Goal: Transaction & Acquisition: Subscribe to service/newsletter

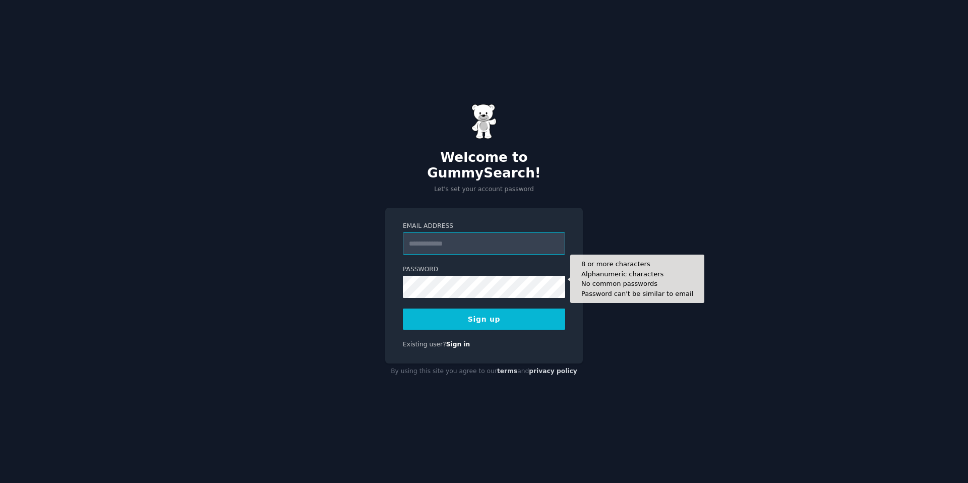
click at [505, 236] on input "Email Address" at bounding box center [484, 244] width 162 height 22
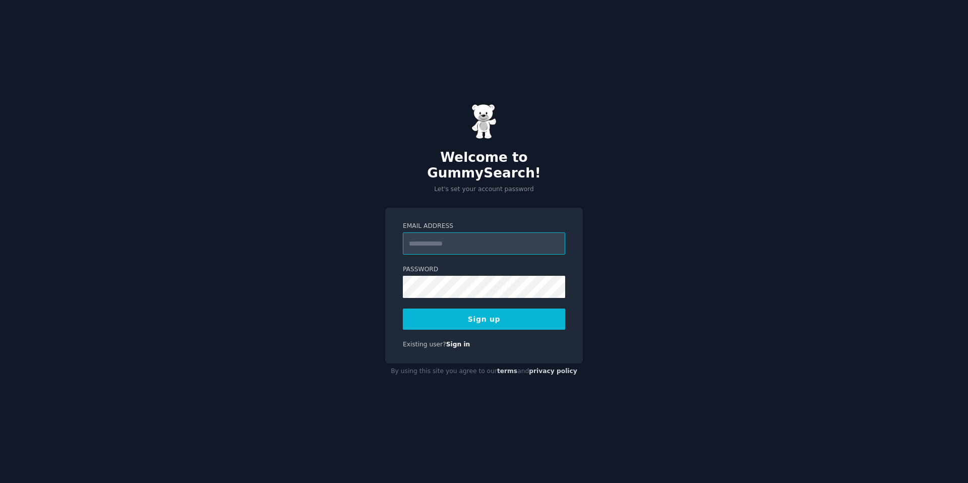
type input "**********"
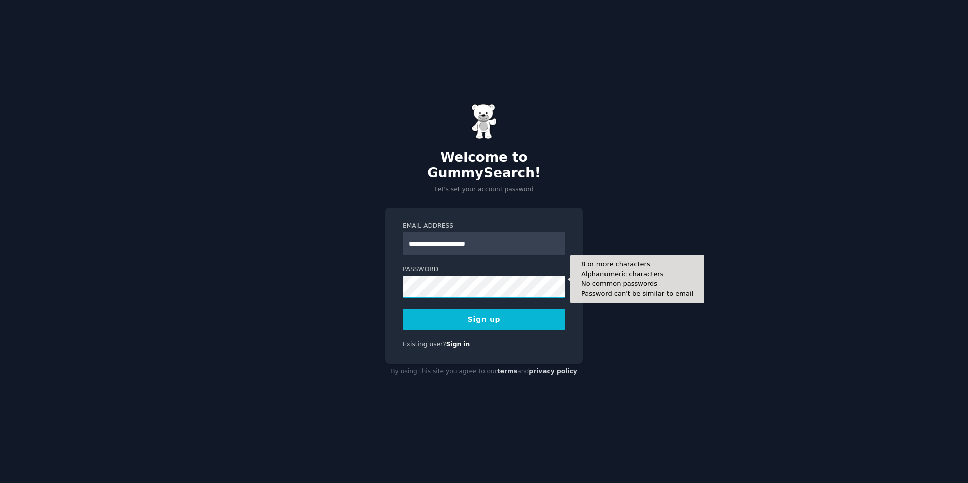
click at [403, 309] on button "Sign up" at bounding box center [484, 319] width 162 height 21
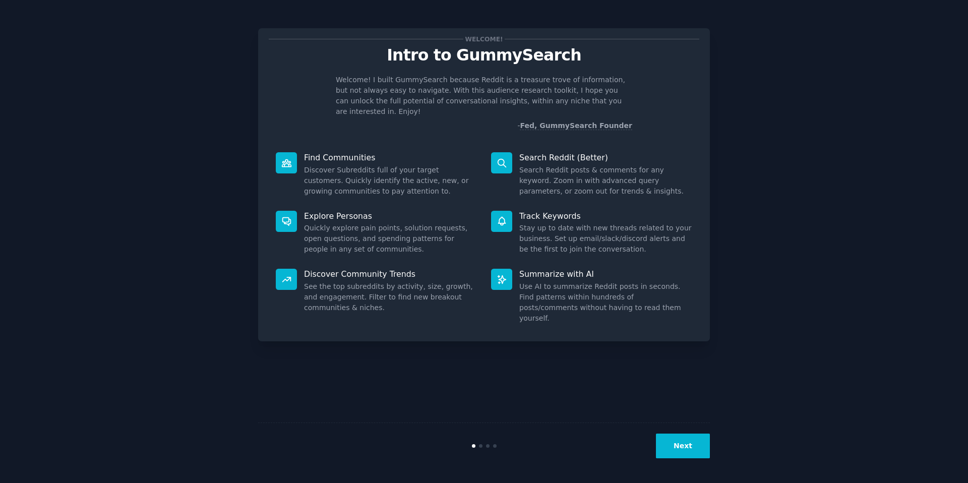
click at [688, 450] on button "Next" at bounding box center [683, 446] width 54 height 25
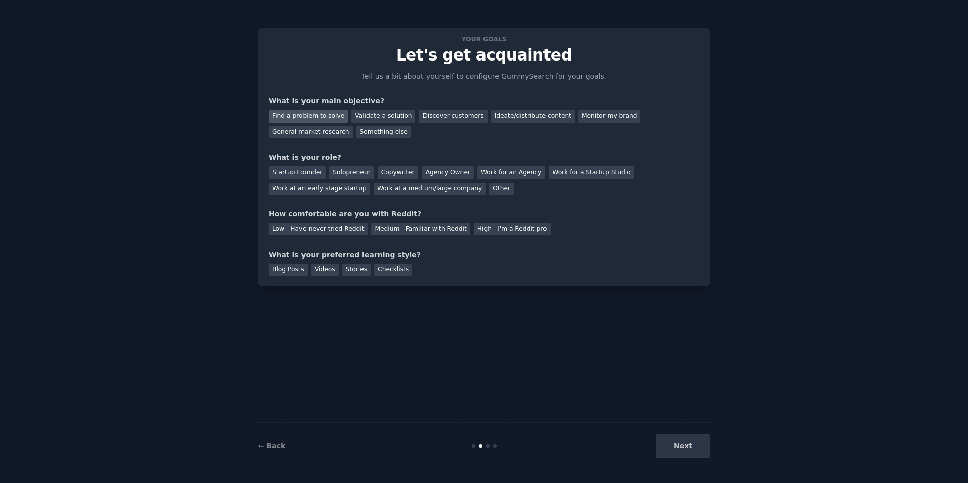
click at [320, 111] on div "Find a problem to solve" at bounding box center [308, 116] width 79 height 13
click at [367, 114] on div "Validate a solution" at bounding box center [384, 116] width 64 height 13
click at [303, 169] on div "Startup Founder" at bounding box center [297, 172] width 57 height 13
click at [417, 226] on div "Medium - Familiar with Reddit" at bounding box center [420, 229] width 99 height 13
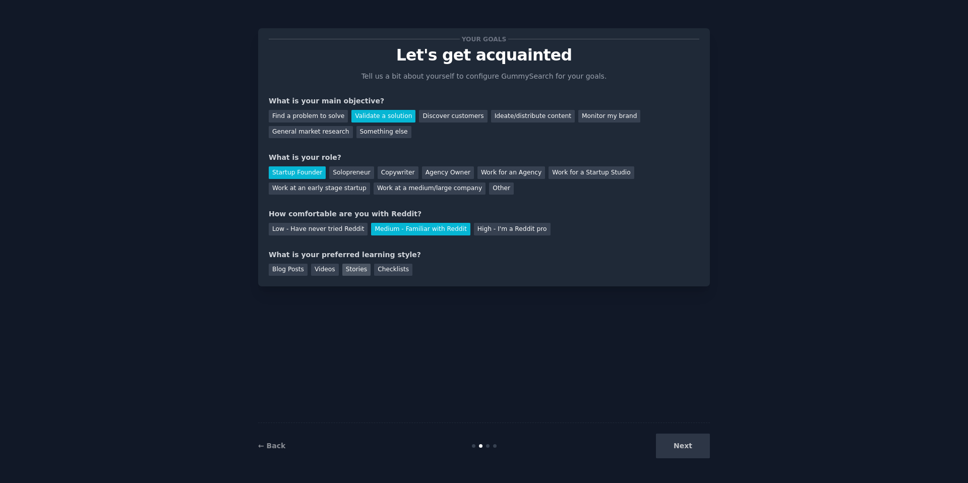
click at [345, 272] on div "Stories" at bounding box center [356, 270] width 28 height 13
click at [680, 441] on button "Next" at bounding box center [683, 446] width 54 height 25
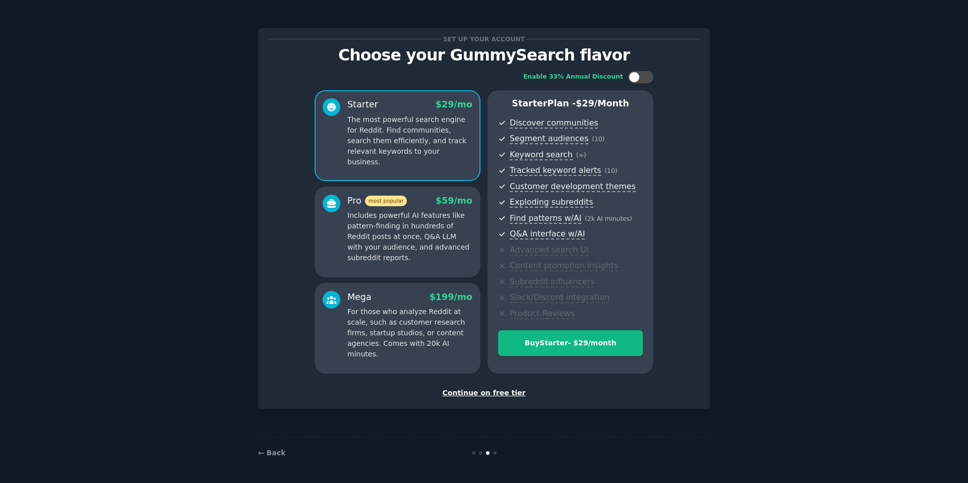
click at [378, 190] on div "Pro most popular $ 59 /mo Includes powerful AI features like pattern-finding in…" at bounding box center [398, 232] width 166 height 91
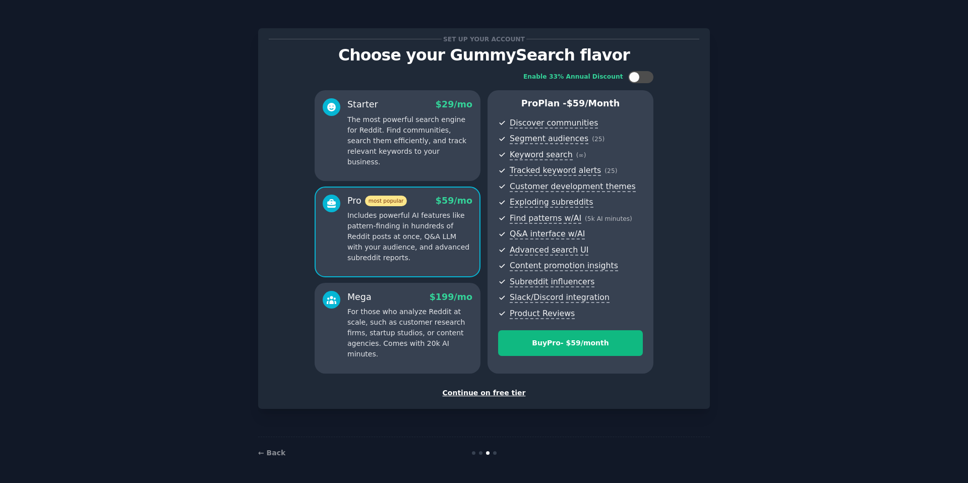
click at [427, 95] on div "Starter $ 29 /mo The most powerful search engine for Reddit. Find communities, …" at bounding box center [398, 135] width 166 height 91
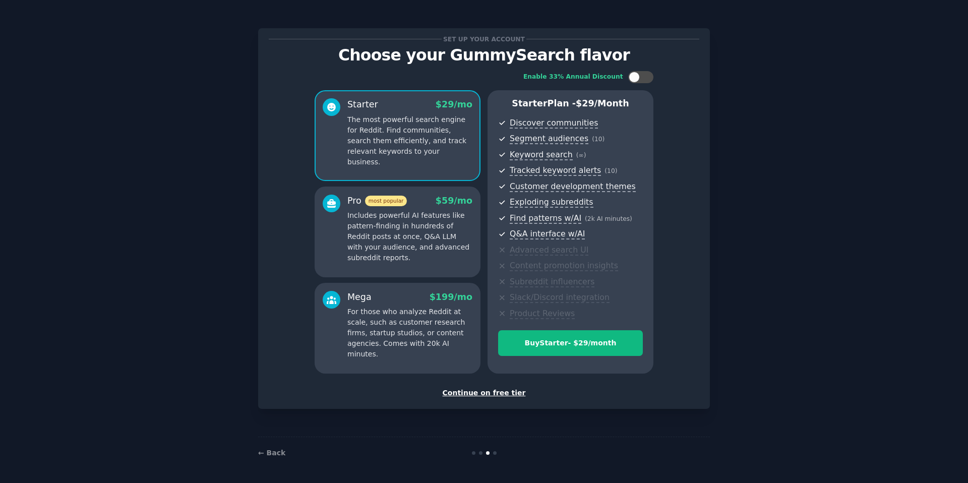
click at [497, 397] on div "Continue on free tier" at bounding box center [484, 393] width 431 height 11
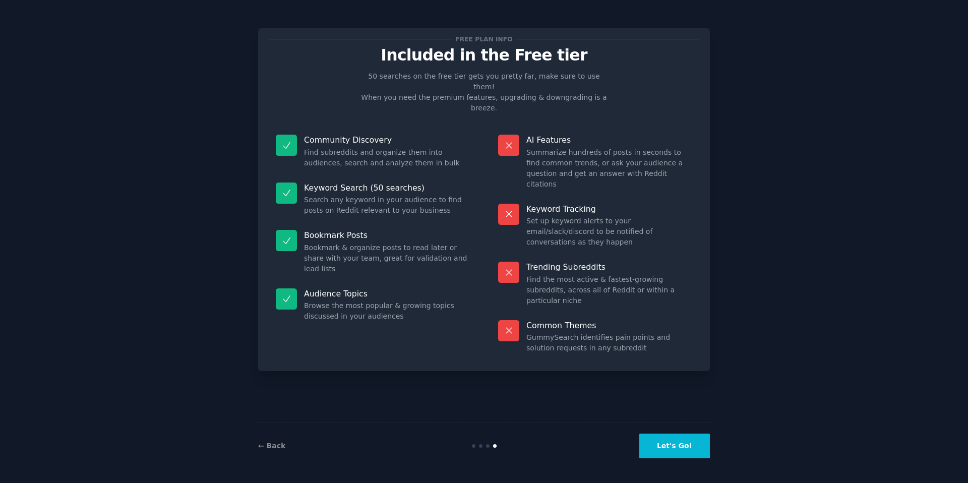
click at [665, 456] on button "Let's Go!" at bounding box center [675, 446] width 71 height 25
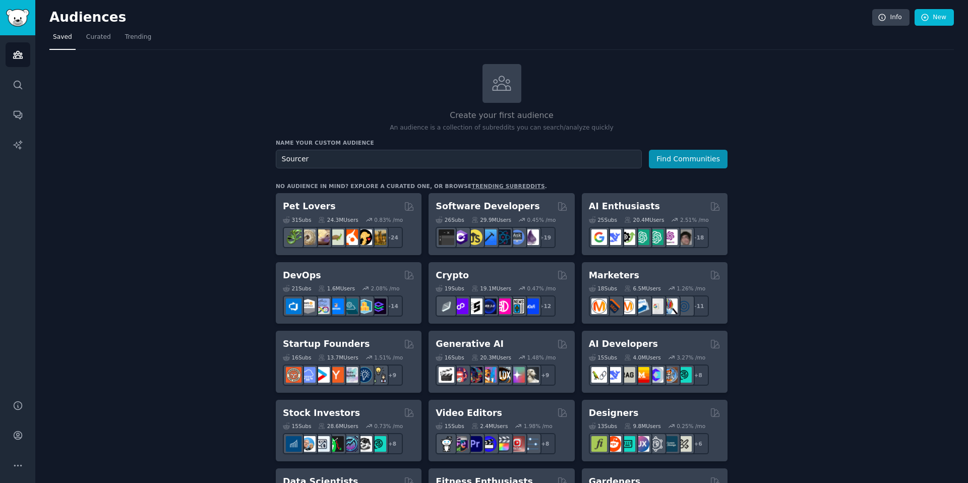
type input "Sourcer"
click at [649, 150] on button "Find Communities" at bounding box center [688, 159] width 79 height 19
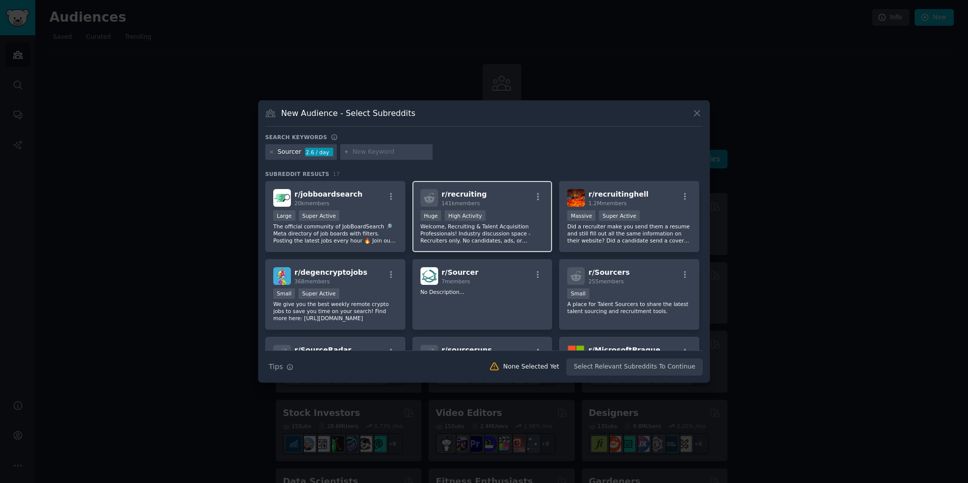
click at [516, 209] on div "r/ recruiting 141k members Huge High Activity Welcome, Recruiting & Talent Acqu…" at bounding box center [483, 216] width 140 height 71
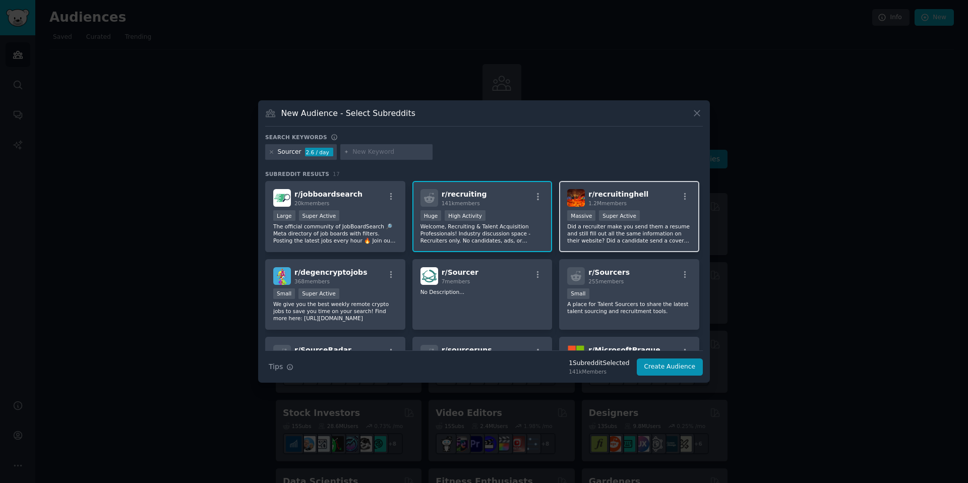
click at [674, 244] on div "r/ recruitinghell 1.2M members >= 95th percentile for submissions / day Massive…" at bounding box center [629, 216] width 140 height 71
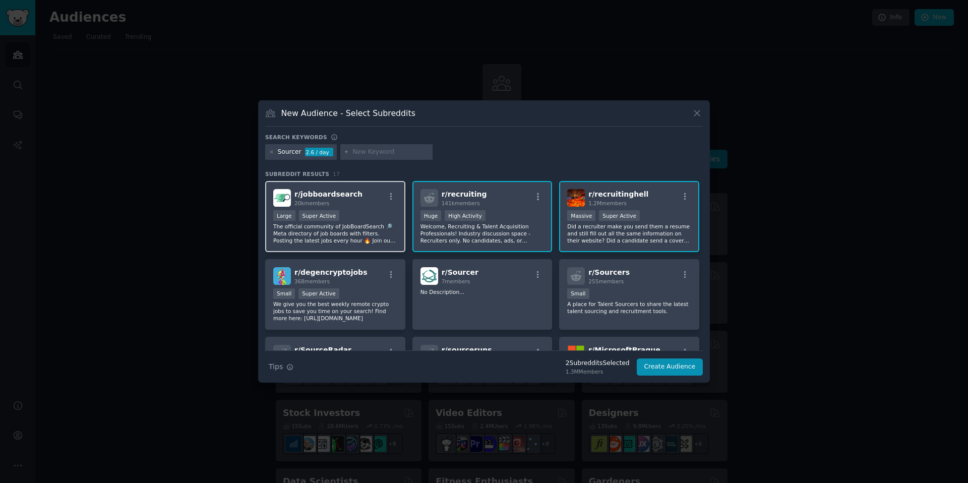
click at [390, 208] on div "r/ jobboardsearch 20k members Large Super Active The official community of JobB…" at bounding box center [335, 216] width 140 height 71
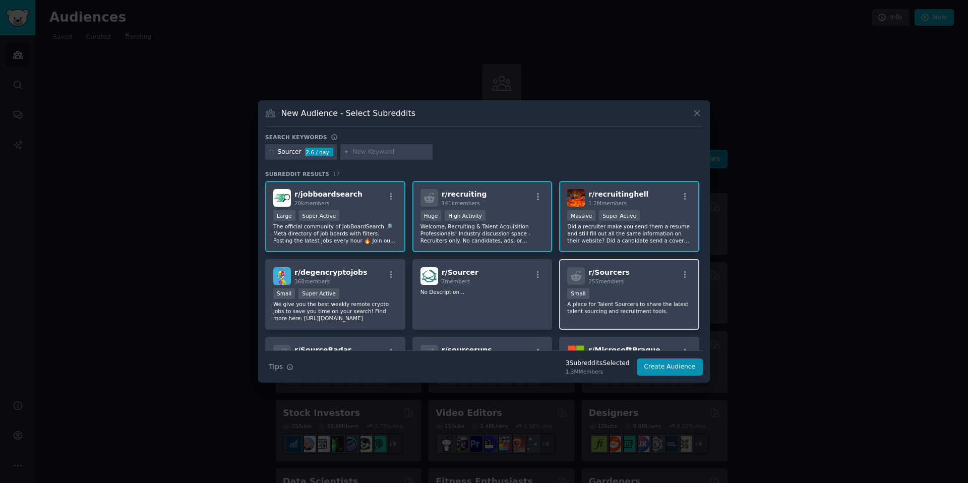
click at [616, 295] on div "Small" at bounding box center [629, 294] width 124 height 13
click at [390, 162] on div "Sourcer 2.6 / day" at bounding box center [484, 154] width 438 height 20
click at [390, 158] on div at bounding box center [386, 152] width 93 height 16
click at [372, 149] on input "text" at bounding box center [391, 152] width 77 height 9
type input "recruiter"
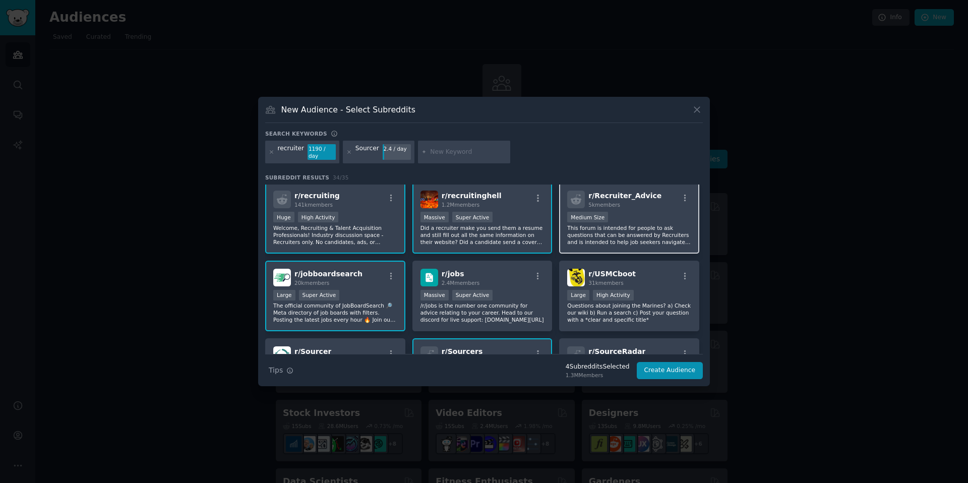
click at [662, 212] on div "1000 - 10,000 members Medium Size" at bounding box center [629, 218] width 124 height 13
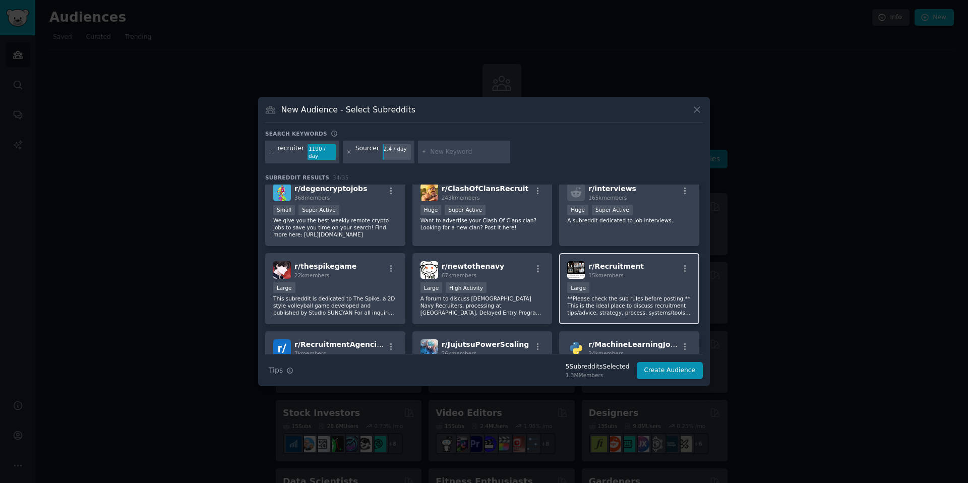
scroll to position [455, 0]
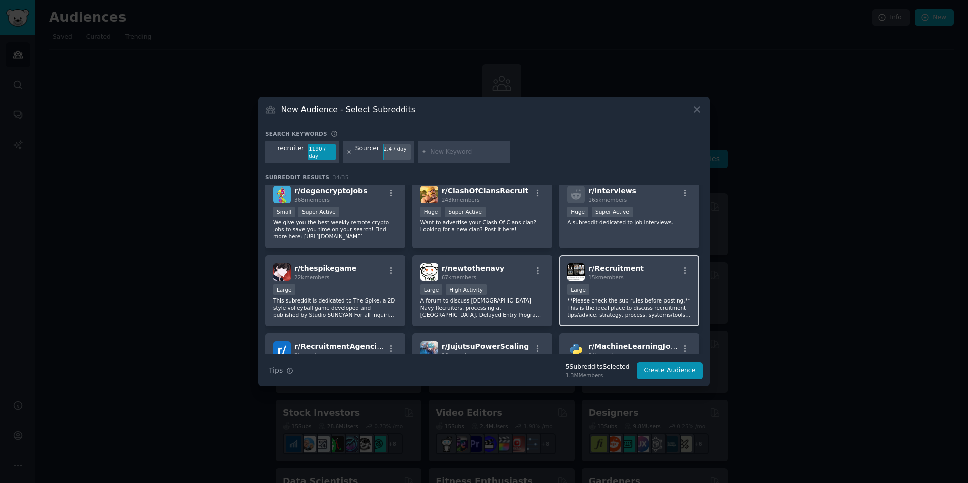
click at [644, 284] on div "Large" at bounding box center [629, 290] width 124 height 13
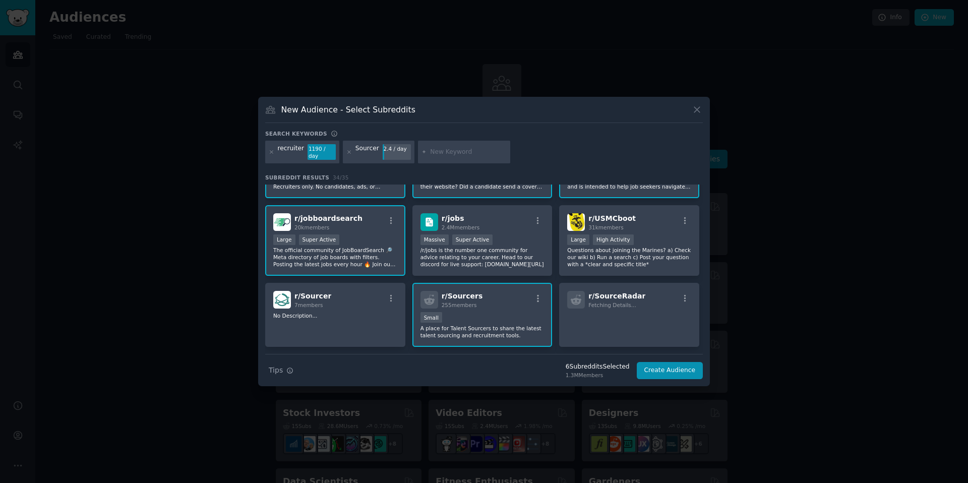
scroll to position [0, 0]
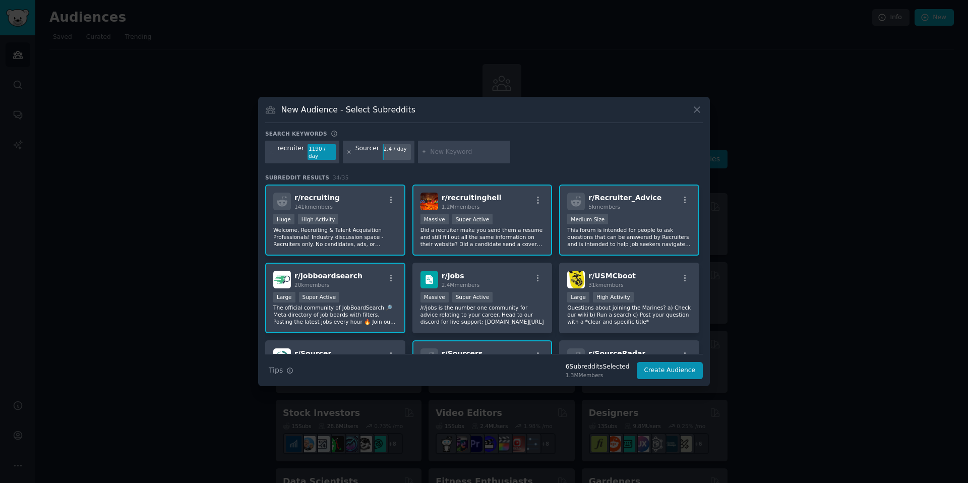
click at [516, 116] on div "New Audience - Select Subreddits" at bounding box center [484, 113] width 438 height 19
click at [461, 146] on div at bounding box center [464, 152] width 93 height 23
click at [461, 144] on div at bounding box center [464, 152] width 93 height 23
click at [459, 150] on input "text" at bounding box center [468, 152] width 77 height 9
type input "sourcing"
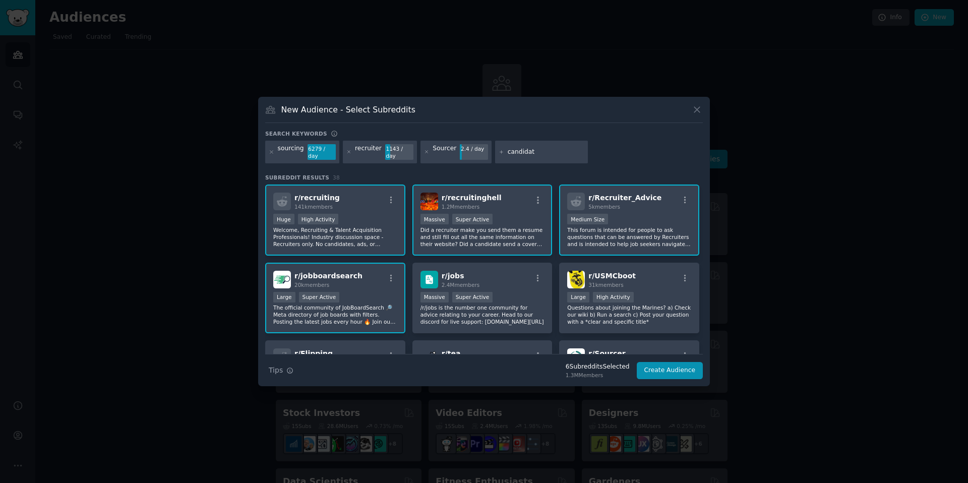
type input "candidate"
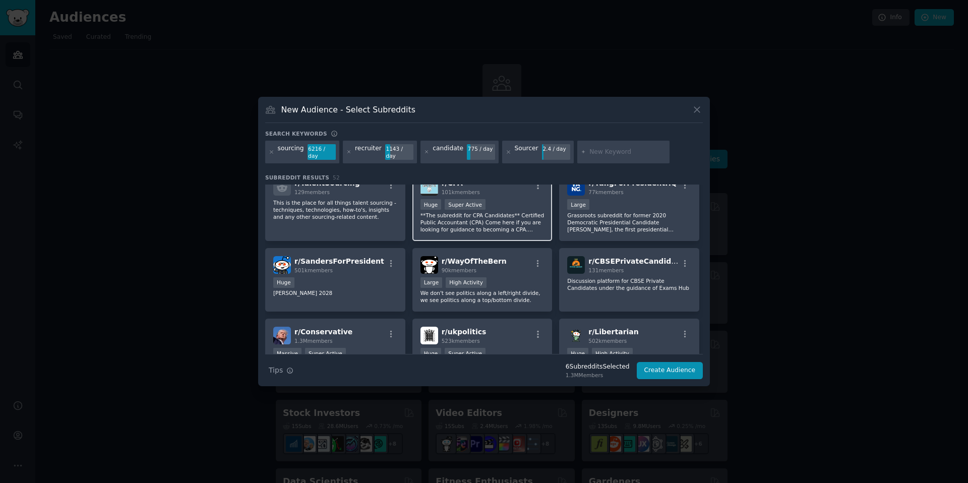
scroll to position [704, 0]
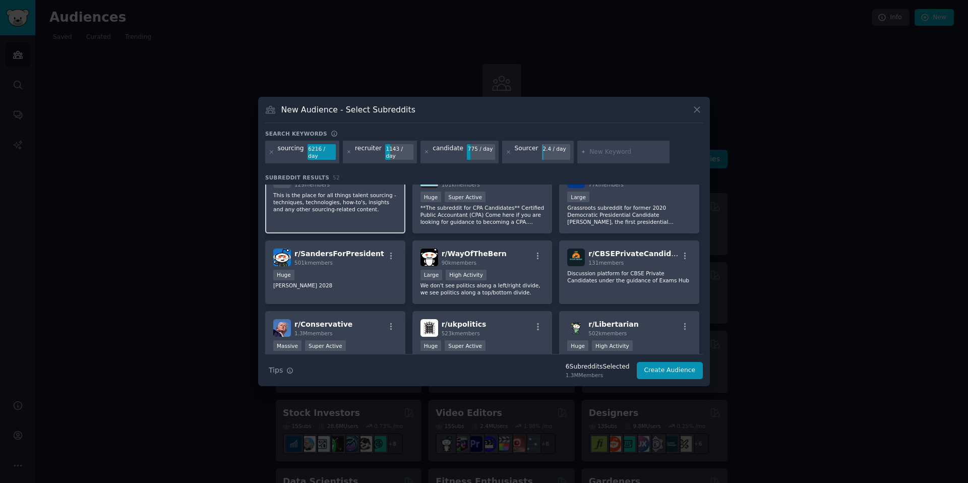
click at [351, 198] on p "This is the place for all things talent sourcing - techniques, technologies, ho…" at bounding box center [335, 202] width 124 height 21
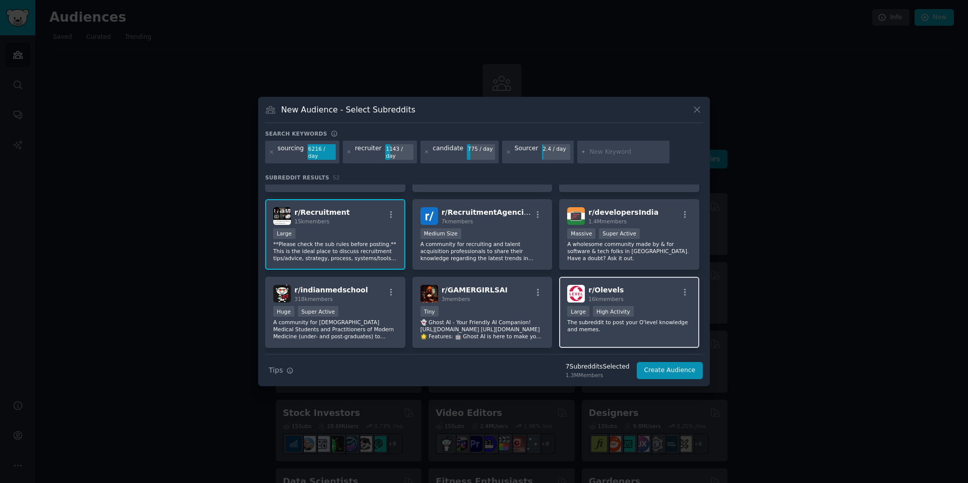
scroll to position [1143, 0]
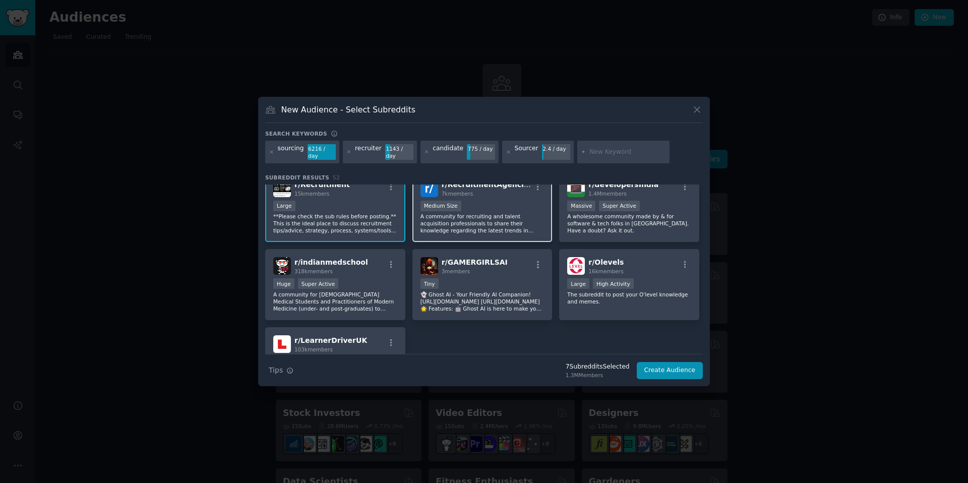
click at [522, 206] on div "Medium Size" at bounding box center [483, 207] width 124 height 13
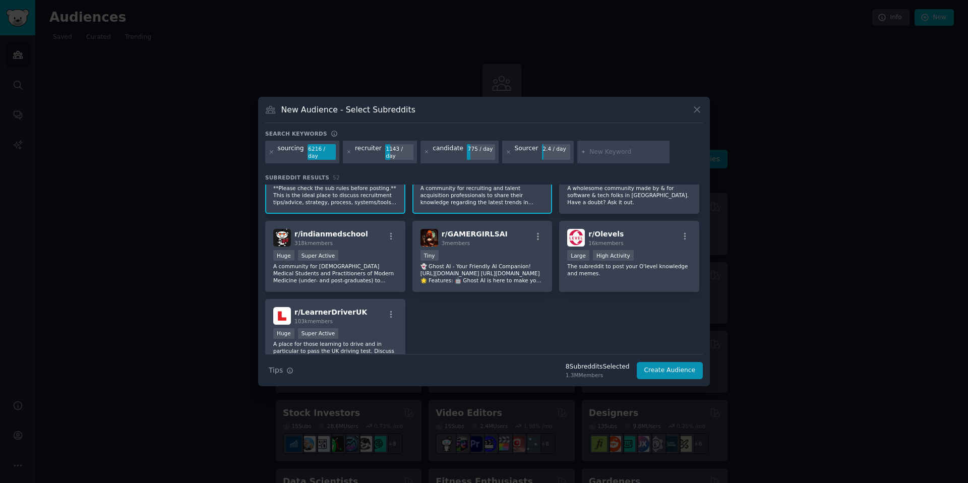
scroll to position [1223, 0]
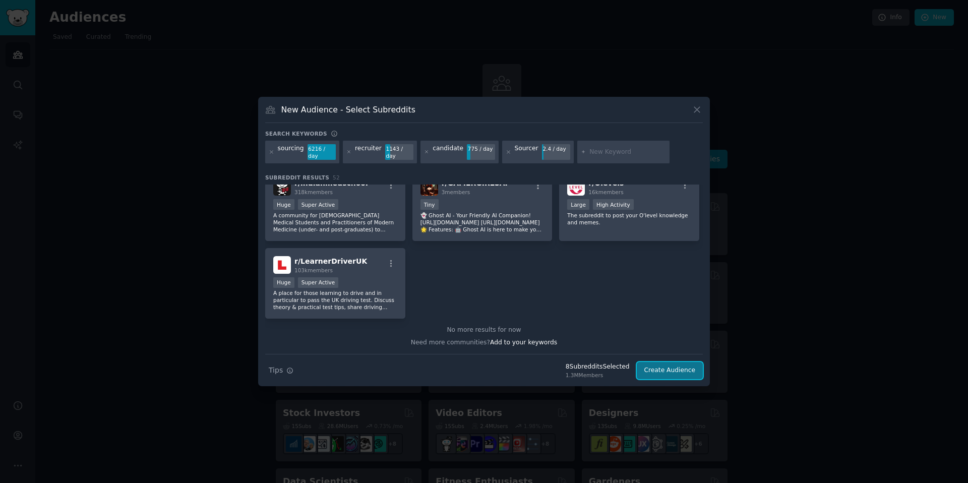
click at [657, 373] on button "Create Audience" at bounding box center [670, 370] width 67 height 17
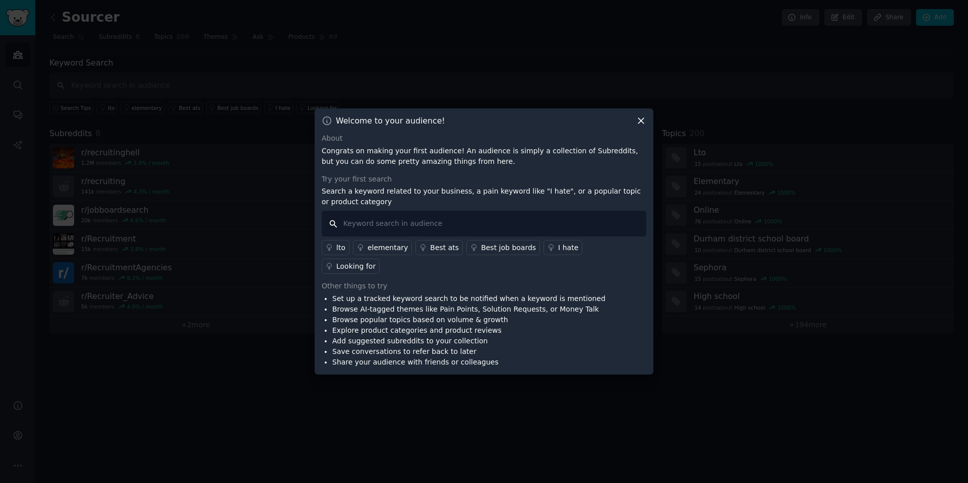
click at [467, 229] on input "text" at bounding box center [484, 224] width 325 height 26
click at [376, 261] on div "Looking for" at bounding box center [355, 266] width 39 height 11
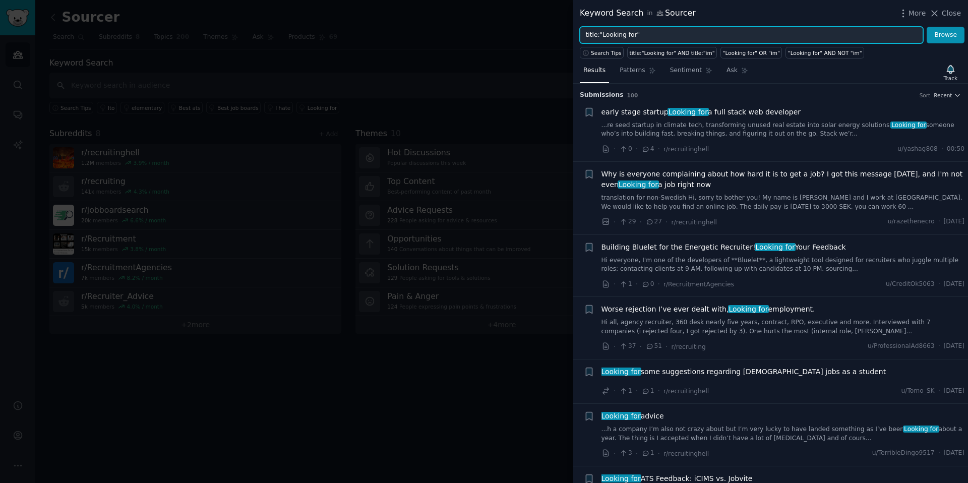
click at [690, 35] on input "title:"Looking for"" at bounding box center [751, 35] width 343 height 17
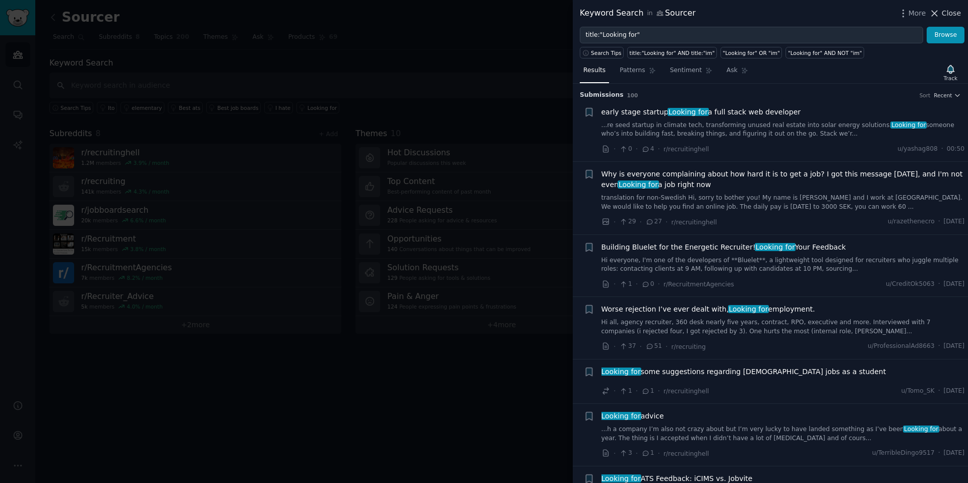
click at [943, 16] on span "Close" at bounding box center [951, 13] width 19 height 11
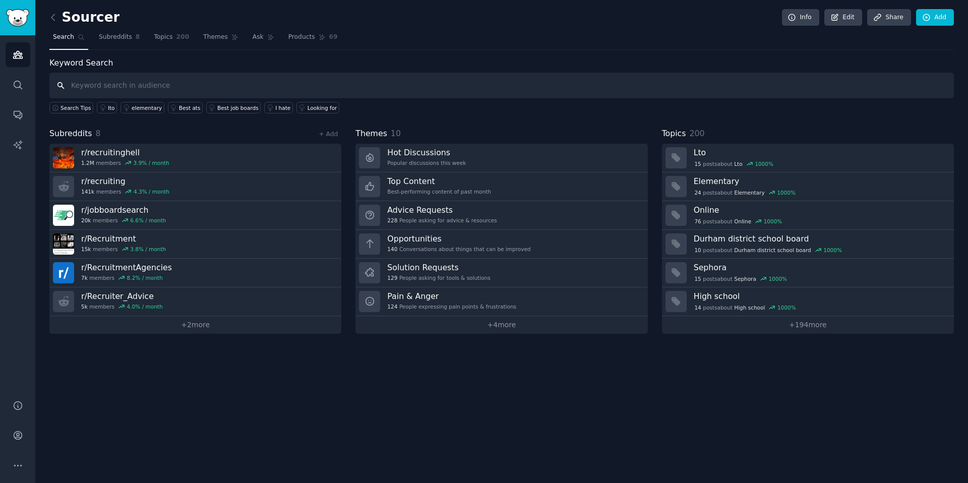
click at [334, 87] on input "text" at bounding box center [501, 86] width 905 height 26
type input "i hate"
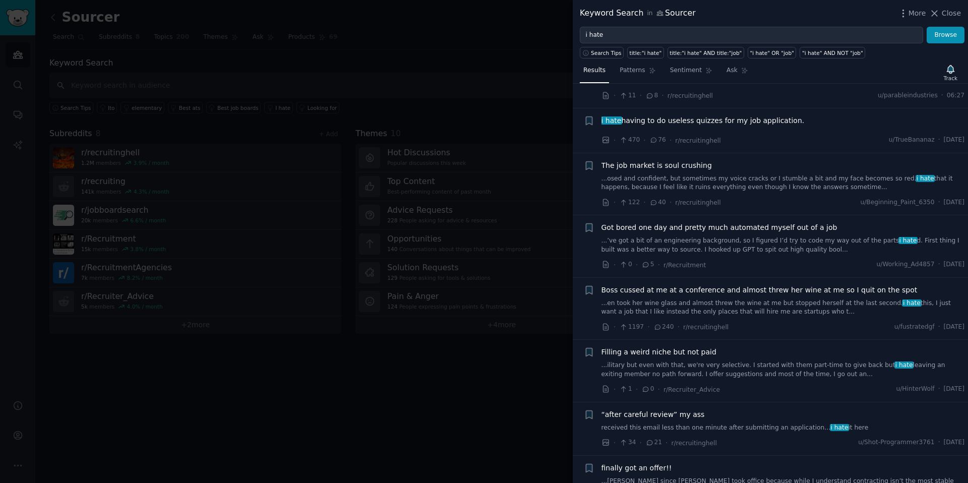
scroll to position [63, 0]
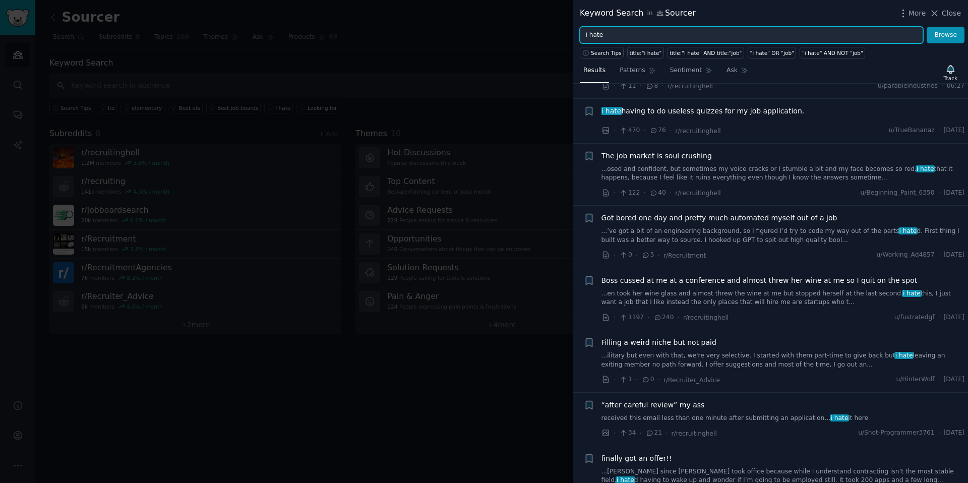
click at [670, 35] on input "i hate" at bounding box center [751, 35] width 343 height 17
type input "i"
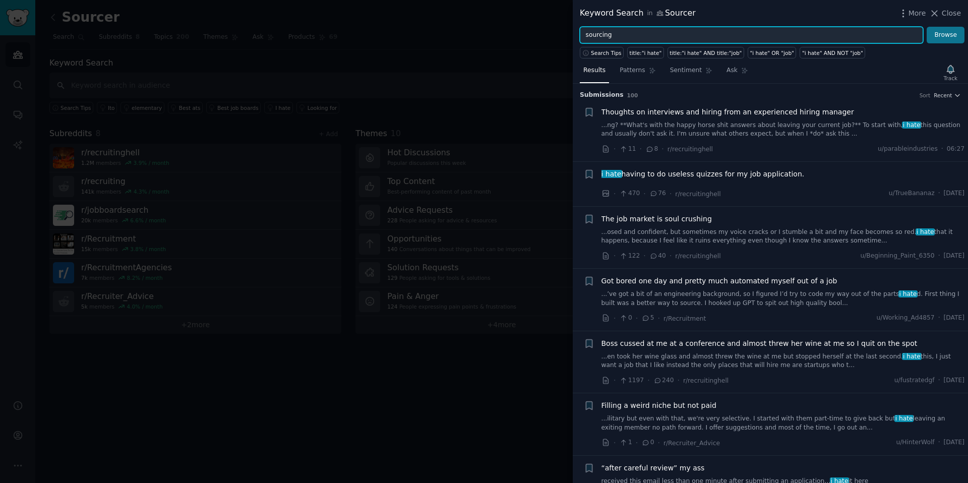
type input "sourcing"
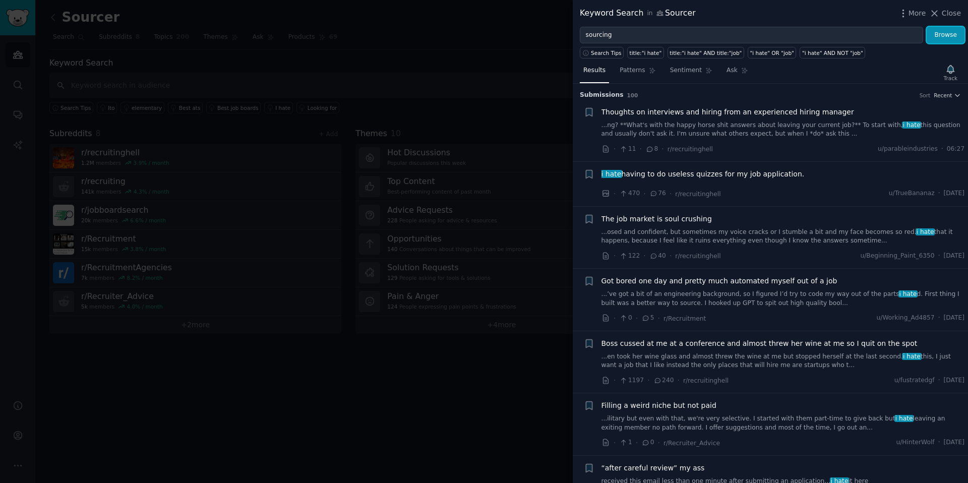
drag, startPoint x: 955, startPoint y: 37, endPoint x: 481, endPoint y: 250, distance: 519.7
click at [955, 37] on button "Browse" at bounding box center [946, 35] width 38 height 17
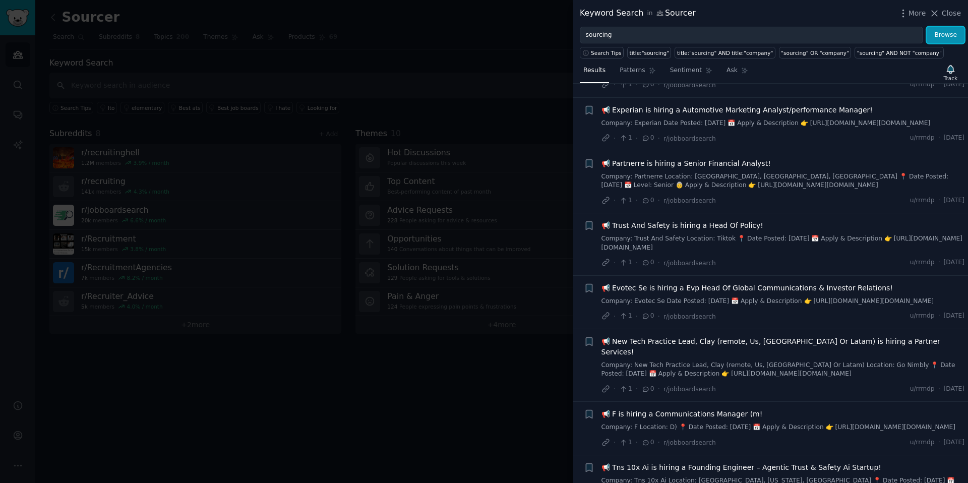
scroll to position [2824, 0]
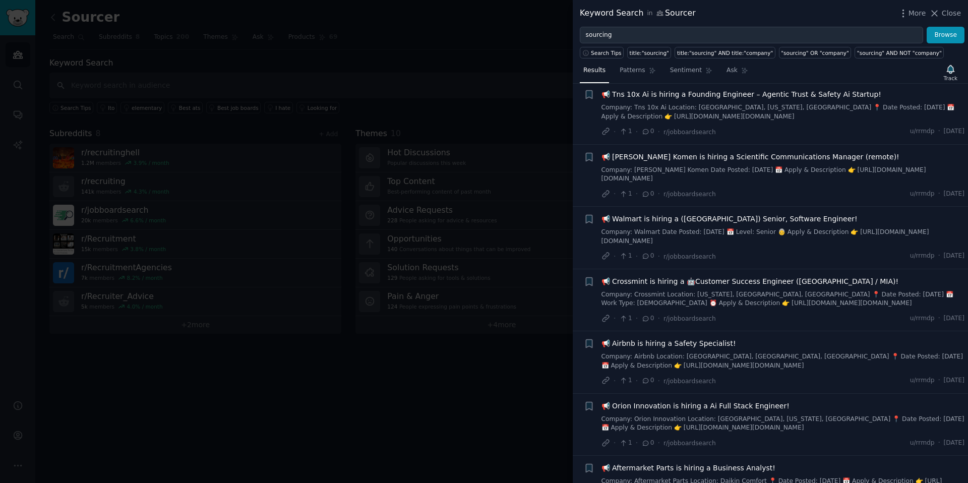
click at [754, 282] on span "📢 Crossmint is hiring a 🤖Customer Success Engineer (NYC / MIA)!" at bounding box center [751, 281] width 298 height 11
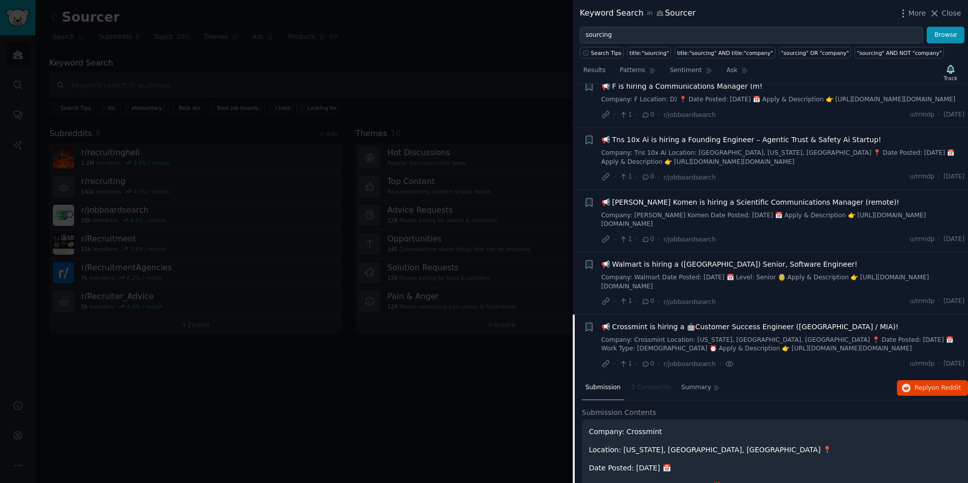
scroll to position [2786, 0]
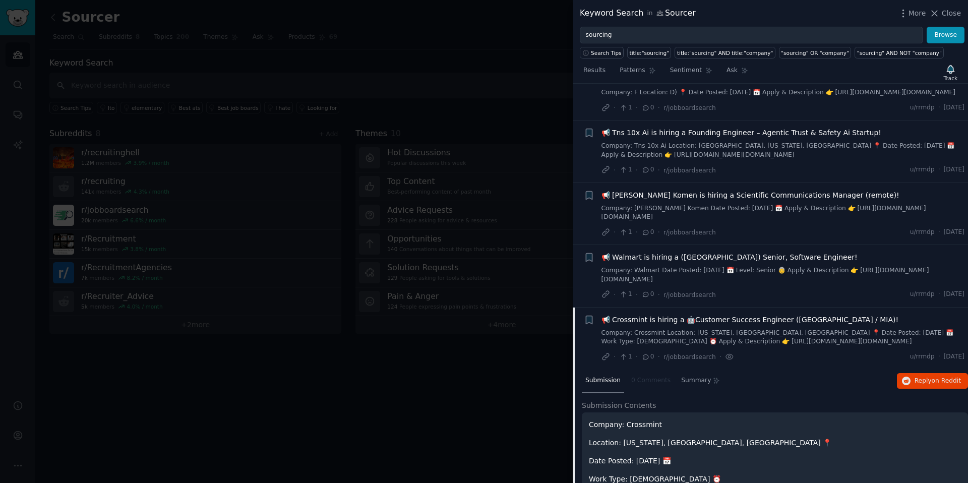
click at [674, 310] on li "+ 📢 Crossmint is hiring a 🤖Customer Success Engineer (NYC / MIA)! Company: Cros…" at bounding box center [770, 339] width 395 height 62
click at [671, 325] on span "📢 Crossmint is hiring a 🤖Customer Success Engineer (NYC / MIA)!" at bounding box center [751, 320] width 298 height 11
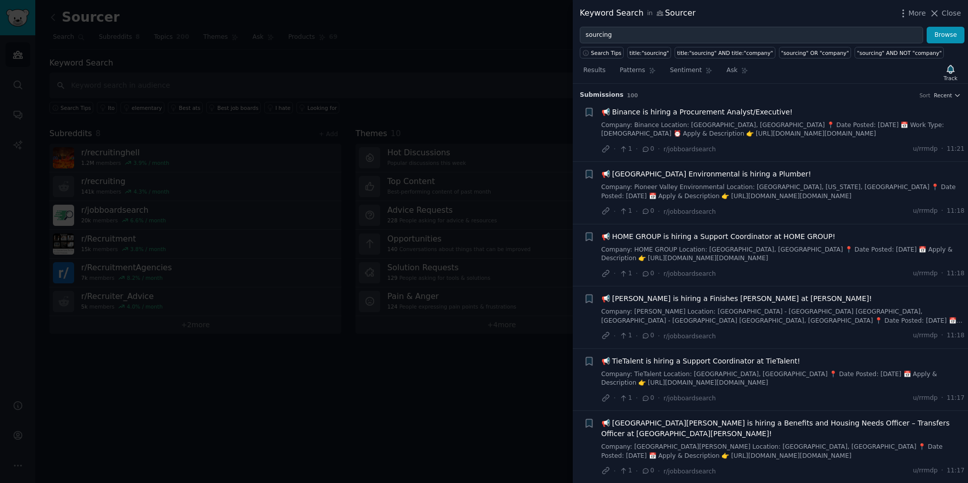
click at [744, 109] on span "📢 Binance is hiring a Procurement Analyst/Executive!" at bounding box center [698, 112] width 192 height 11
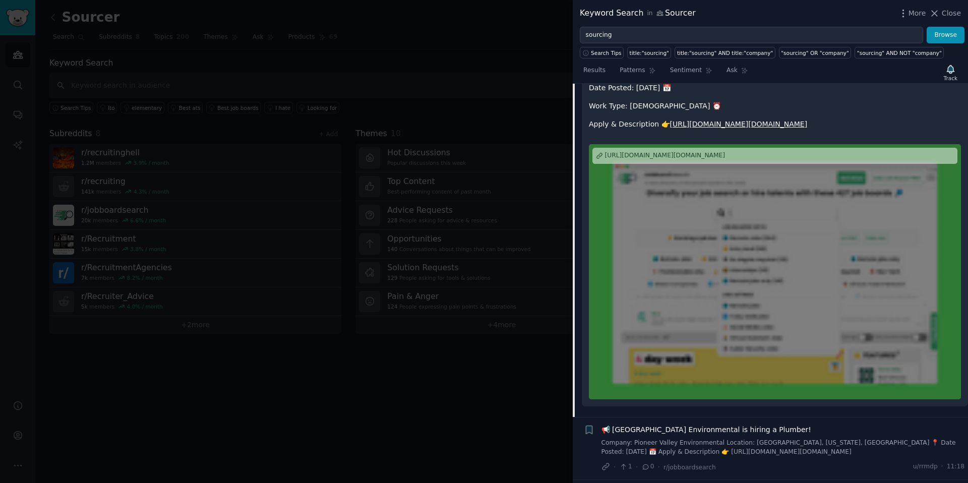
scroll to position [288, 0]
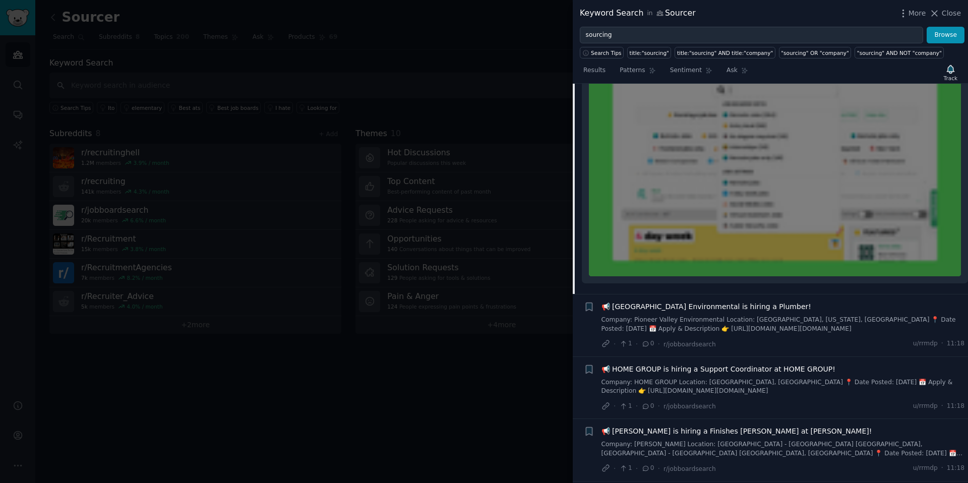
click at [693, 266] on div at bounding box center [775, 148] width 372 height 255
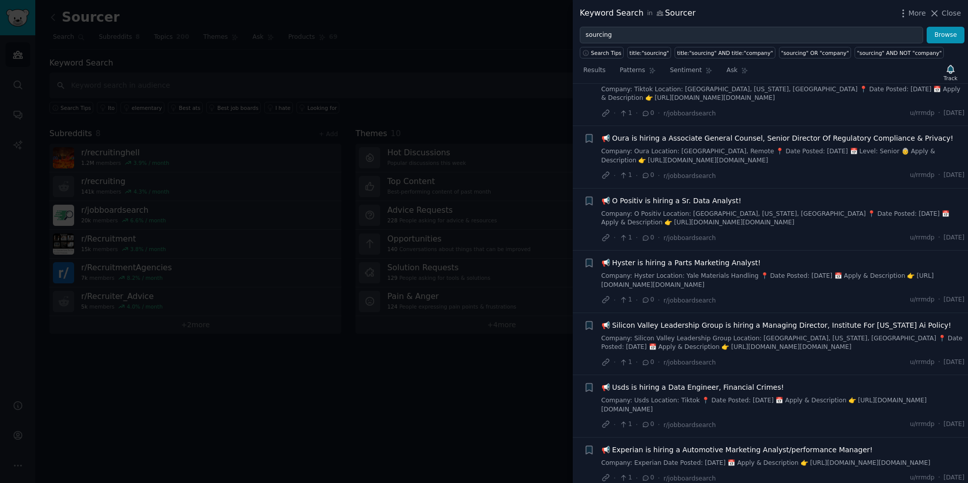
scroll to position [2789, 0]
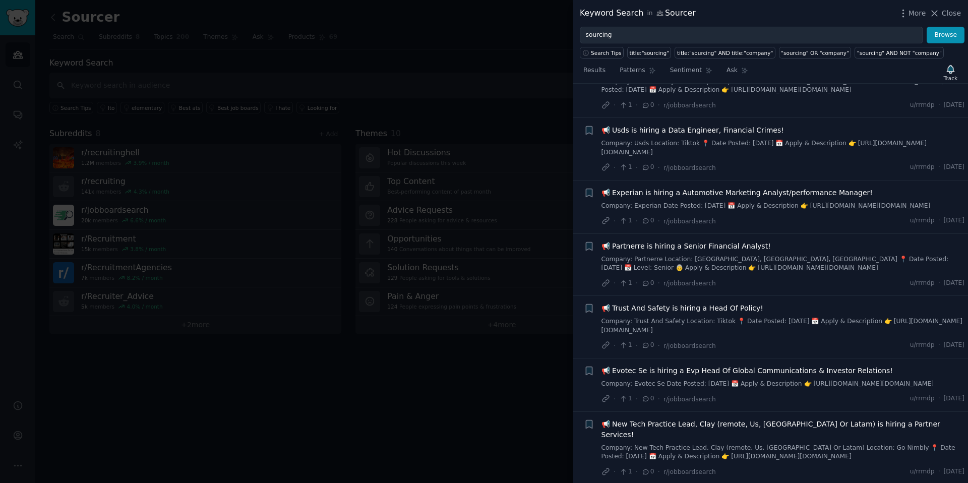
click at [733, 314] on span "📢 Trust And Safety is hiring a Head Of Policy!" at bounding box center [683, 308] width 162 height 11
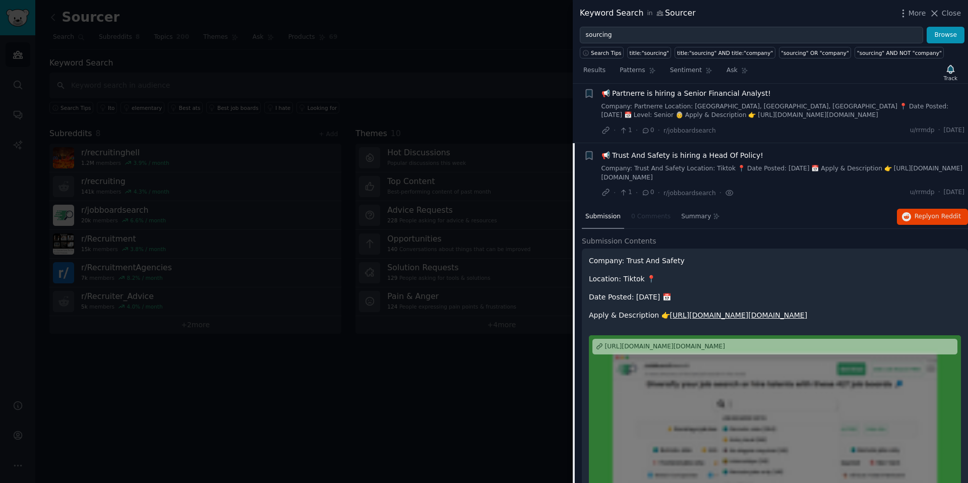
scroll to position [2575, 0]
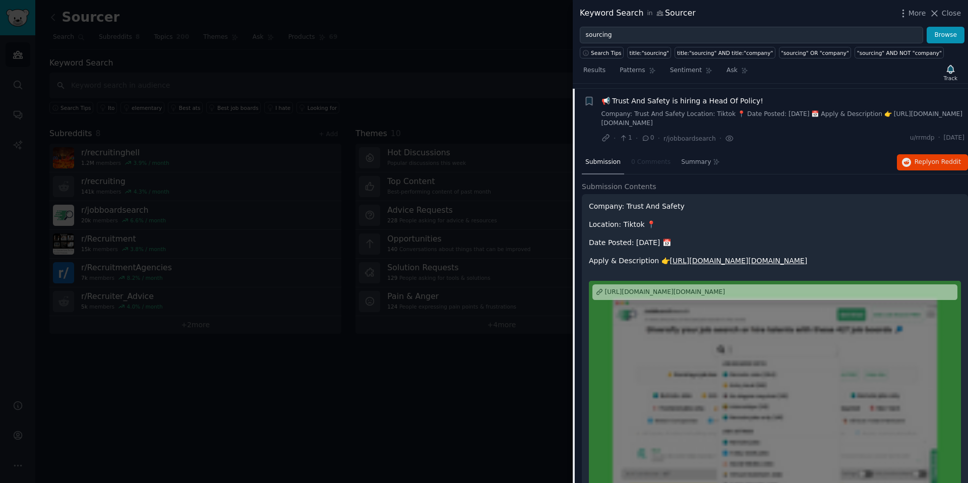
click at [387, 371] on div at bounding box center [484, 241] width 968 height 483
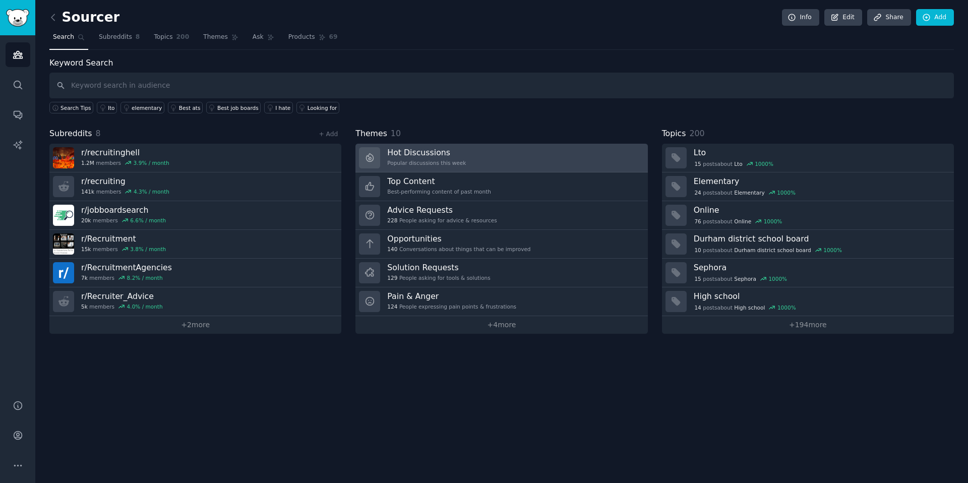
click at [503, 153] on link "Hot Discussions Popular discussions this week" at bounding box center [502, 158] width 292 height 29
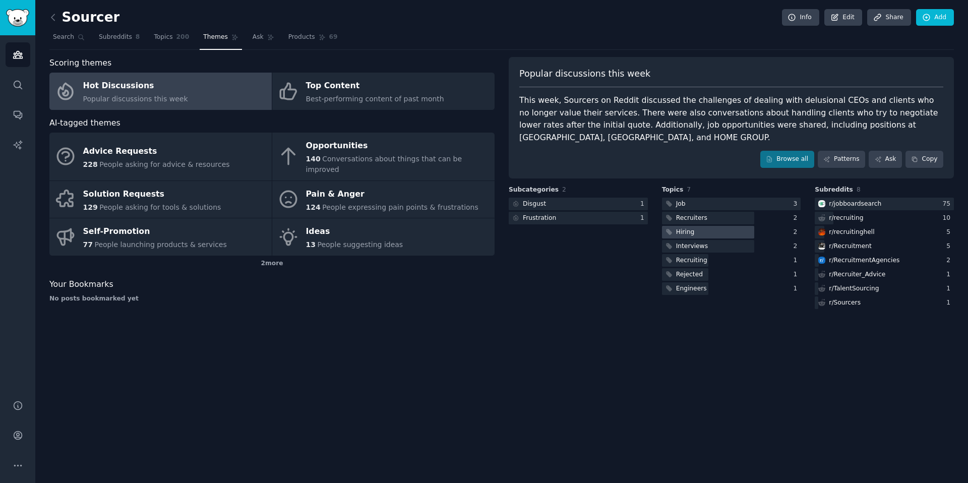
click at [727, 235] on div at bounding box center [708, 232] width 93 height 13
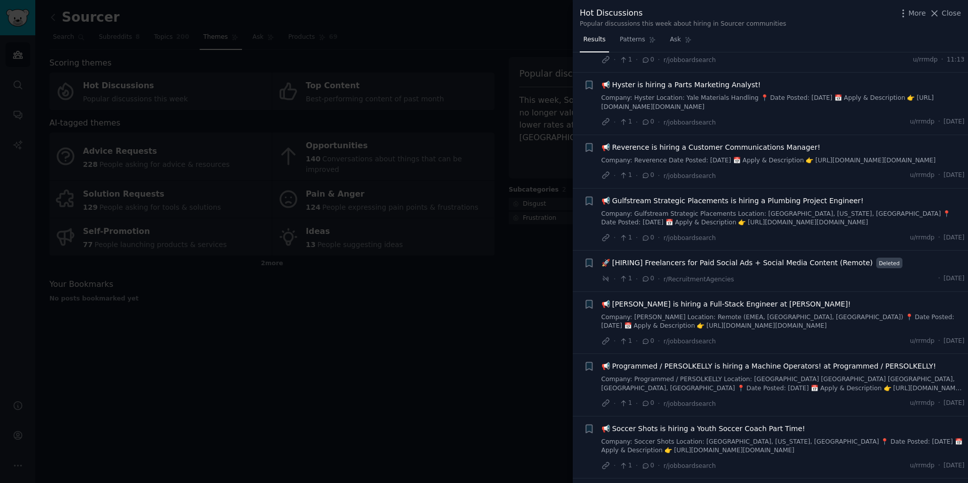
scroll to position [806, 0]
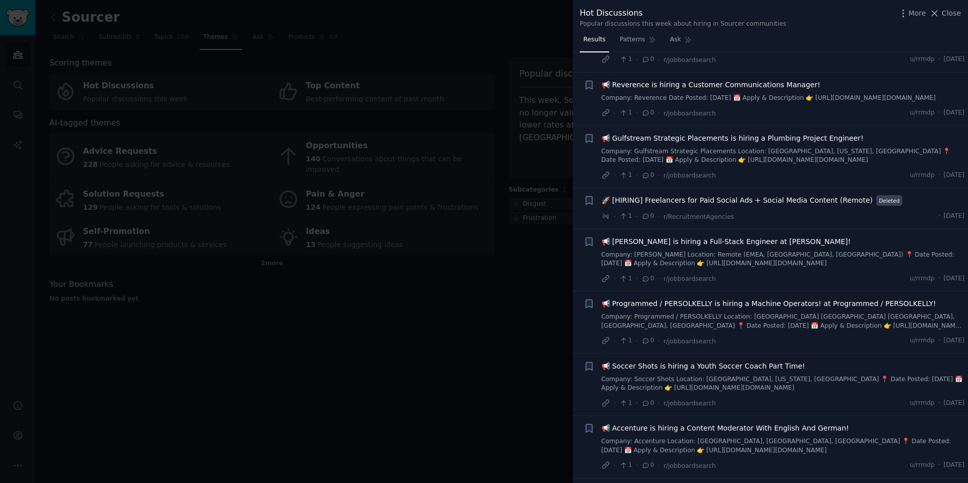
click at [429, 316] on div at bounding box center [484, 241] width 968 height 483
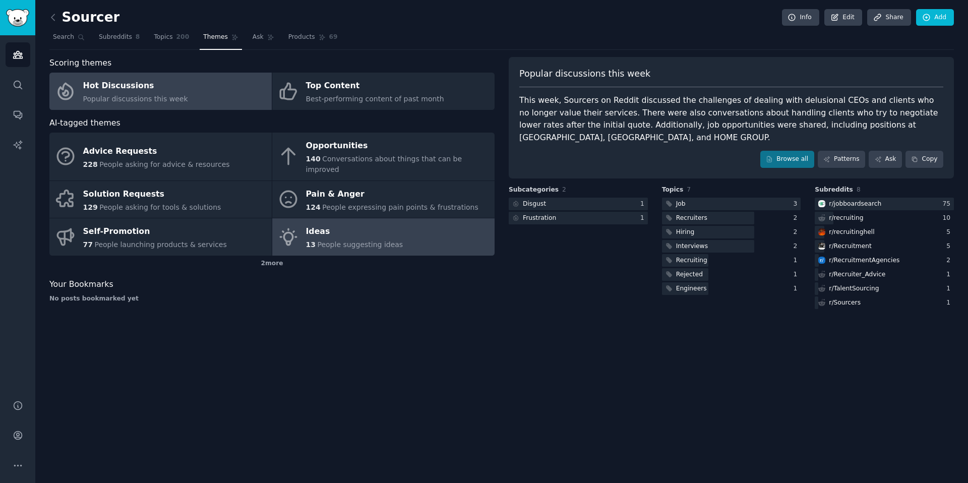
click at [354, 224] on div "Ideas" at bounding box center [354, 232] width 97 height 16
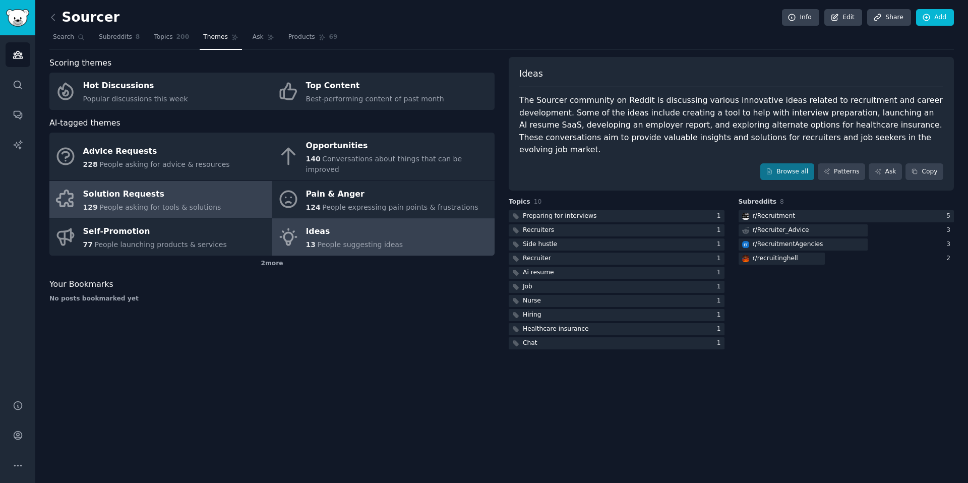
click at [206, 190] on div "Solution Requests" at bounding box center [152, 194] width 138 height 16
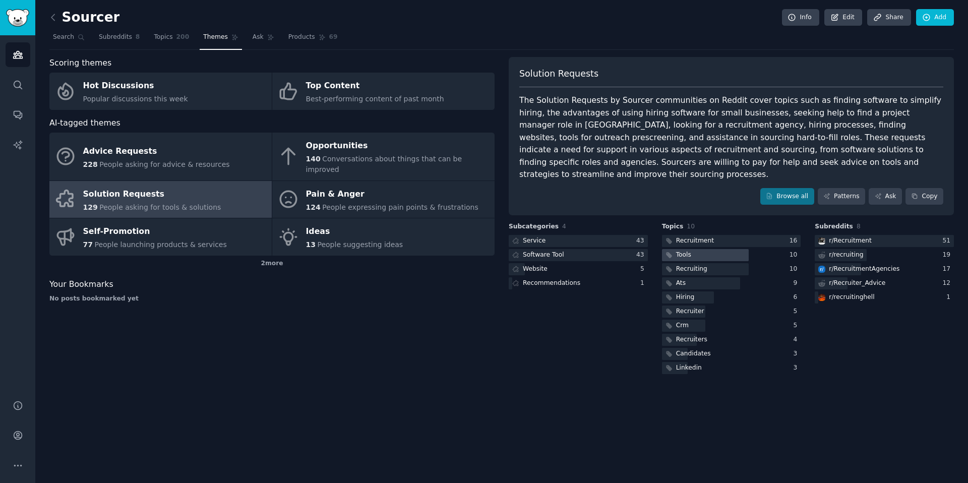
click at [706, 249] on div at bounding box center [705, 255] width 87 height 13
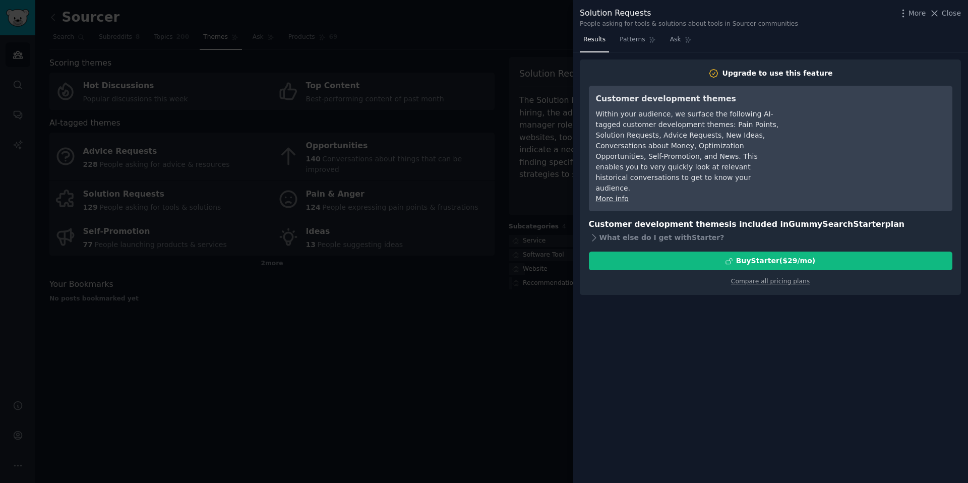
click at [427, 285] on div at bounding box center [484, 241] width 968 height 483
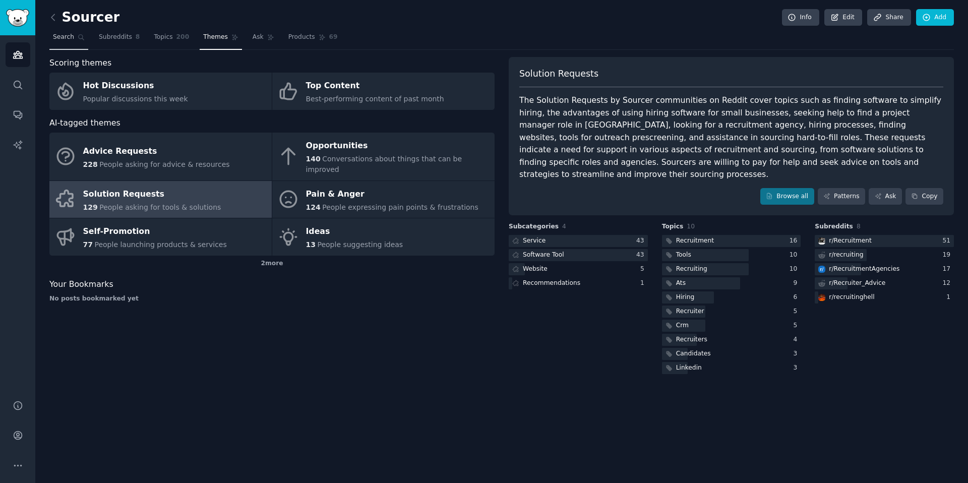
click at [64, 40] on span "Search" at bounding box center [63, 37] width 21 height 9
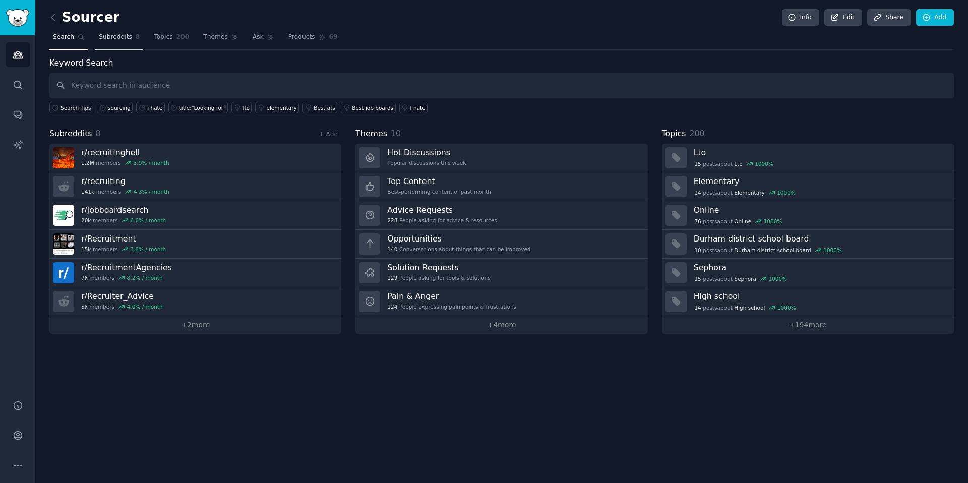
click at [111, 31] on link "Subreddits 8" at bounding box center [119, 39] width 48 height 21
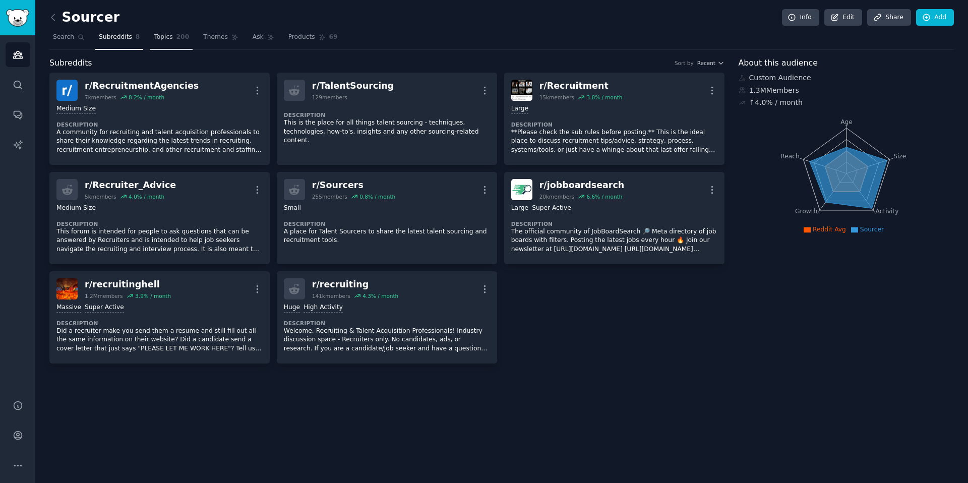
click at [185, 36] on span "200" at bounding box center [183, 37] width 13 height 9
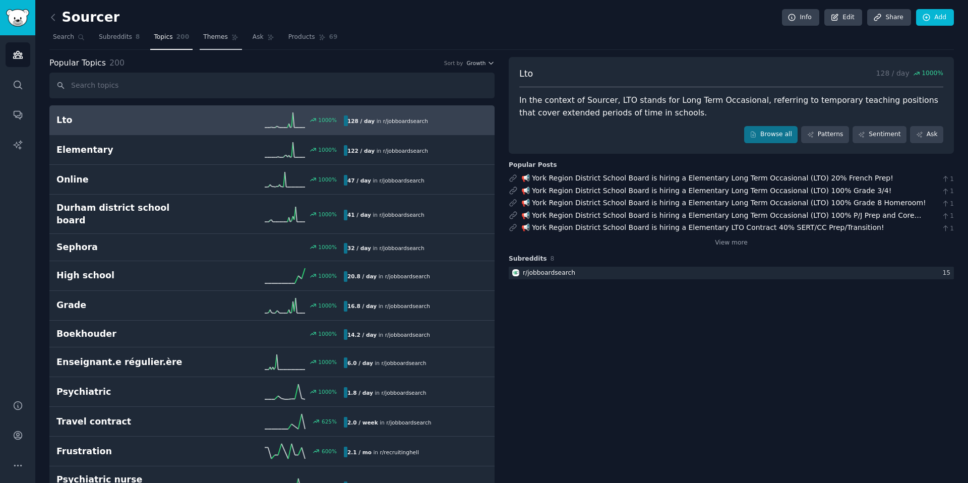
click at [214, 41] on span "Themes" at bounding box center [215, 37] width 25 height 9
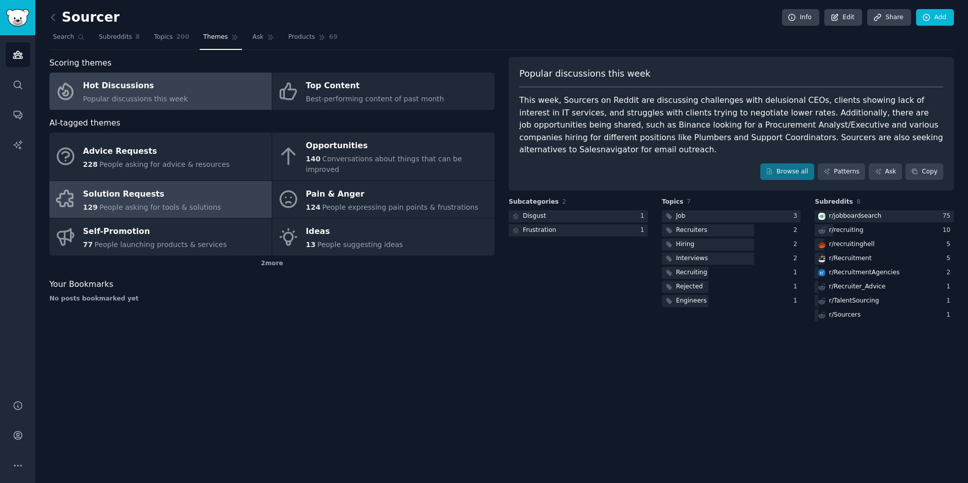
click at [200, 203] on span "People asking for tools & solutions" at bounding box center [160, 207] width 122 height 8
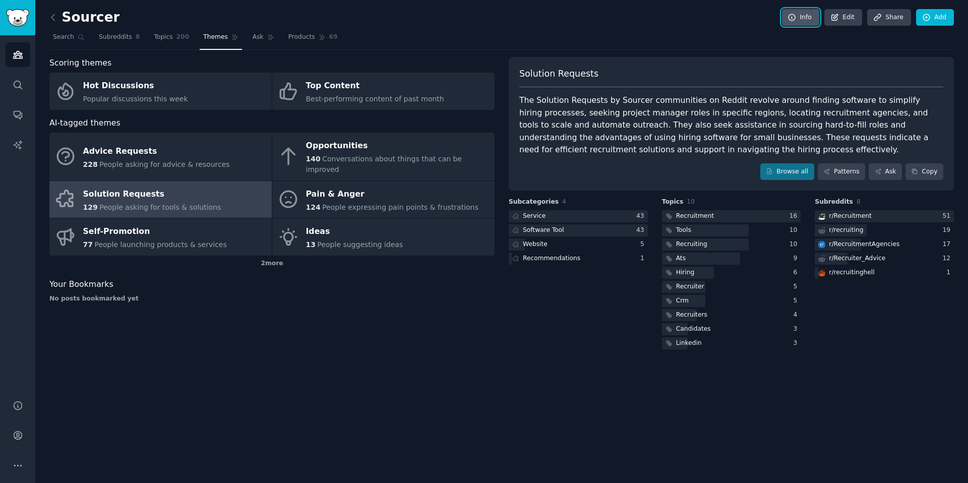
click at [794, 18] on icon at bounding box center [792, 17] width 9 height 9
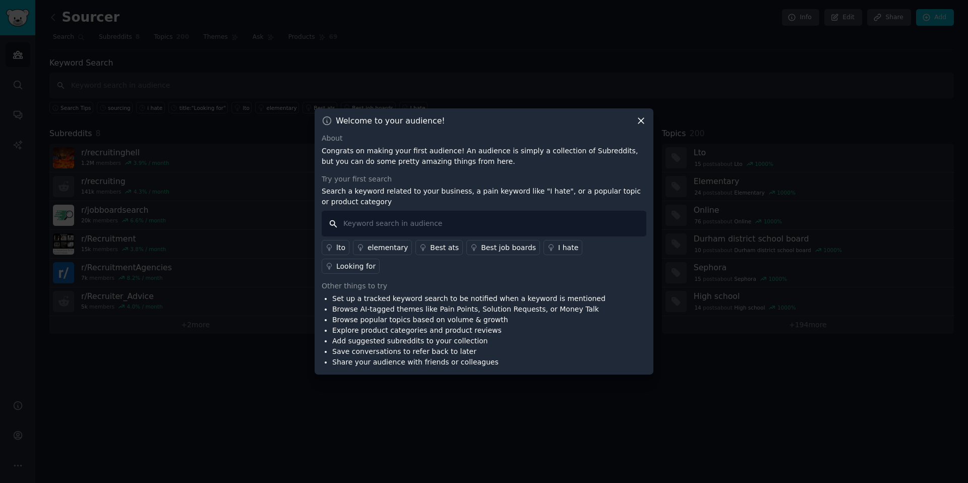
click at [503, 223] on input "text" at bounding box center [484, 224] width 325 height 26
type input "jooble"
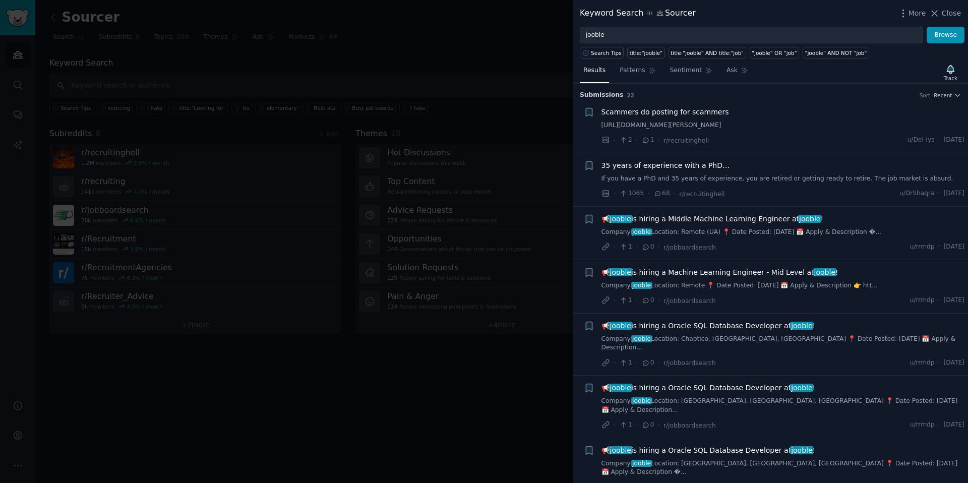
click at [732, 224] on span "📢 jooble is hiring a Middle Machine Learning Engineer at jooble !" at bounding box center [713, 219] width 222 height 11
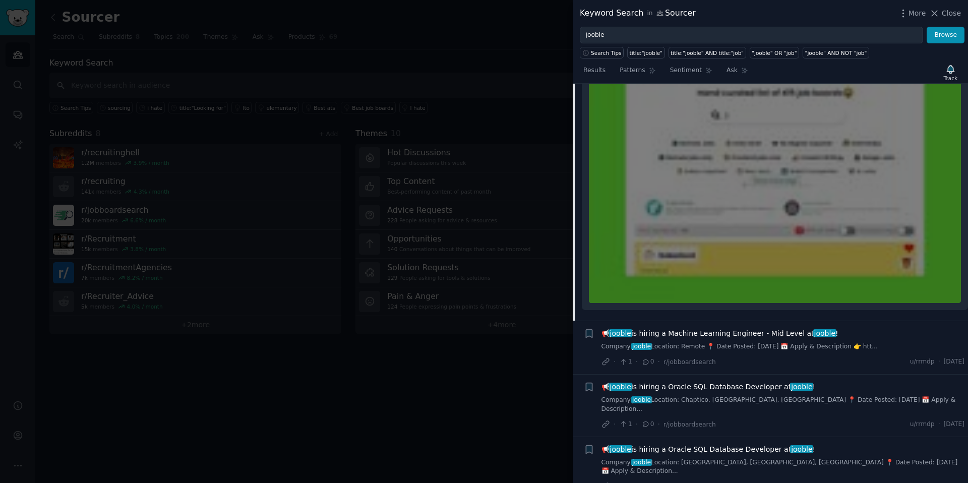
scroll to position [551, 0]
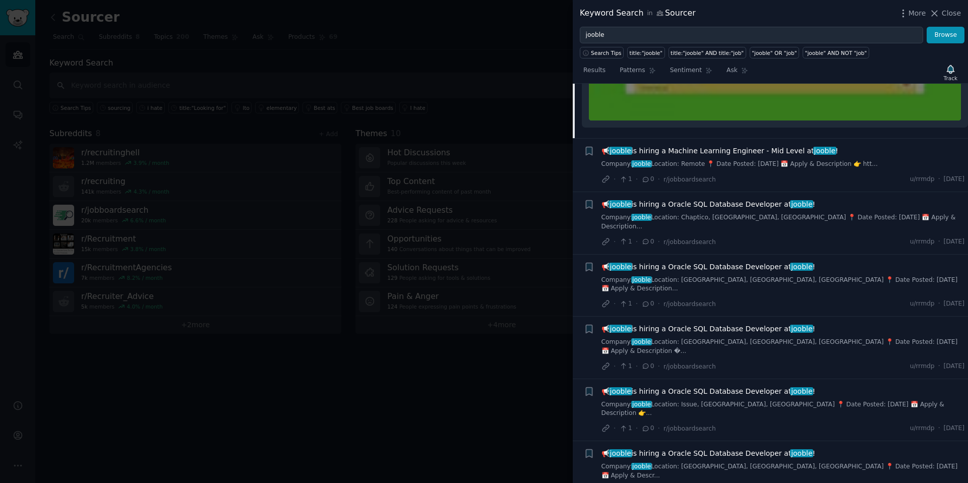
click at [465, 377] on div at bounding box center [484, 241] width 968 height 483
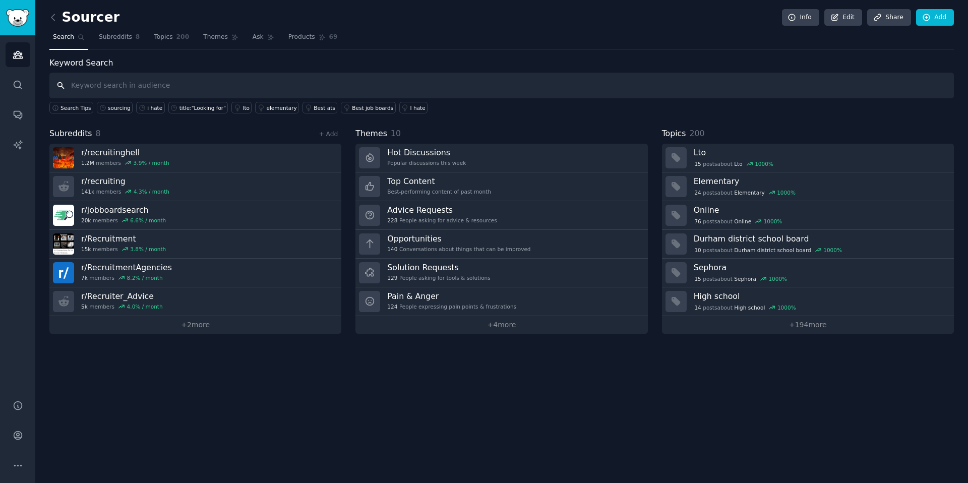
click at [278, 75] on input "text" at bounding box center [501, 86] width 905 height 26
type input "jooble"
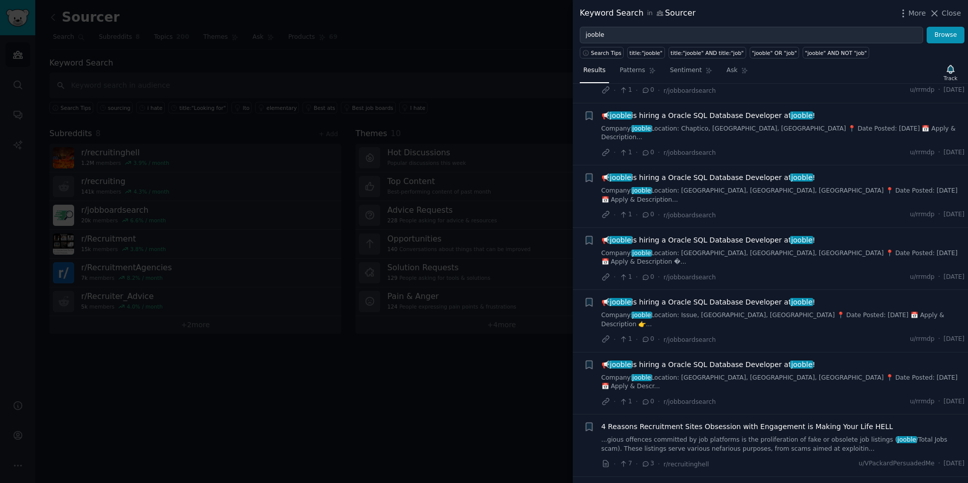
scroll to position [872, 0]
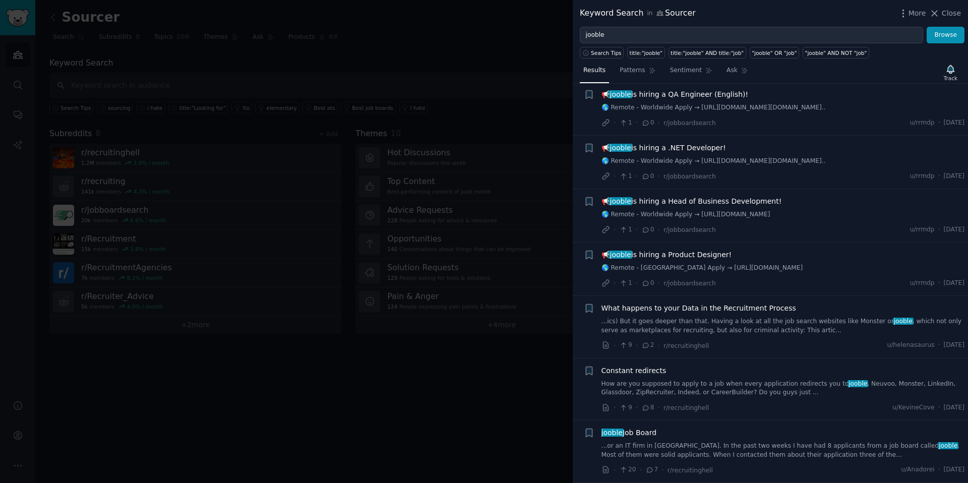
click at [759, 451] on link "...or an IT firm in Atlanta. In the past two weeks I have had 8 applicants from…" at bounding box center [784, 451] width 364 height 18
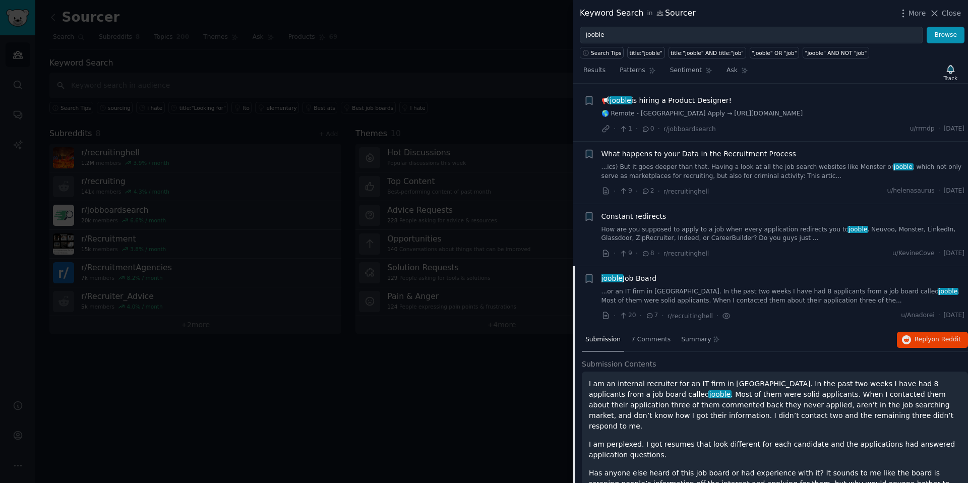
scroll to position [1058, 0]
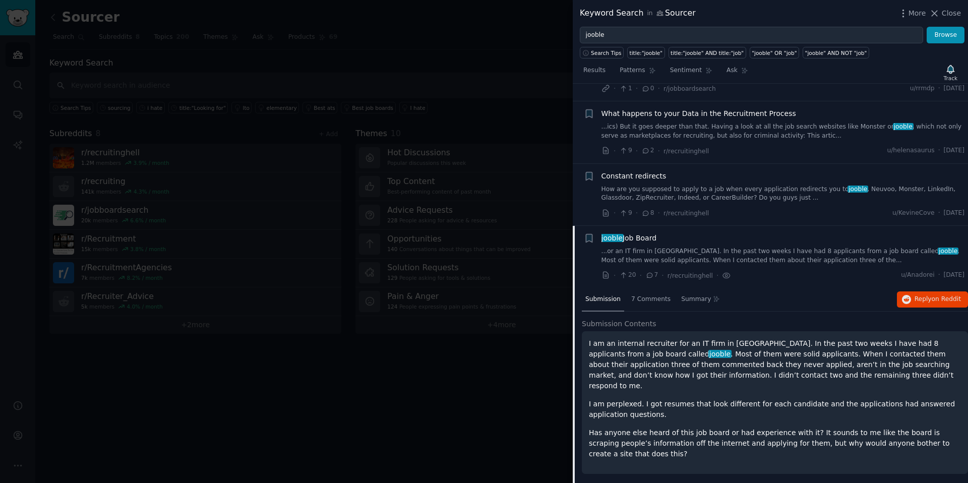
click at [516, 389] on div at bounding box center [484, 241] width 968 height 483
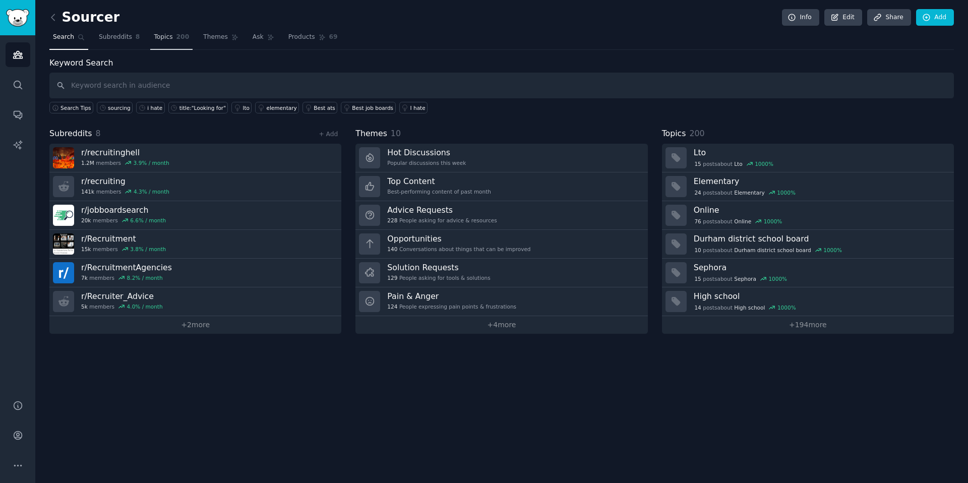
click at [166, 36] on span "Topics" at bounding box center [163, 37] width 19 height 9
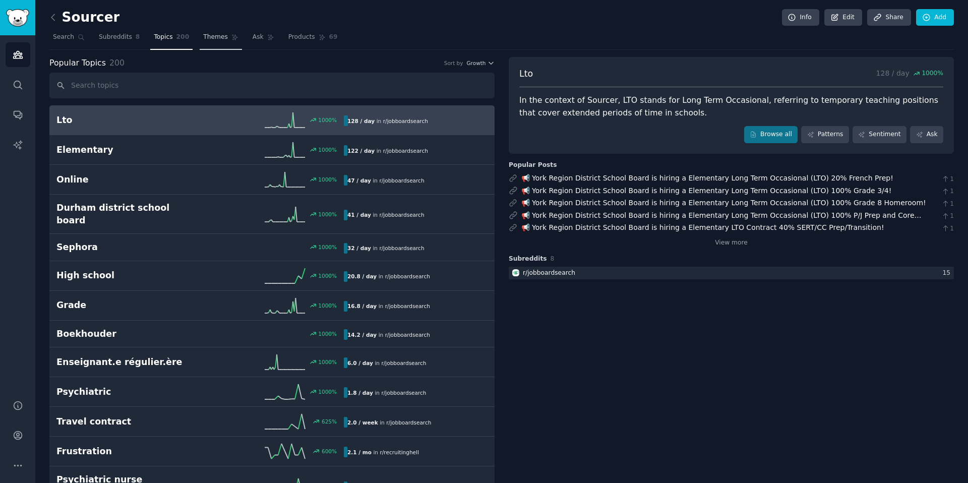
click at [218, 33] on span "Themes" at bounding box center [215, 37] width 25 height 9
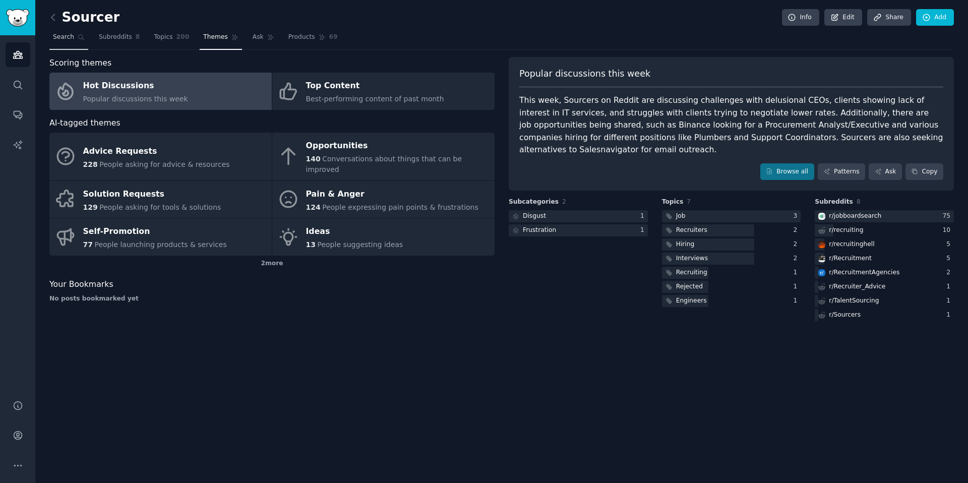
click at [85, 35] on link "Search" at bounding box center [68, 39] width 39 height 21
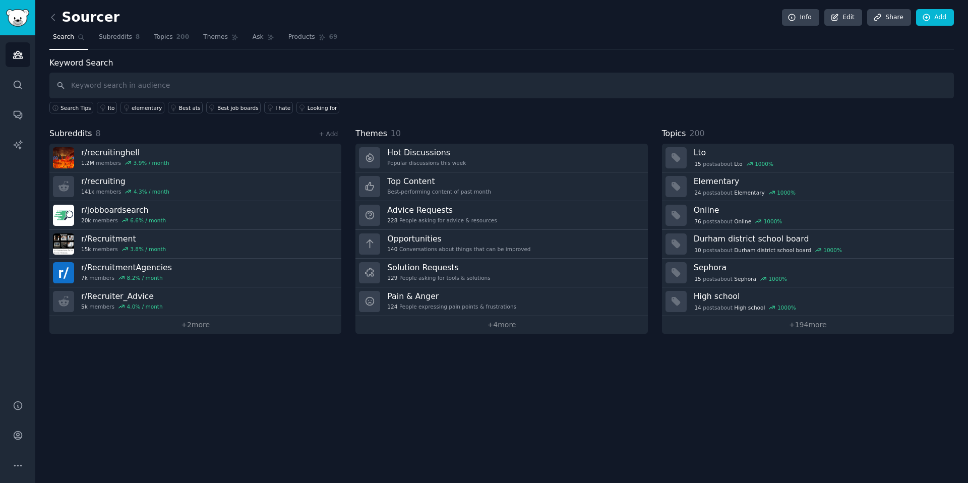
click at [126, 28] on div "Sourcer Info Edit Share Add" at bounding box center [501, 19] width 905 height 21
click at [126, 40] on span "Subreddits" at bounding box center [115, 37] width 33 height 9
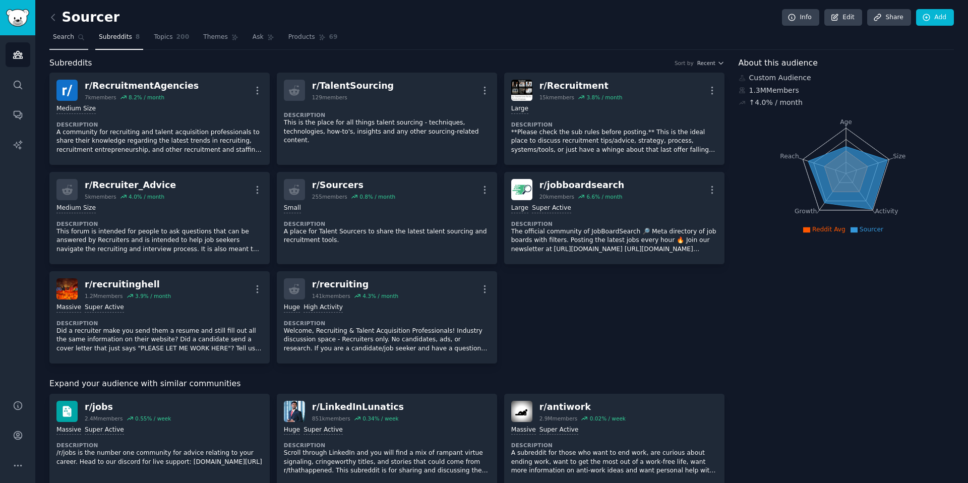
click at [65, 37] on span "Search" at bounding box center [63, 37] width 21 height 9
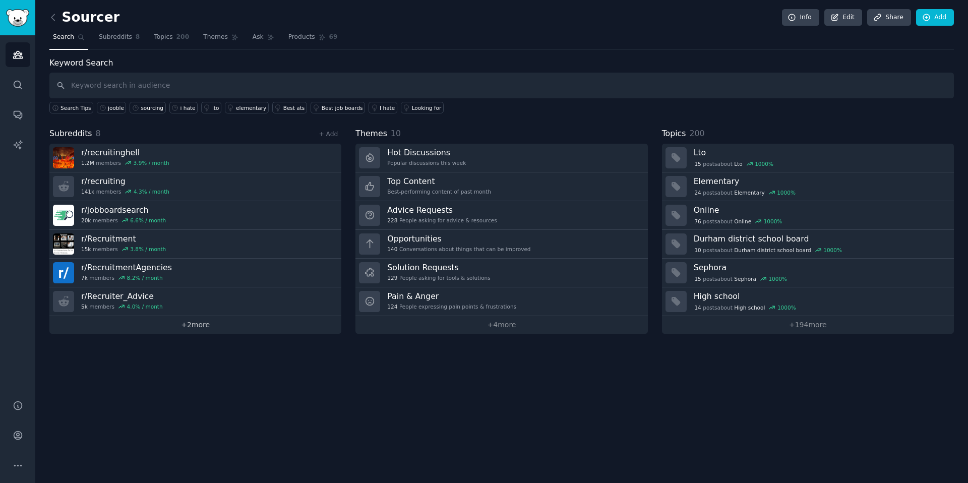
click at [214, 333] on link "+ 2 more" at bounding box center [195, 325] width 292 height 18
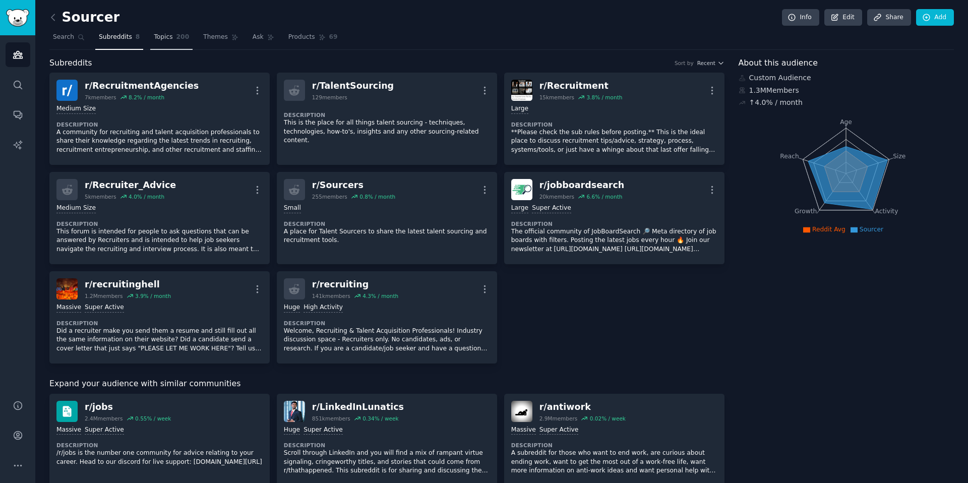
click at [177, 39] on span "200" at bounding box center [183, 37] width 13 height 9
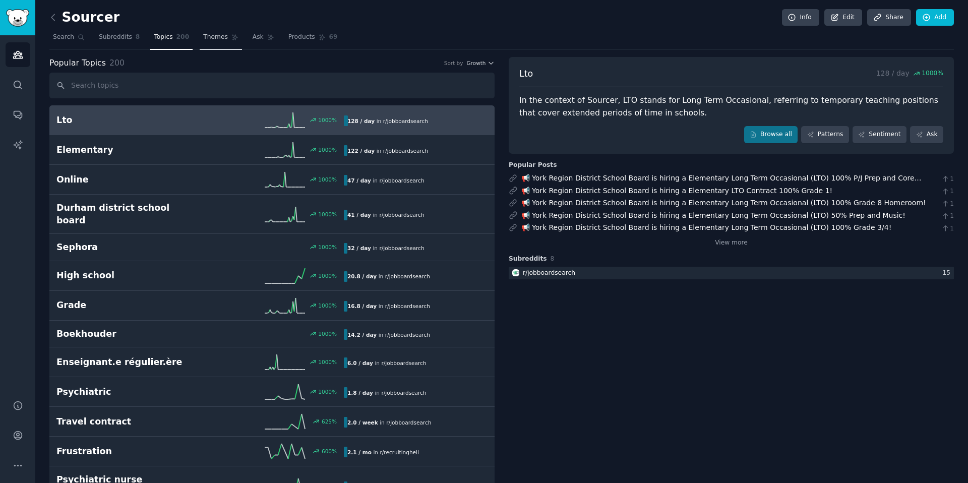
click at [222, 33] on span "Themes" at bounding box center [215, 37] width 25 height 9
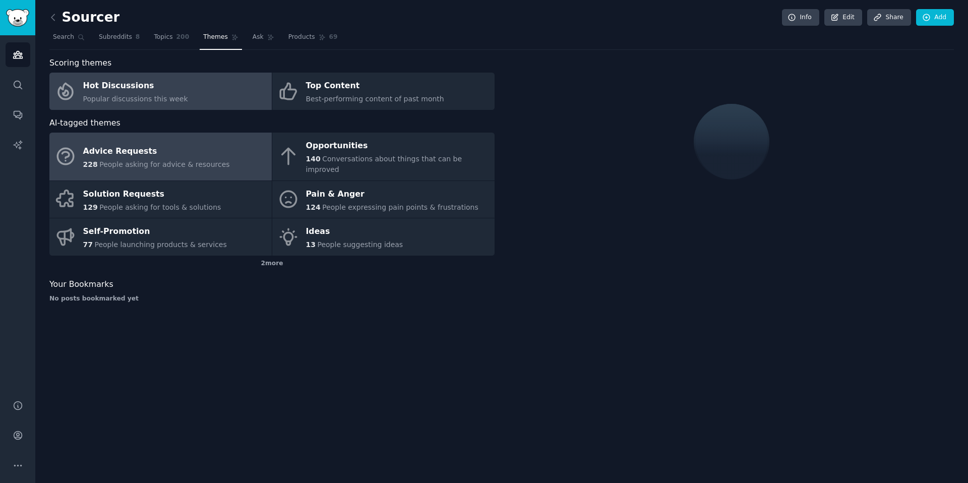
click at [180, 160] on span "People asking for advice & resources" at bounding box center [164, 164] width 130 height 8
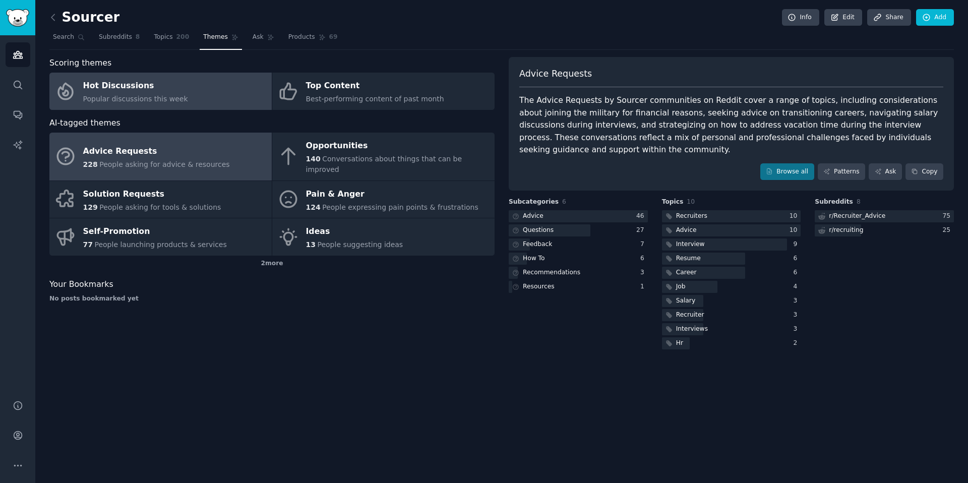
click at [228, 83] on link "Hot Discussions Popular discussions this week" at bounding box center [160, 91] width 222 height 37
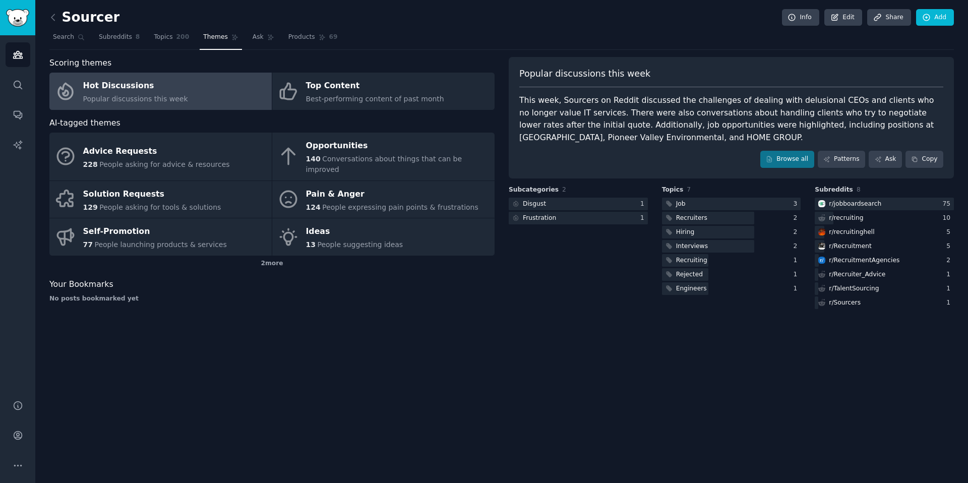
click at [687, 428] on div "Sourcer Info Edit Share Add Search Subreddits 8 Topics 200 Themes Ask Products …" at bounding box center [501, 241] width 933 height 483
click at [852, 231] on div "r/ recruitinghell" at bounding box center [851, 232] width 45 height 9
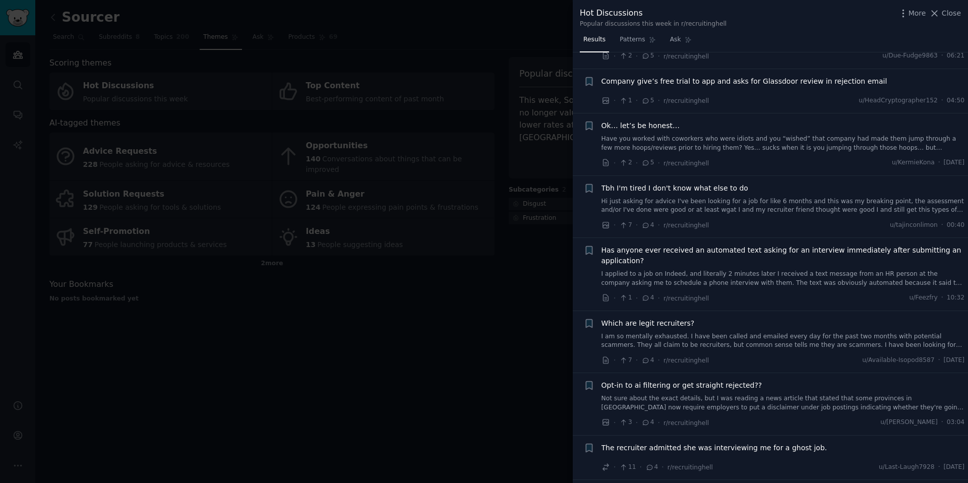
scroll to position [3888, 0]
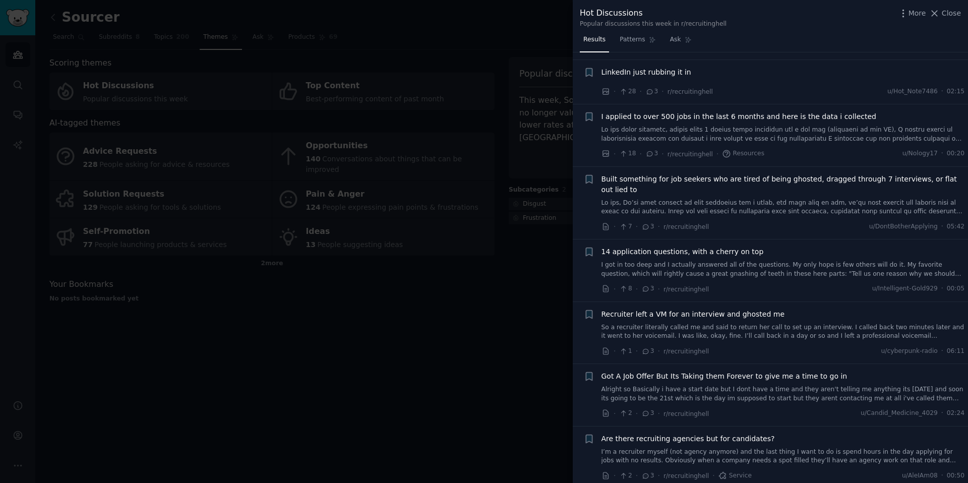
click at [493, 335] on div at bounding box center [484, 241] width 968 height 483
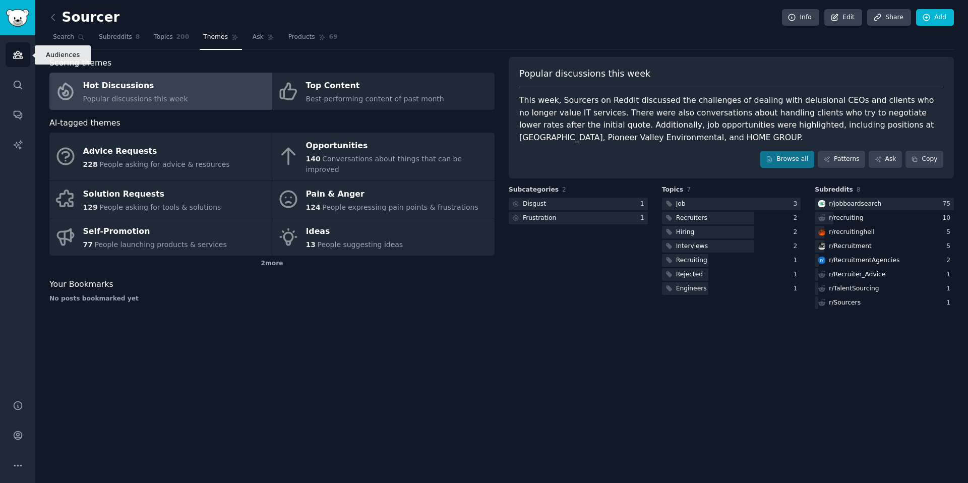
click at [23, 52] on link "Audiences" at bounding box center [18, 54] width 25 height 25
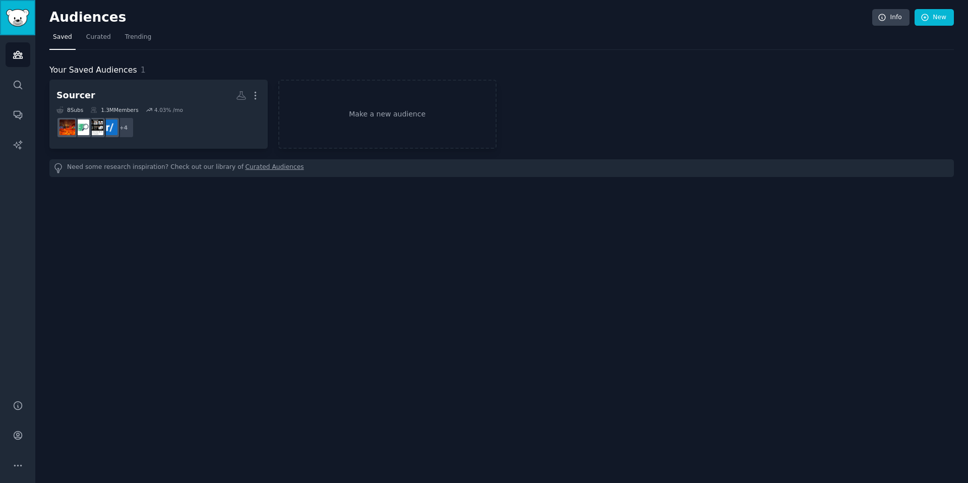
click at [11, 26] on img "Sidebar" at bounding box center [17, 18] width 23 height 18
click at [24, 14] on img "Sidebar" at bounding box center [17, 18] width 23 height 18
click at [102, 26] on div "Audiences Info New" at bounding box center [501, 19] width 905 height 21
click at [111, 39] on nav "Saved Curated Trending" at bounding box center [501, 39] width 905 height 21
click at [138, 34] on span "Trending" at bounding box center [138, 37] width 26 height 9
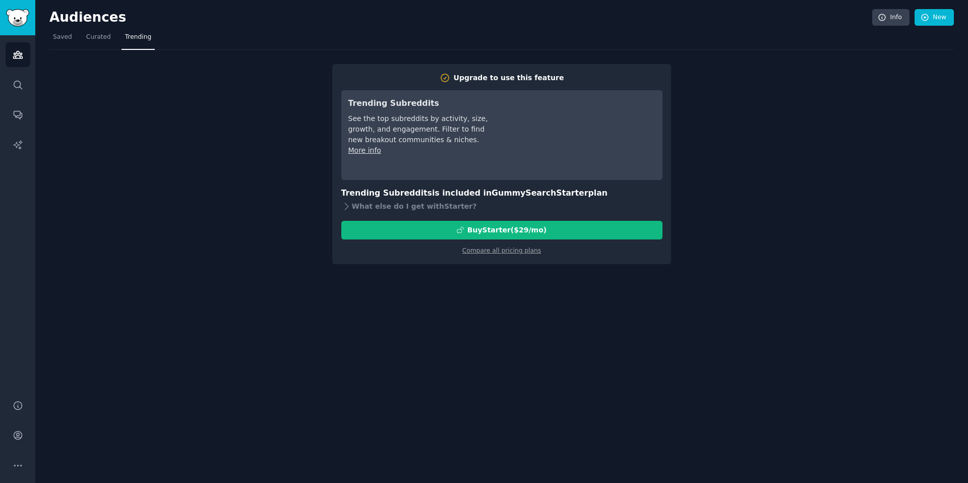
click at [933, 141] on div "Upgrade to use this feature Trending Subreddits See the top subreddits by activ…" at bounding box center [501, 157] width 905 height 214
click at [17, 425] on link "Account" at bounding box center [18, 435] width 25 height 25
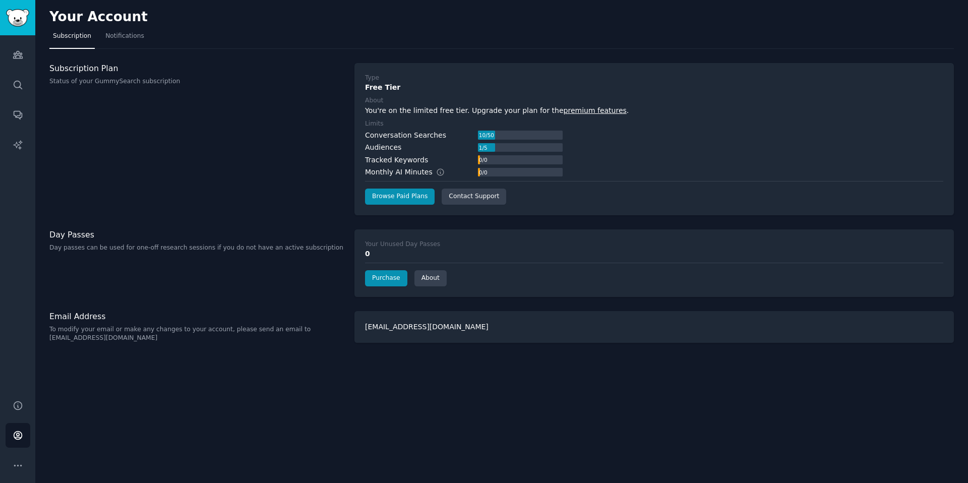
click at [581, 111] on link "premium features" at bounding box center [595, 110] width 63 height 8
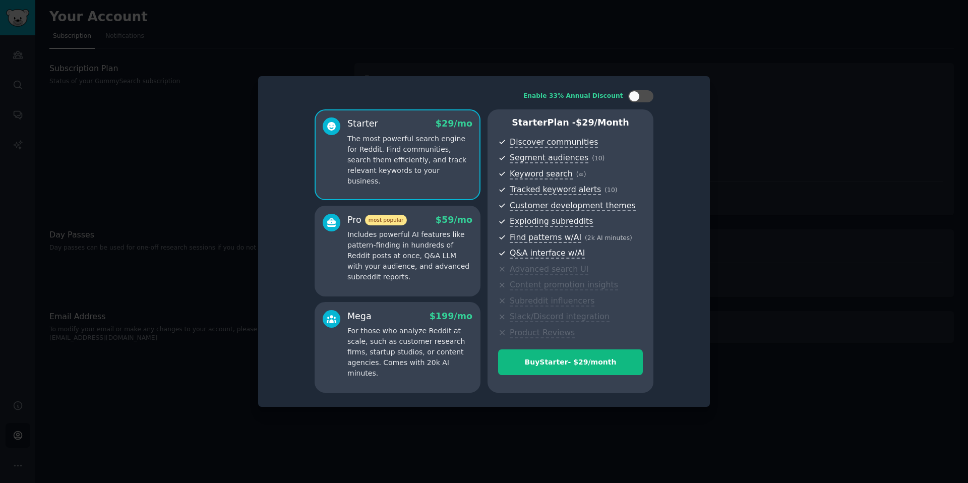
click at [421, 252] on p "Includes powerful AI features like pattern-finding in hundreds of Reddit posts …" at bounding box center [410, 255] width 125 height 53
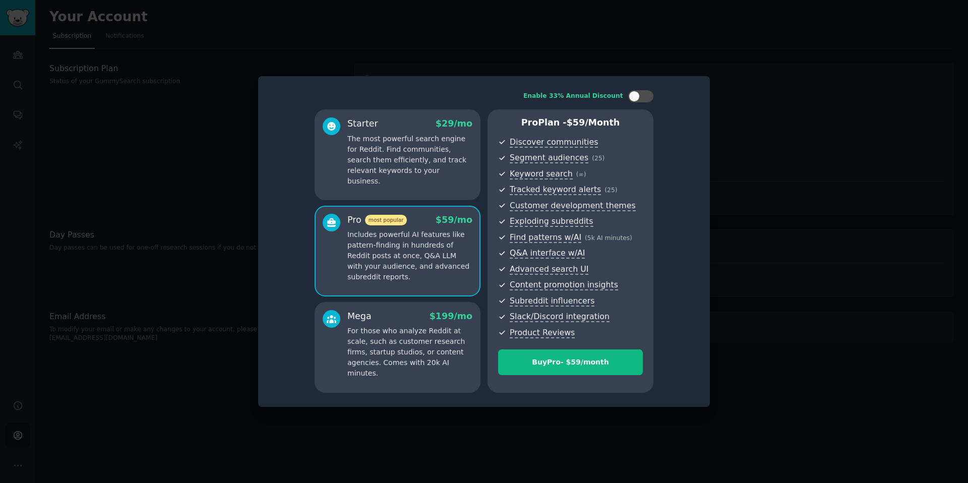
click at [412, 151] on p "The most powerful search engine for Reddit. Find communities, search them effic…" at bounding box center [410, 160] width 125 height 53
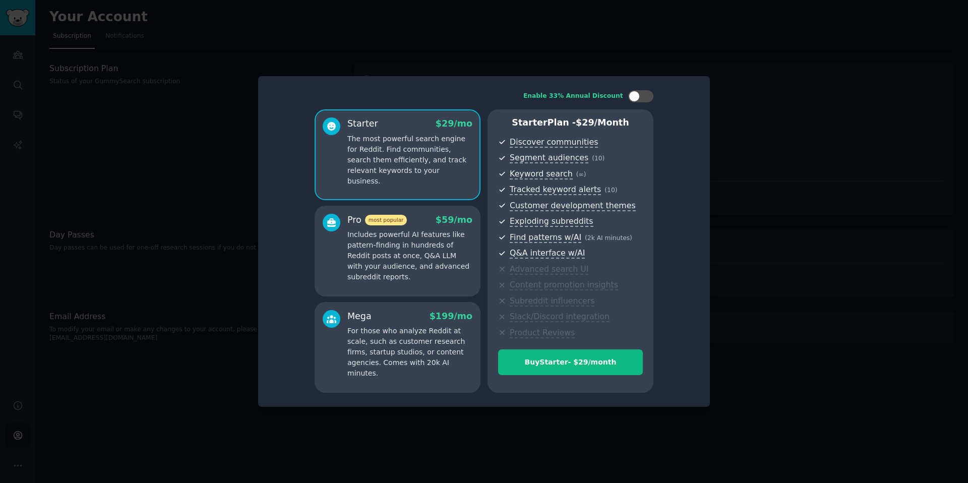
click at [731, 88] on div at bounding box center [484, 241] width 968 height 483
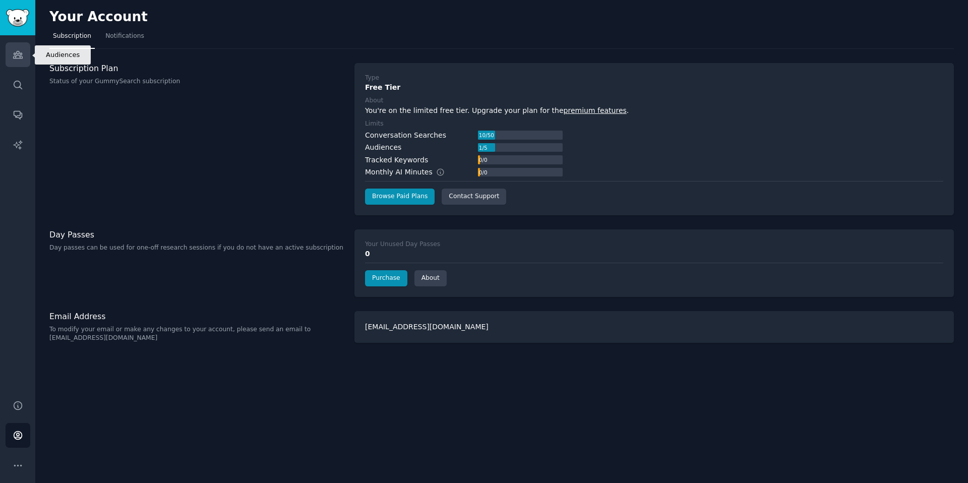
click at [21, 56] on icon "Sidebar" at bounding box center [18, 54] width 11 height 11
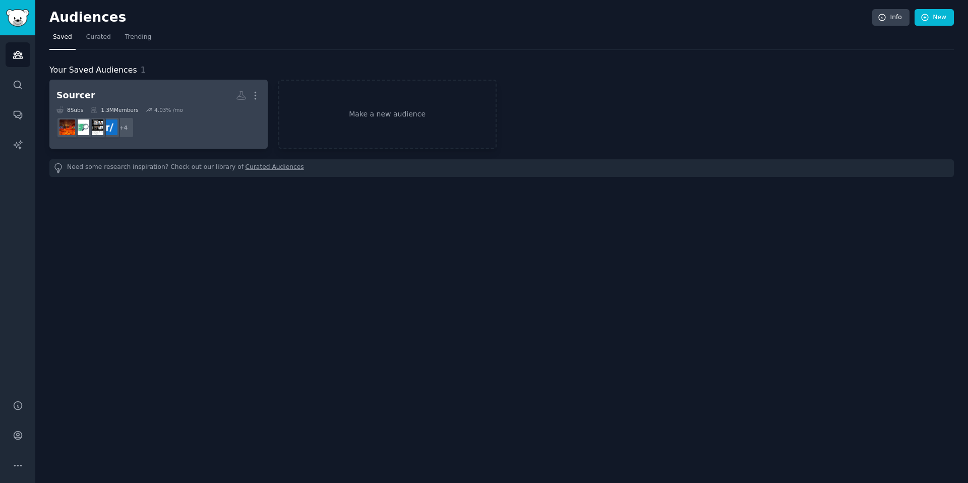
click at [131, 91] on h2 "Sourcer More" at bounding box center [158, 96] width 204 height 18
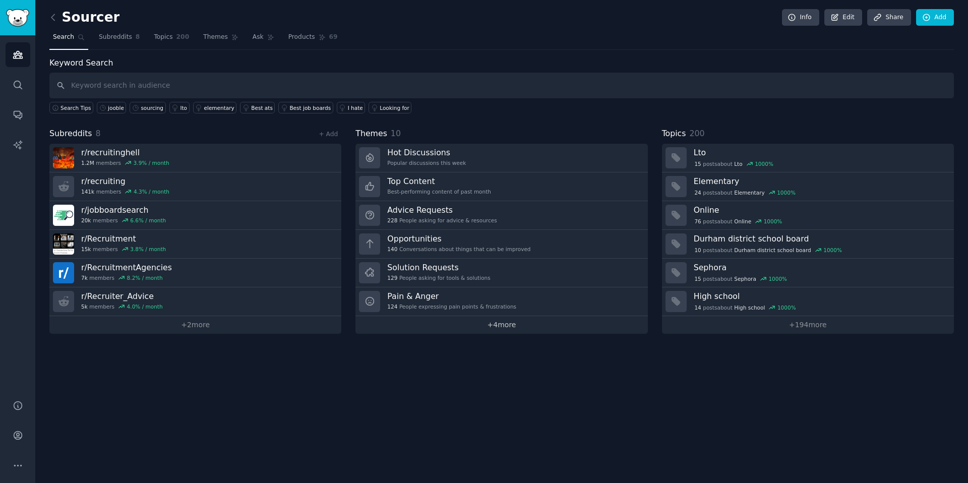
click at [465, 327] on link "+ 4 more" at bounding box center [502, 325] width 292 height 18
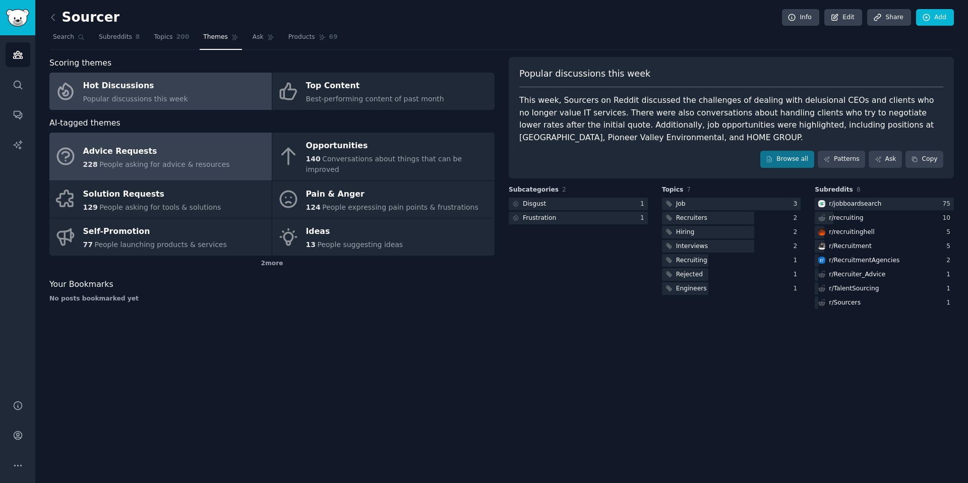
click at [188, 147] on div "Advice Requests" at bounding box center [156, 151] width 147 height 16
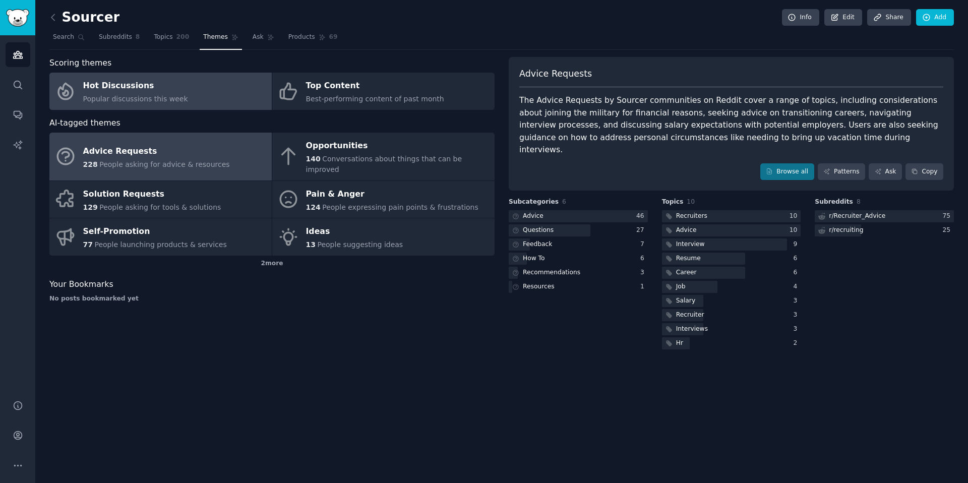
click at [155, 86] on div "Hot Discussions" at bounding box center [135, 86] width 105 height 16
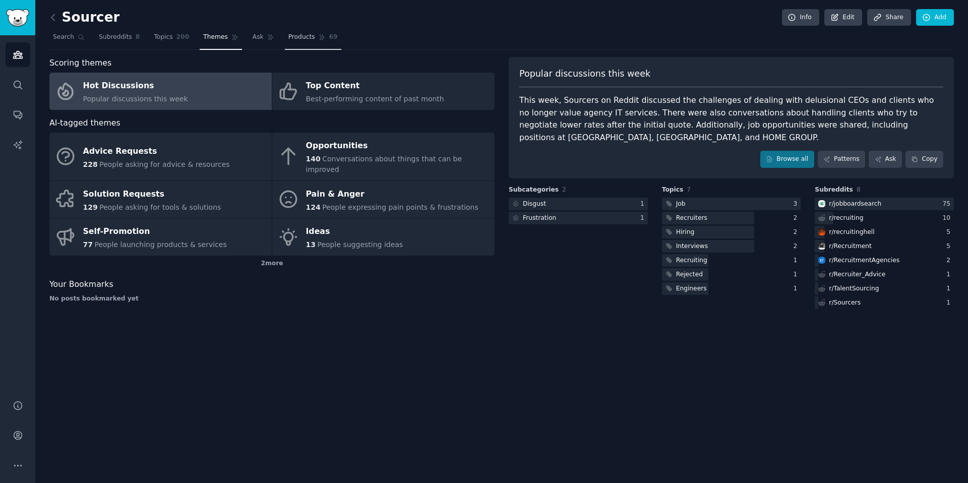
click at [313, 41] on link "Products 69" at bounding box center [313, 39] width 56 height 21
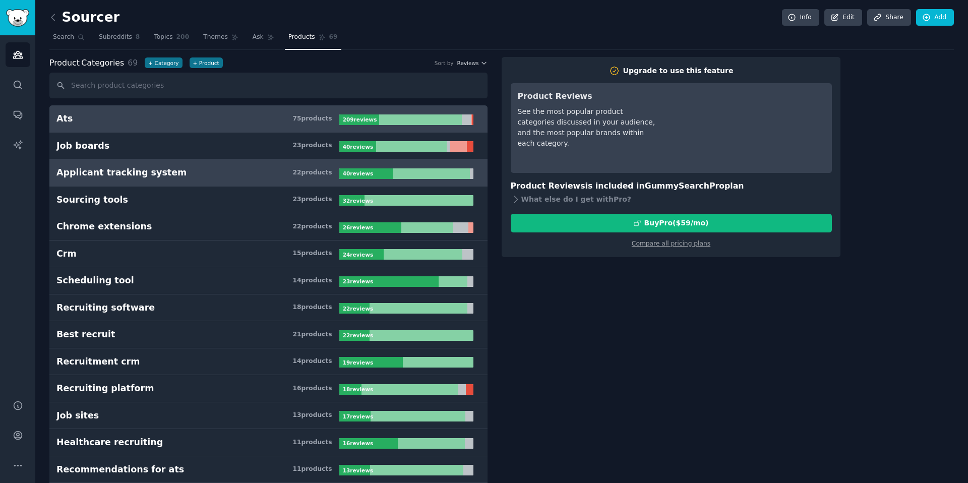
click at [256, 165] on link "Applicant tracking system 22 product s 40 review s" at bounding box center [268, 172] width 438 height 27
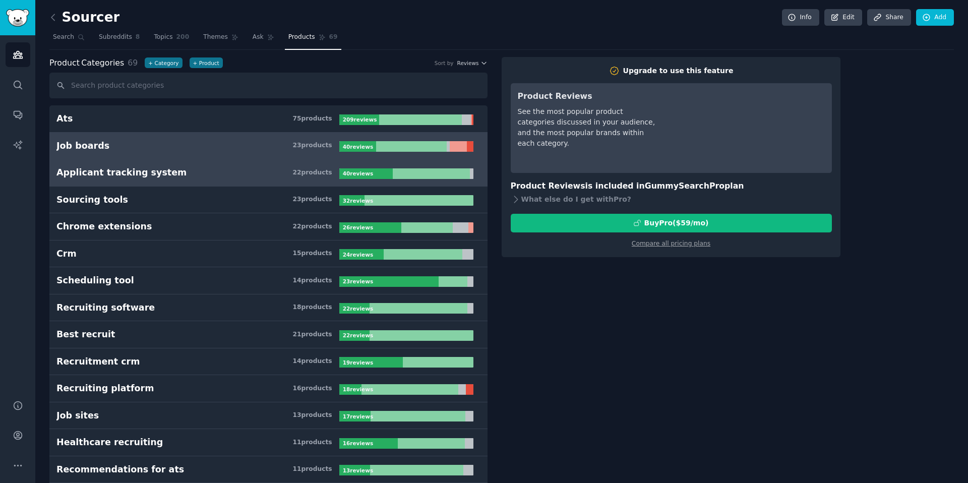
click at [251, 147] on h3 "Job boards 23 product s" at bounding box center [197, 146] width 283 height 13
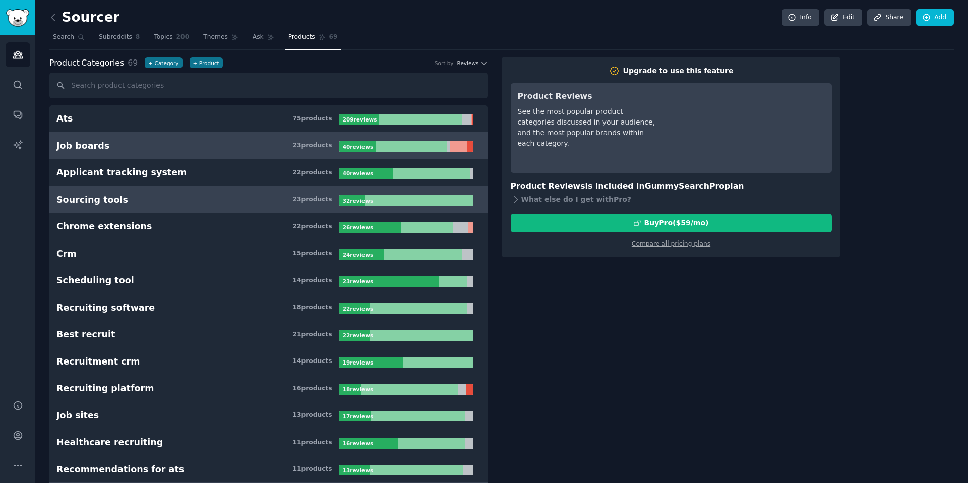
click at [241, 200] on h3 "Sourcing tools 23 product s" at bounding box center [197, 200] width 283 height 13
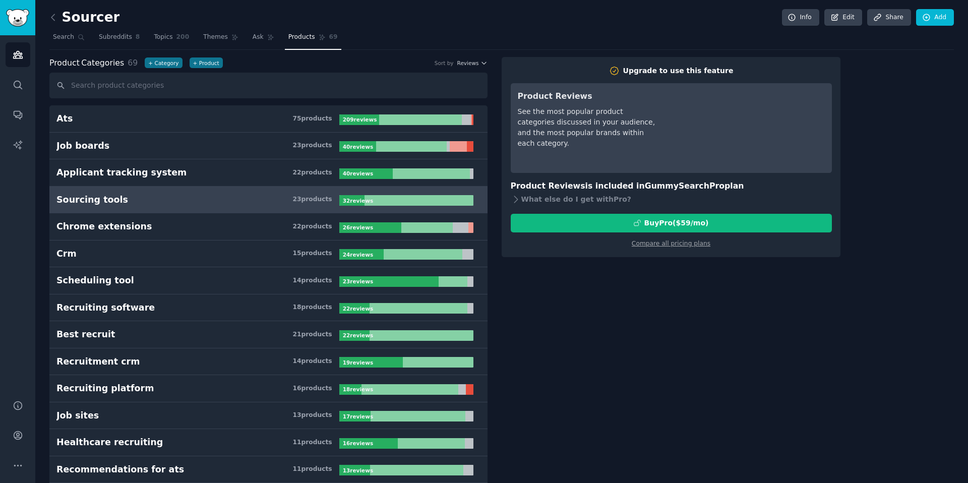
click at [389, 207] on link "Sourcing tools 23 product s 32 review s" at bounding box center [268, 200] width 438 height 27
click at [386, 201] on div at bounding box center [419, 200] width 109 height 11
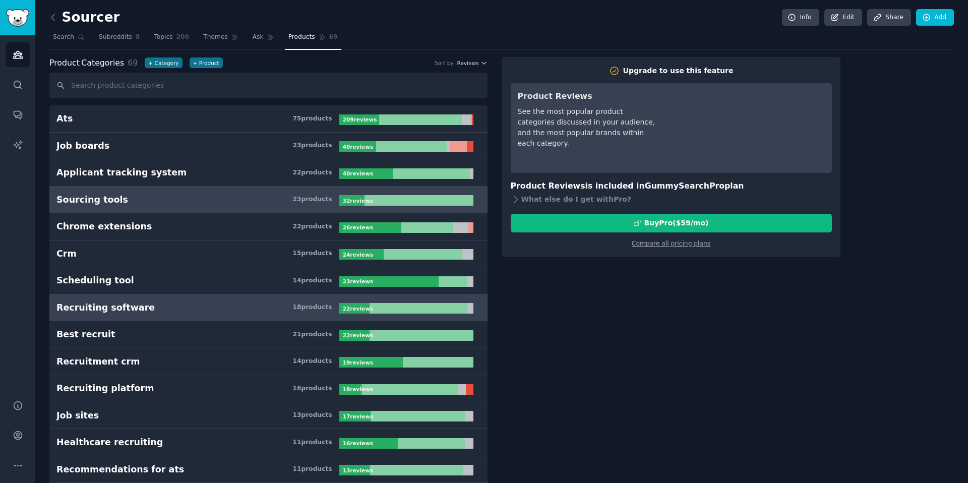
click at [186, 308] on h3 "Recruiting software 18 product s" at bounding box center [197, 308] width 283 height 13
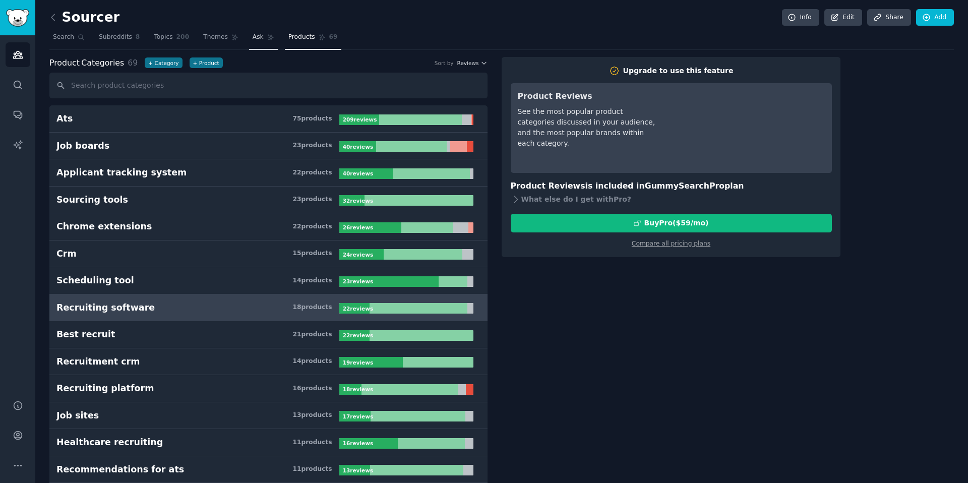
click at [253, 35] on span "Ask" at bounding box center [258, 37] width 11 height 9
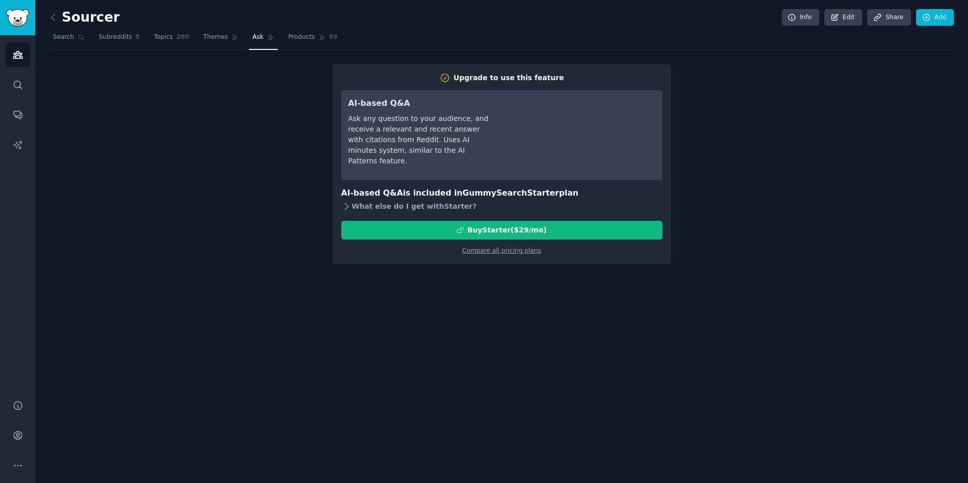
click at [413, 208] on div "What else do I get with Starter ?" at bounding box center [501, 207] width 321 height 14
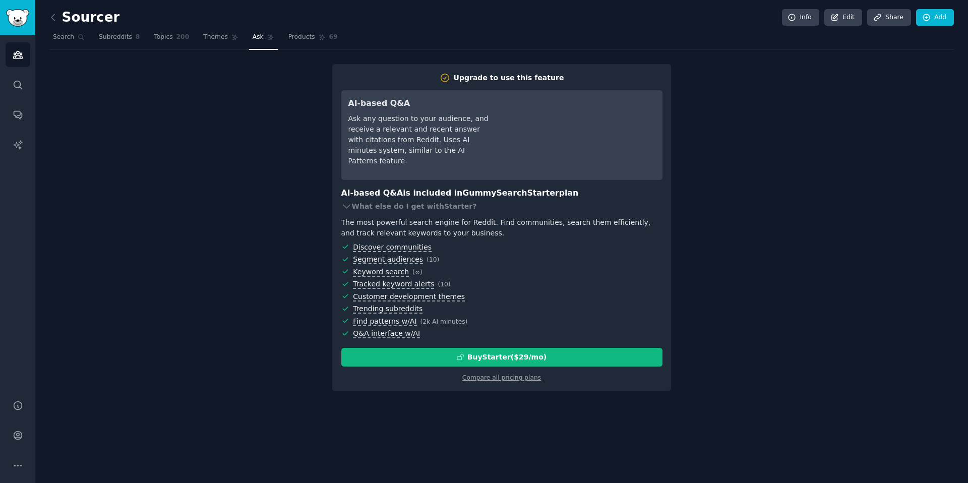
click at [826, 265] on div "Upgrade to use this feature AI-based Q&A Ask any question to your audience, and…" at bounding box center [501, 227] width 905 height 327
click at [22, 22] on img "Sidebar" at bounding box center [17, 18] width 23 height 18
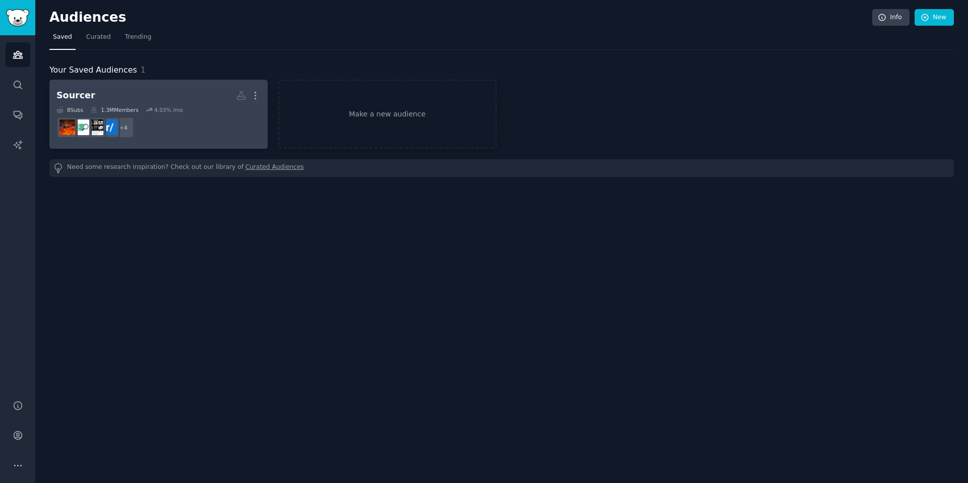
click at [237, 111] on div "8 Sub s 1.3M Members 4.03 % /mo" at bounding box center [158, 109] width 204 height 7
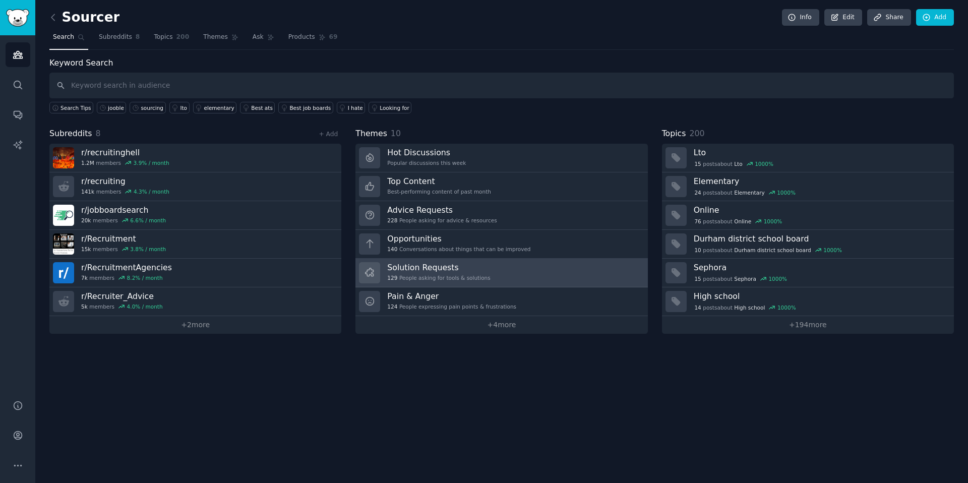
click at [462, 271] on h3 "Solution Requests" at bounding box center [438, 267] width 103 height 11
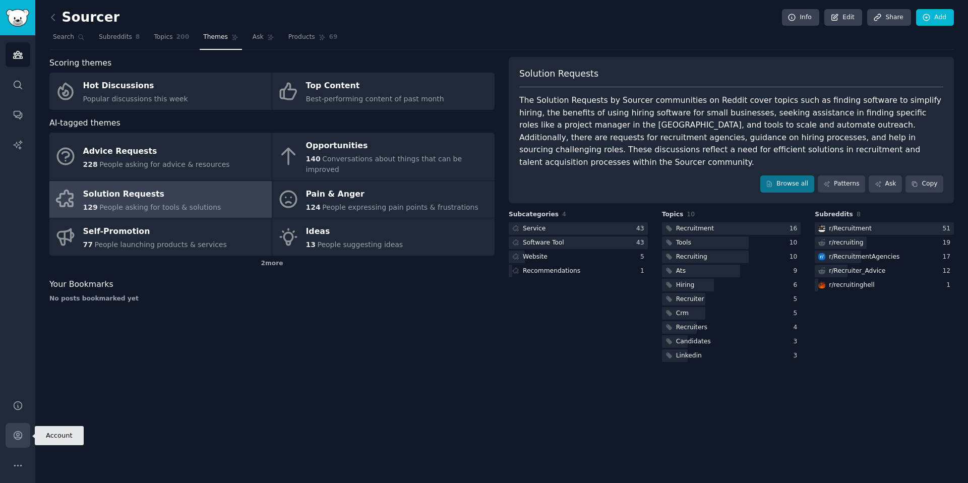
click at [13, 432] on icon "Sidebar" at bounding box center [18, 435] width 11 height 11
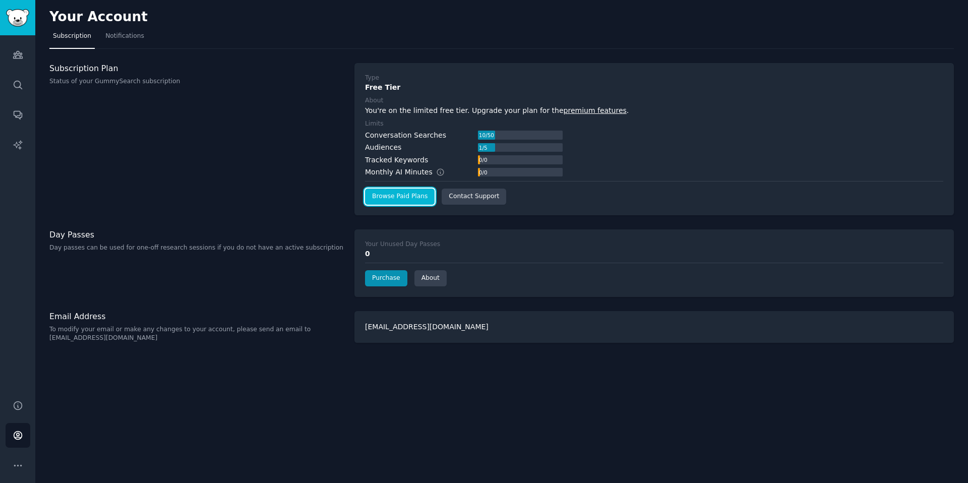
click at [408, 192] on link "Browse Paid Plans" at bounding box center [400, 197] width 70 height 16
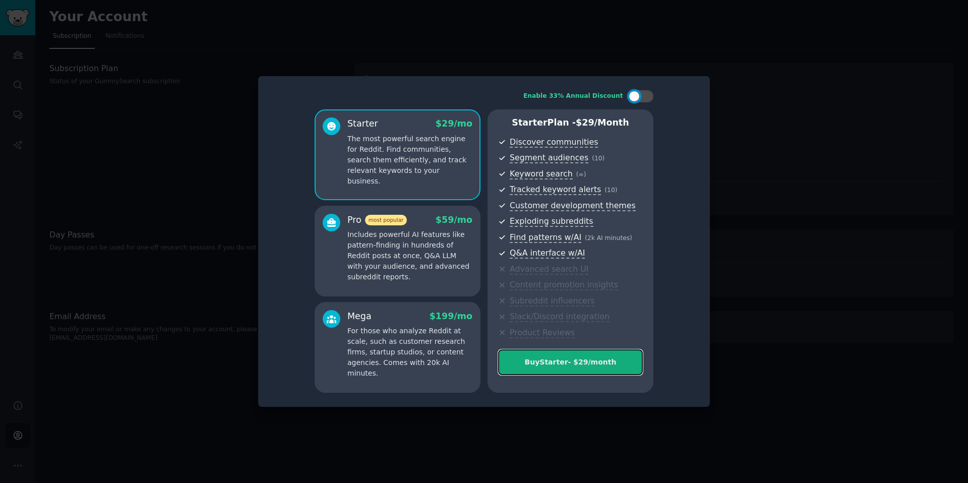
click at [599, 372] on button "Buy Starter - $ 29 /month" at bounding box center [570, 363] width 145 height 26
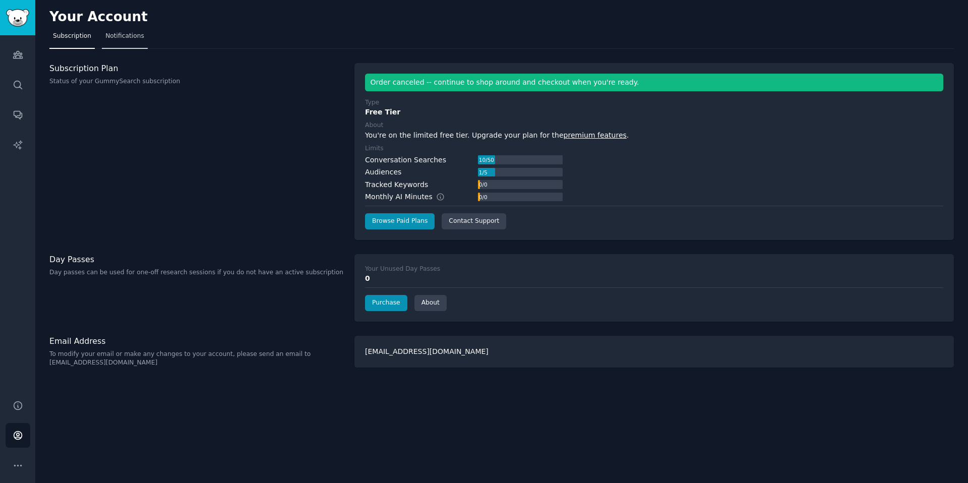
click at [129, 28] on link "Notifications" at bounding box center [125, 38] width 46 height 21
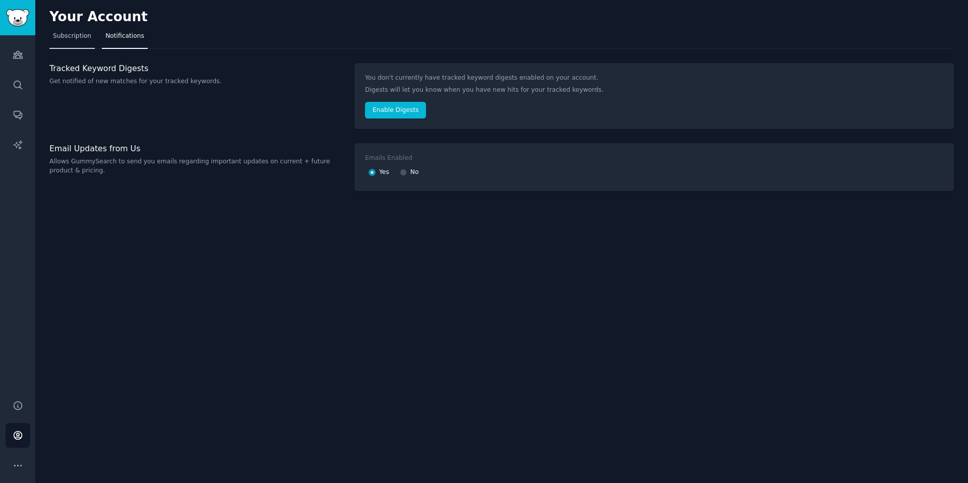
click at [71, 39] on span "Subscription" at bounding box center [72, 36] width 38 height 9
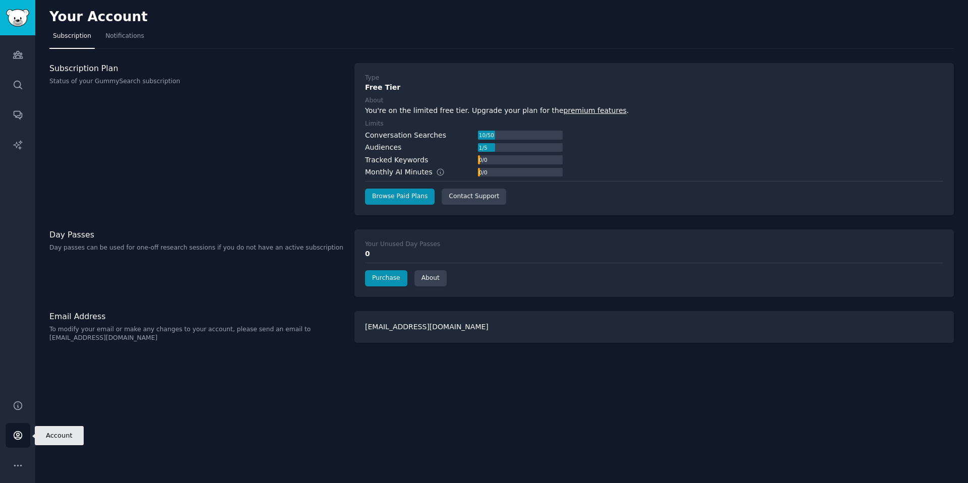
click at [19, 427] on link "Account" at bounding box center [18, 435] width 25 height 25
click at [17, 470] on icon "Sidebar" at bounding box center [18, 465] width 11 height 11
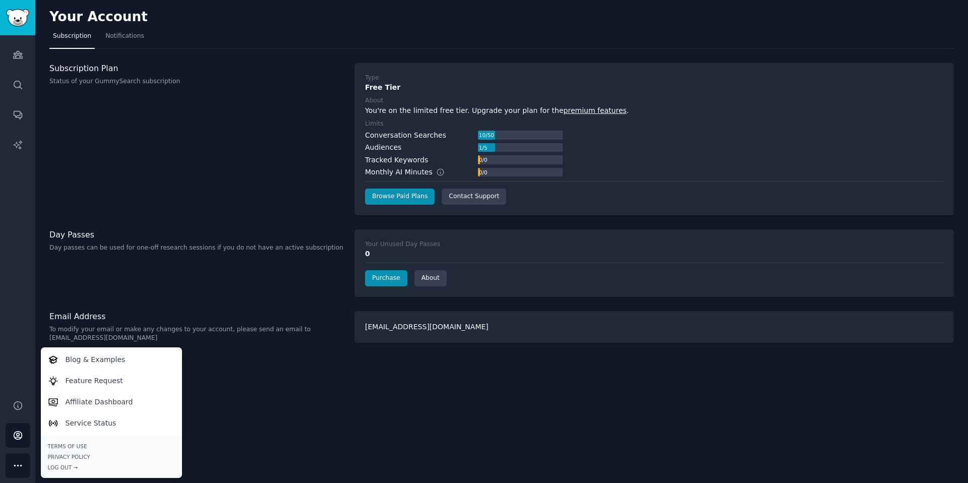
click at [350, 377] on div "Your Account Subscription Notifications Subscription Plan Status of your GummyS…" at bounding box center [501, 241] width 933 height 483
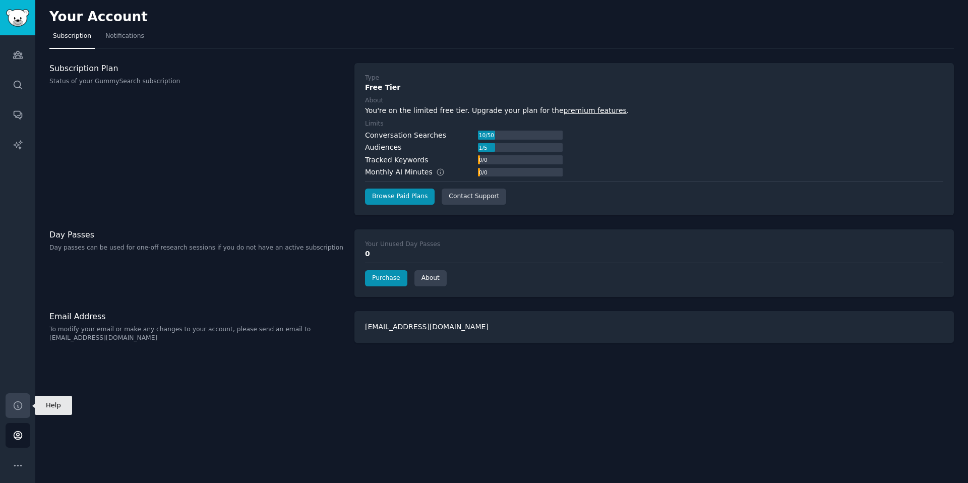
click at [15, 408] on icon "Sidebar" at bounding box center [18, 405] width 11 height 11
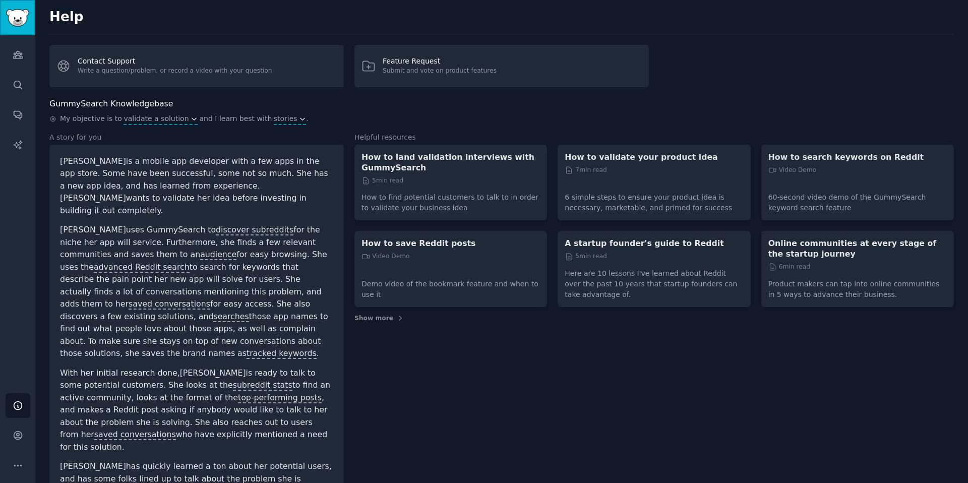
click at [8, 27] on link "Sidebar" at bounding box center [17, 17] width 35 height 35
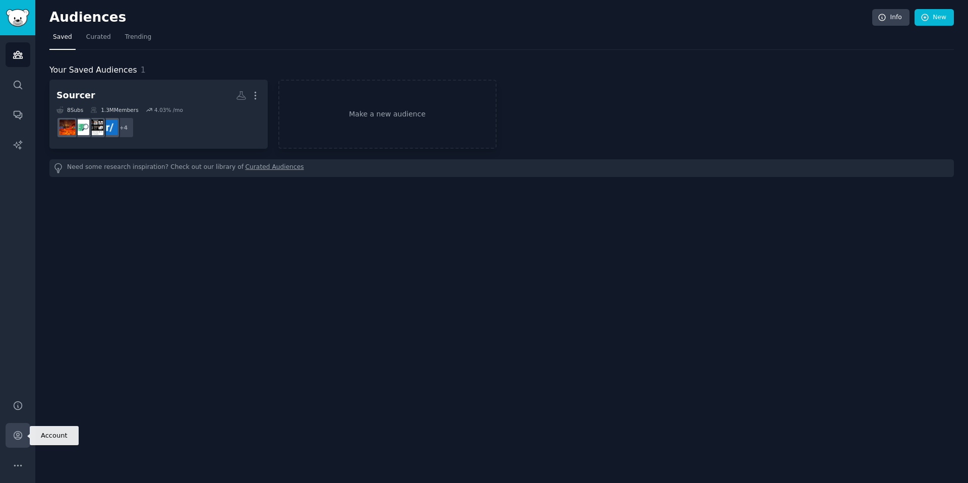
click at [17, 436] on icon "Sidebar" at bounding box center [18, 435] width 11 height 11
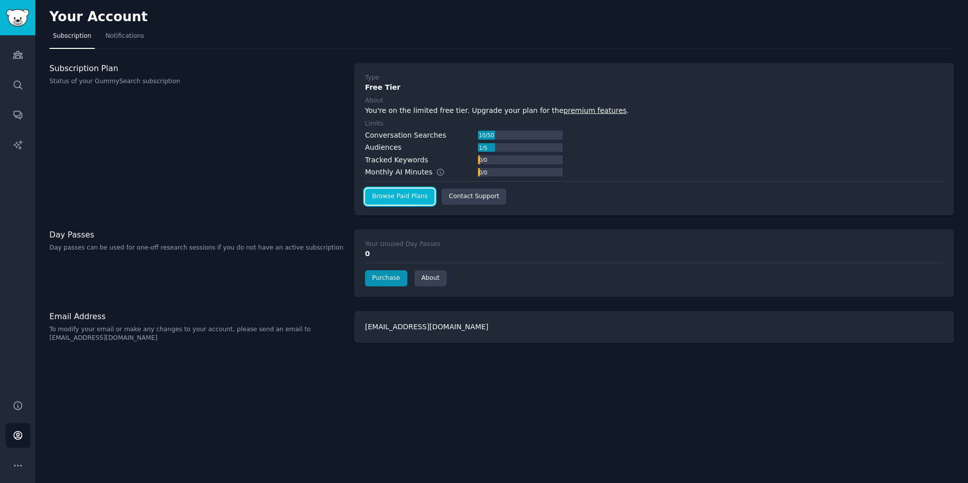
click at [371, 200] on link "Browse Paid Plans" at bounding box center [400, 197] width 70 height 16
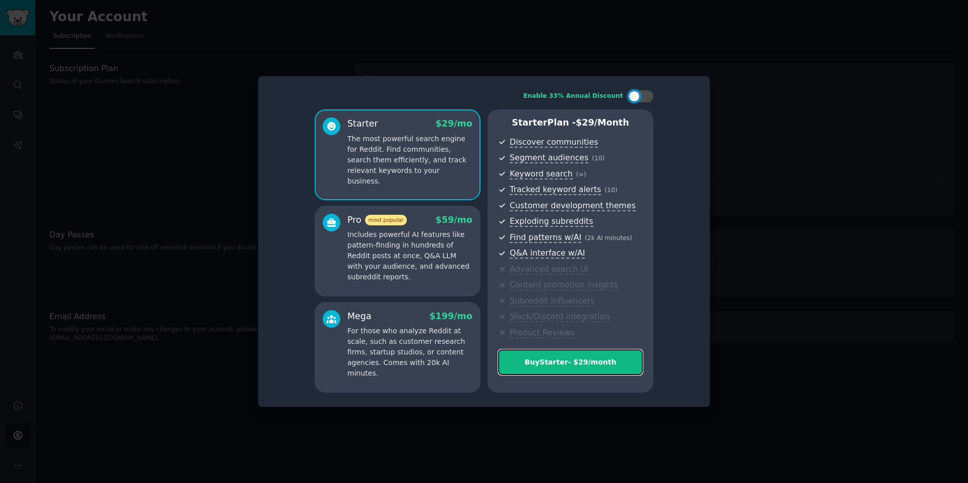
click at [569, 365] on div "Buy Starter - $ 29 /month" at bounding box center [571, 362] width 144 height 11
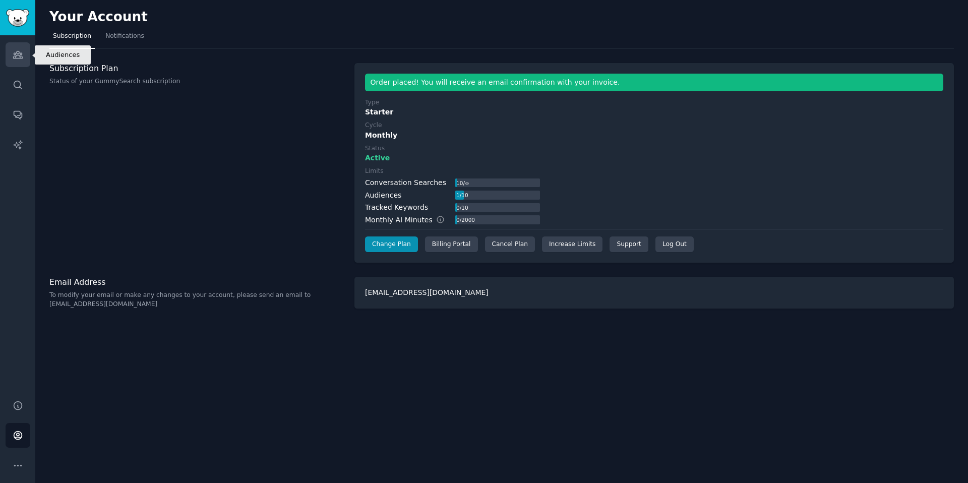
click at [17, 51] on icon "Sidebar" at bounding box center [17, 54] width 9 height 7
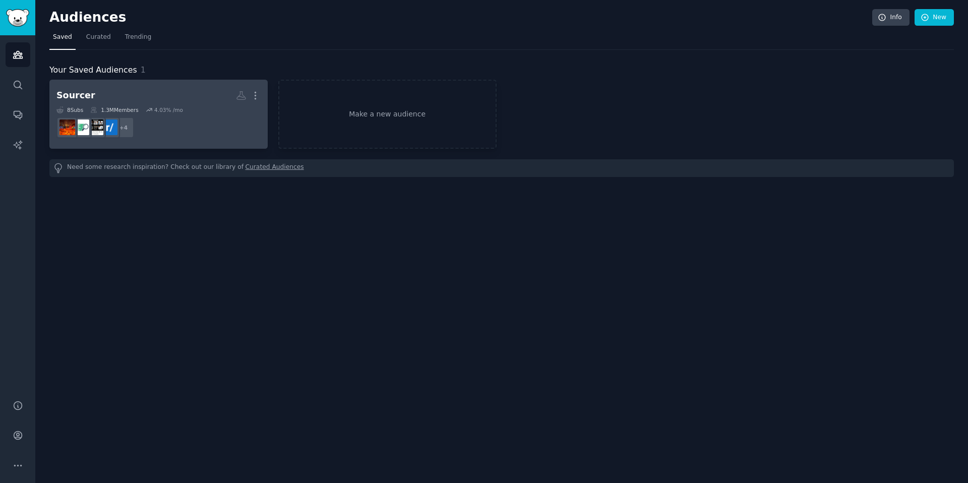
click at [175, 132] on dd "+ 4" at bounding box center [158, 127] width 204 height 28
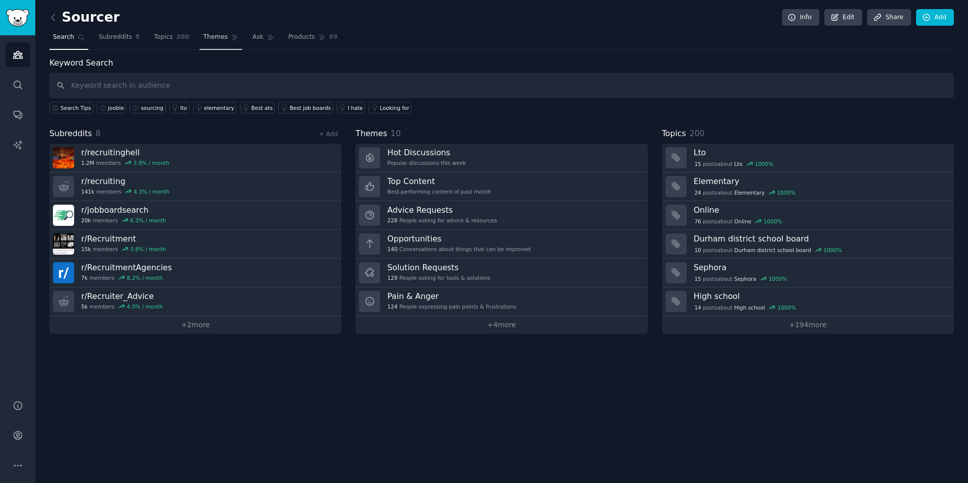
click at [211, 33] on span "Themes" at bounding box center [215, 37] width 25 height 9
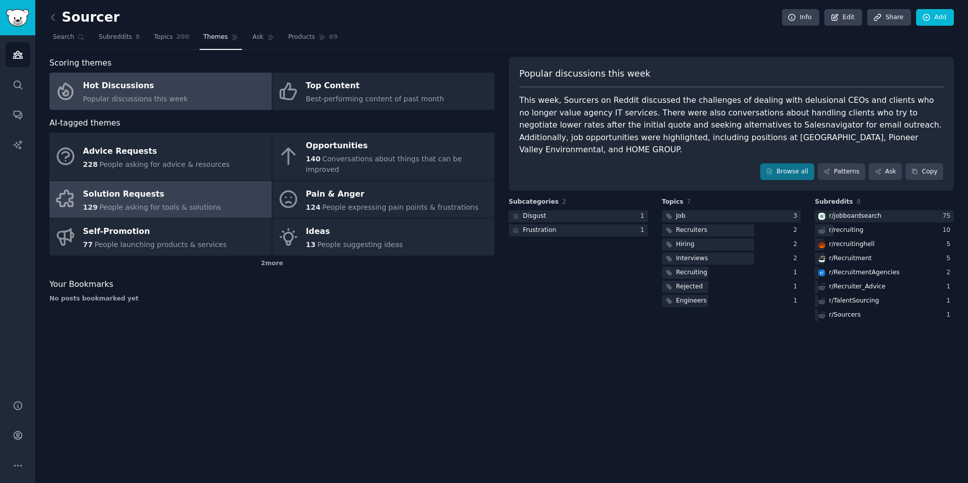
click at [204, 186] on div "Solution Requests" at bounding box center [152, 194] width 138 height 16
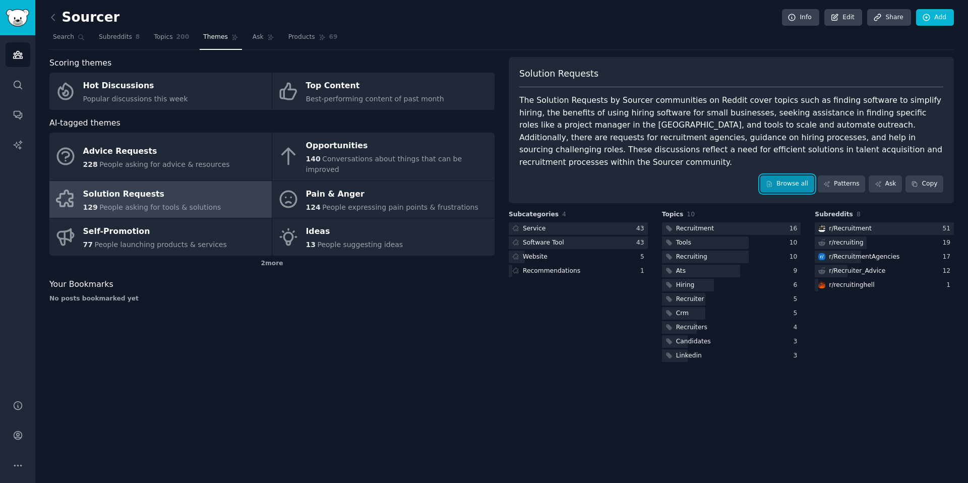
click at [789, 176] on link "Browse all" at bounding box center [788, 184] width 54 height 17
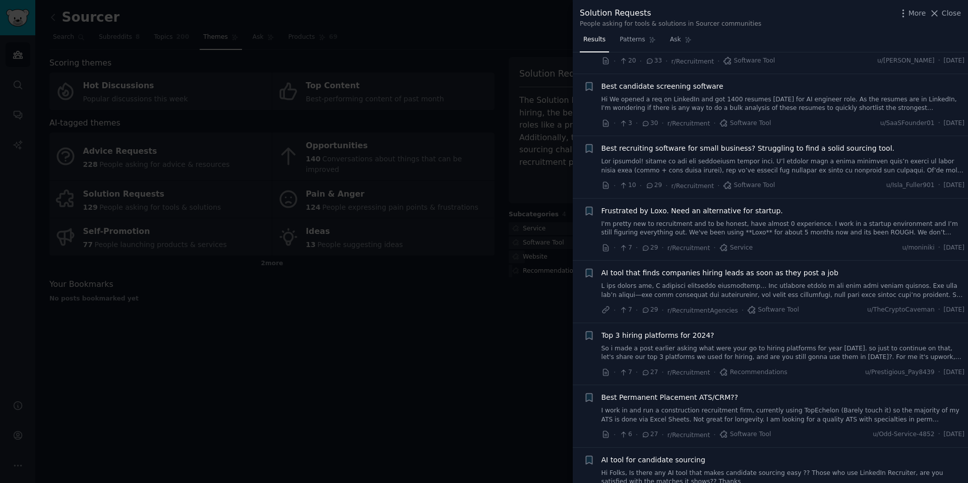
scroll to position [296, 0]
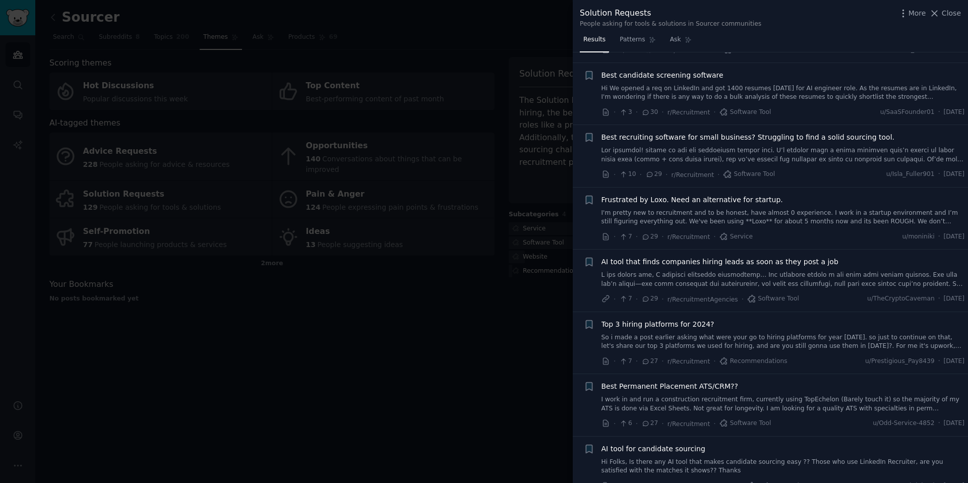
click at [449, 247] on div at bounding box center [484, 241] width 968 height 483
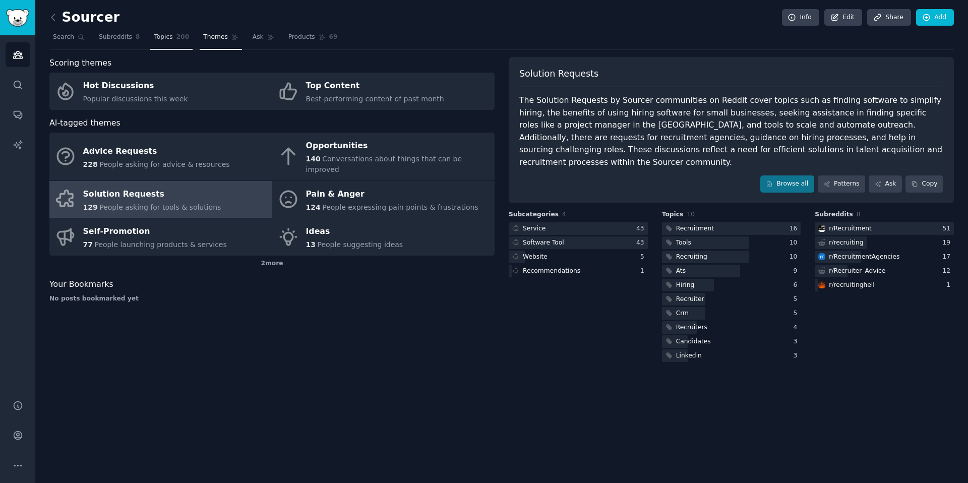
click at [167, 40] on span "Topics" at bounding box center [163, 37] width 19 height 9
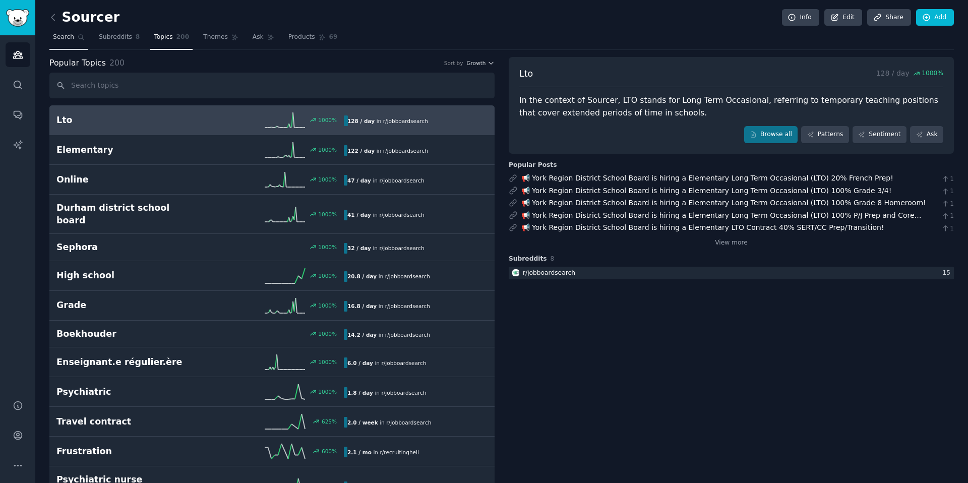
click at [63, 38] on span "Search" at bounding box center [63, 37] width 21 height 9
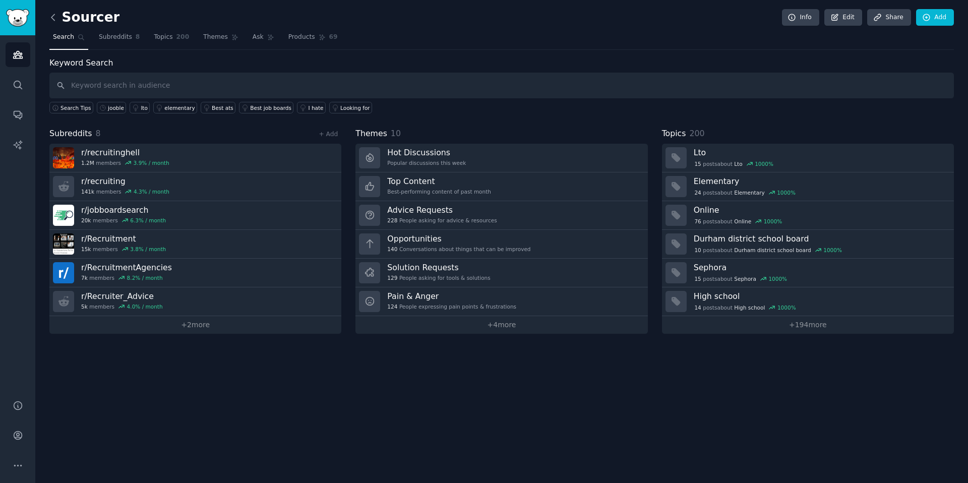
click at [57, 12] on icon at bounding box center [53, 17] width 11 height 11
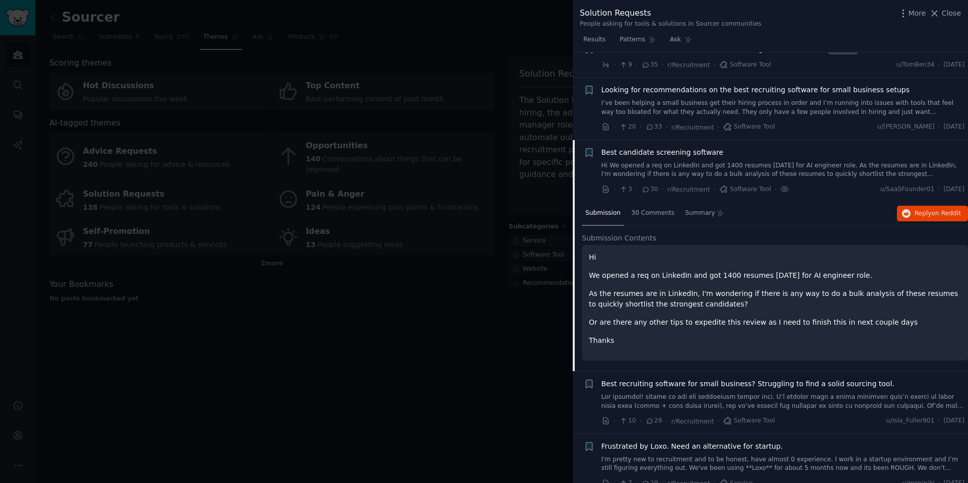
scroll to position [213, 0]
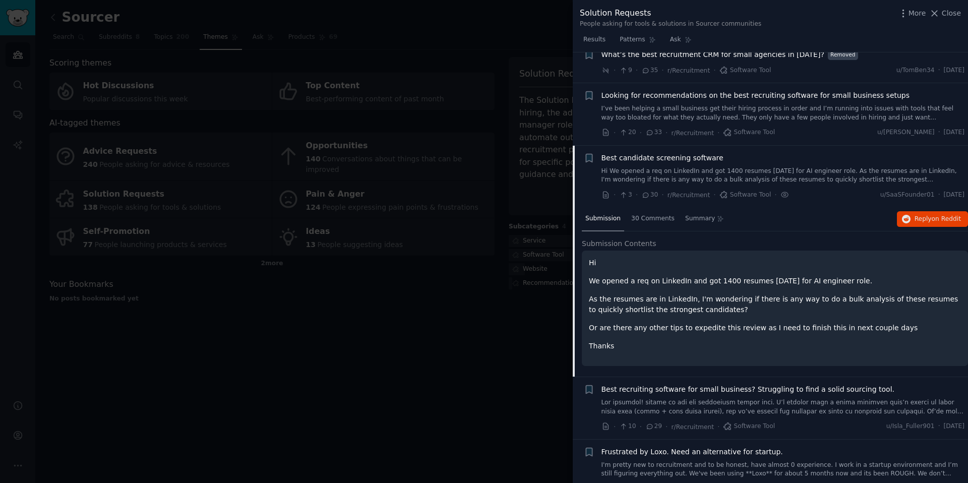
click at [710, 278] on p "We opened a req on LinkedIn and got 1400 resumes in 3 days for AI engineer role." at bounding box center [775, 281] width 372 height 11
click at [630, 245] on span "Submission Contents" at bounding box center [619, 244] width 75 height 11
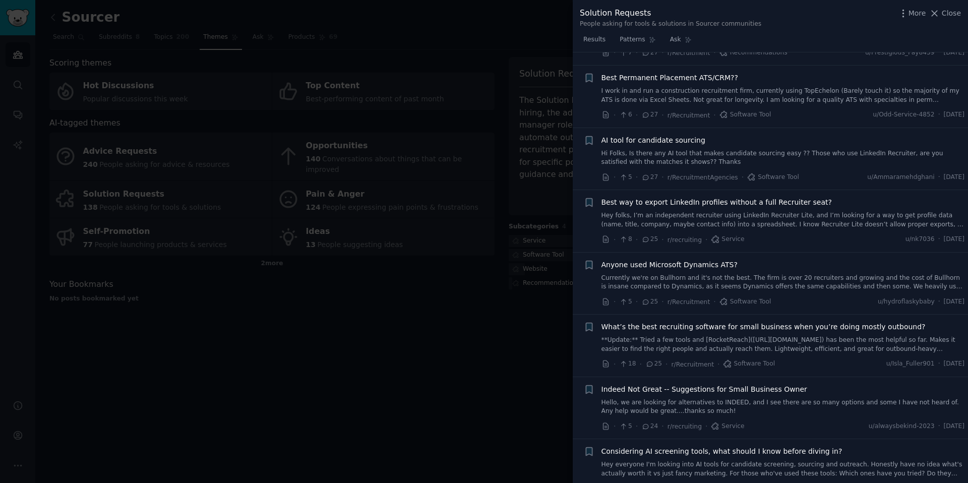
scroll to position [775, 0]
click at [746, 145] on div "AI tool for candidate sourcing Hi Folks, Is there any AI tool that makes candid…" at bounding box center [784, 150] width 364 height 32
click at [663, 141] on span "AI tool for candidate sourcing" at bounding box center [654, 139] width 104 height 11
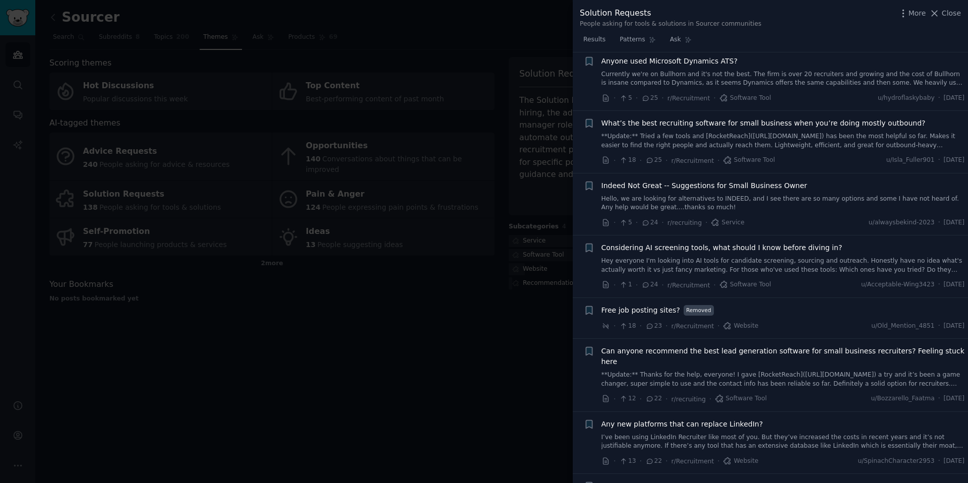
scroll to position [960, 0]
click at [774, 251] on span "Considering AI screening tools, what should I know before diving in?" at bounding box center [722, 247] width 241 height 11
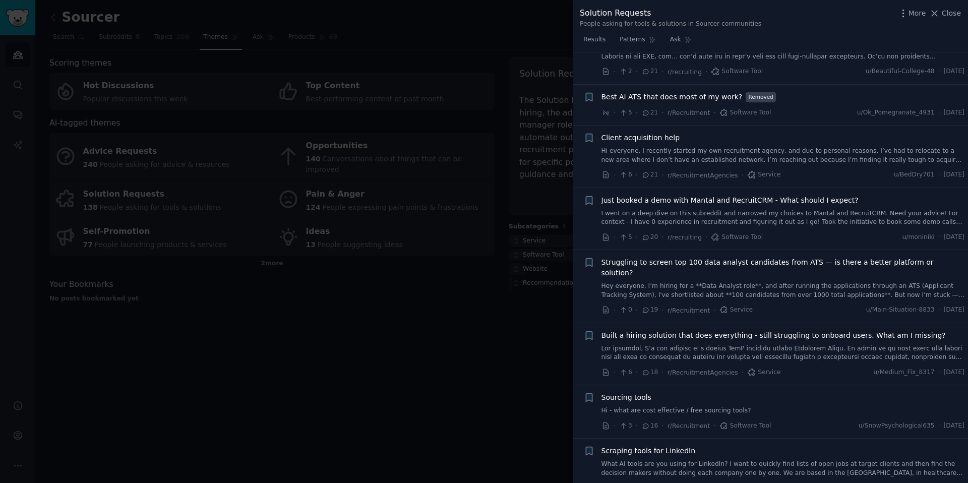
scroll to position [1575, 0]
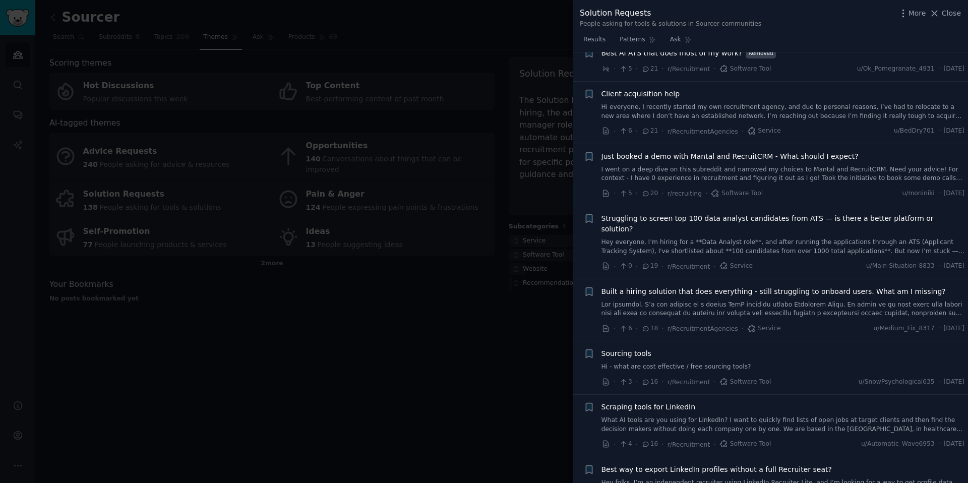
click at [781, 235] on div "Struggling to screen top 100 data analyst candidates from ATS — is there a bett…" at bounding box center [784, 242] width 364 height 59
click at [798, 238] on link "Hey everyone, I’m hiring for a **Data Analyst role**, and after running the app…" at bounding box center [784, 247] width 364 height 18
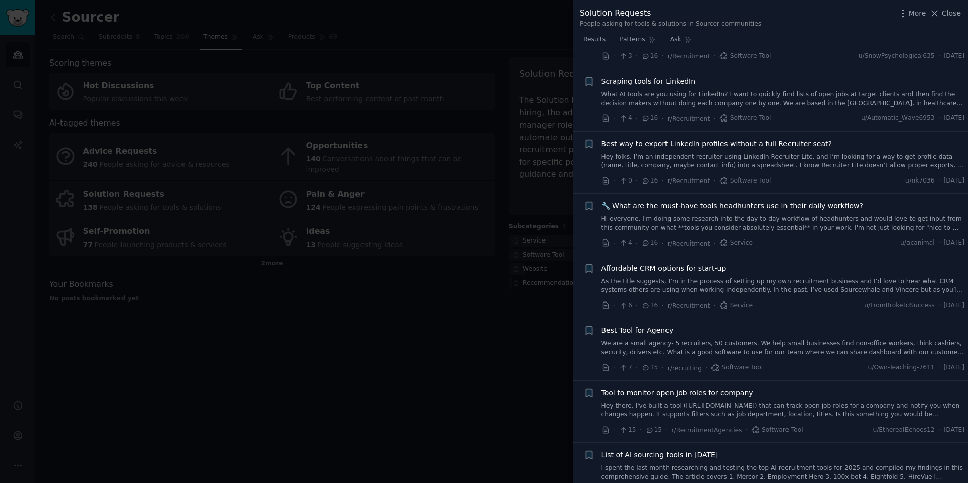
scroll to position [1970, 0]
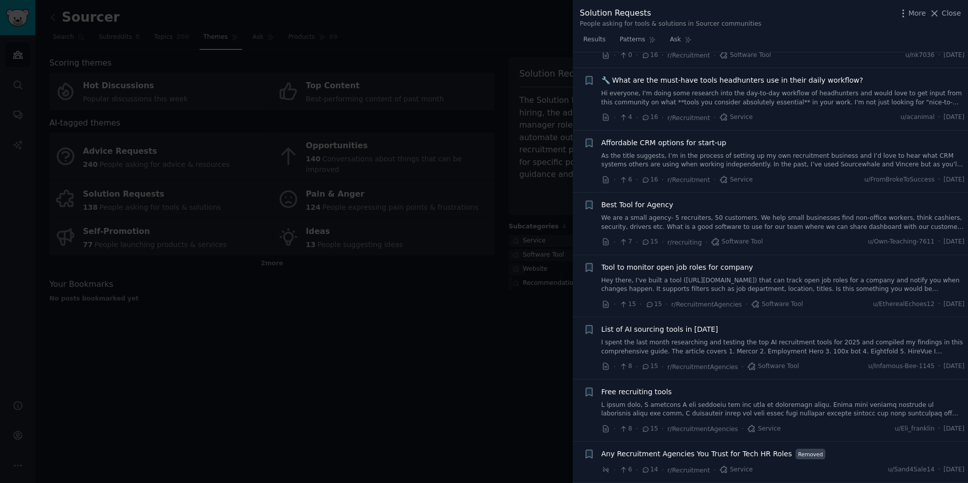
drag, startPoint x: 837, startPoint y: 185, endPoint x: 836, endPoint y: 191, distance: 6.1
click at [837, 214] on link "We are a small agency- 5 recruiters, 50 customers. We help small businesses fin…" at bounding box center [784, 223] width 364 height 18
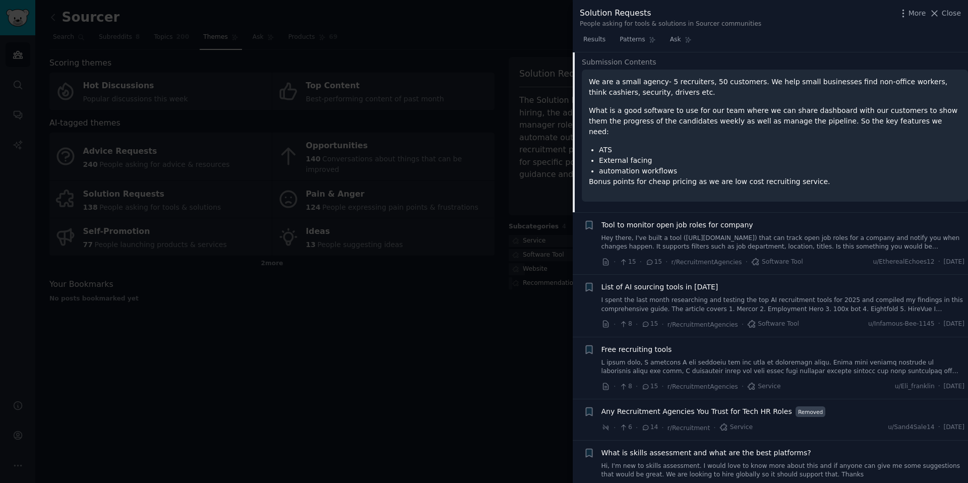
scroll to position [1996, 0]
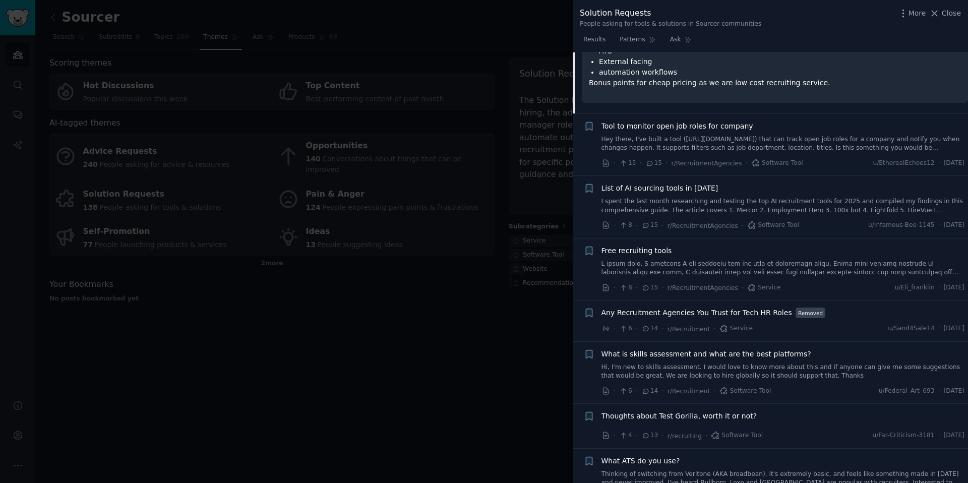
click at [806, 197] on link "I spent the last month researching and testing the top AI recruitment tools for…" at bounding box center [784, 206] width 364 height 18
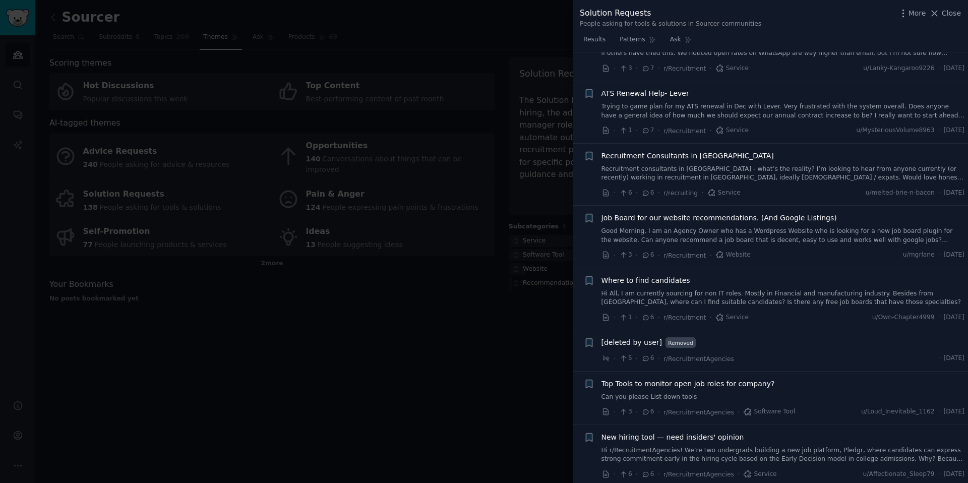
scroll to position [3654, 0]
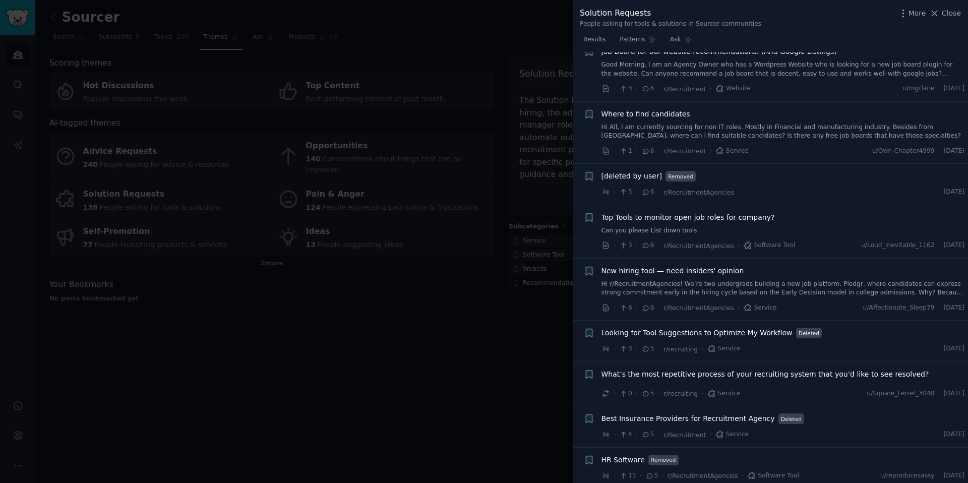
click at [727, 280] on link "Hi r/RecruitmentAgencies! We’re two undergrads building a new job platform, Ple…" at bounding box center [784, 289] width 364 height 18
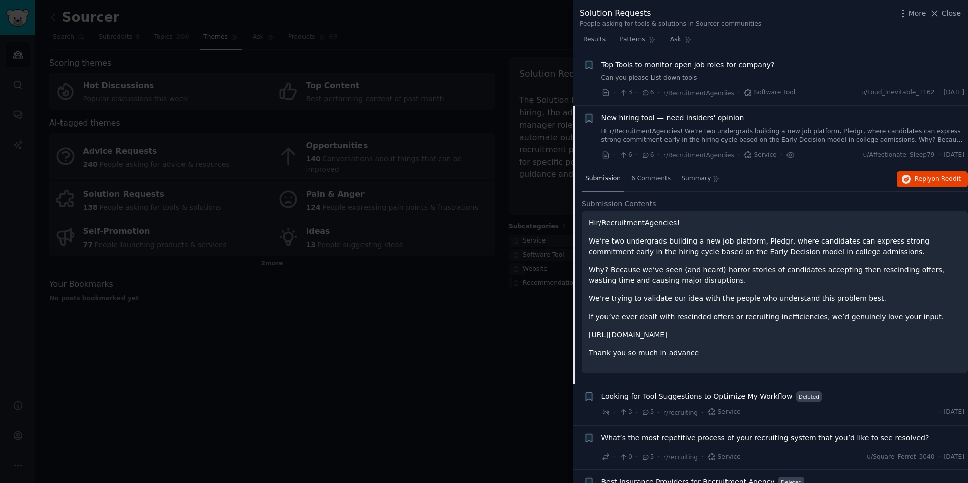
scroll to position [3614, 0]
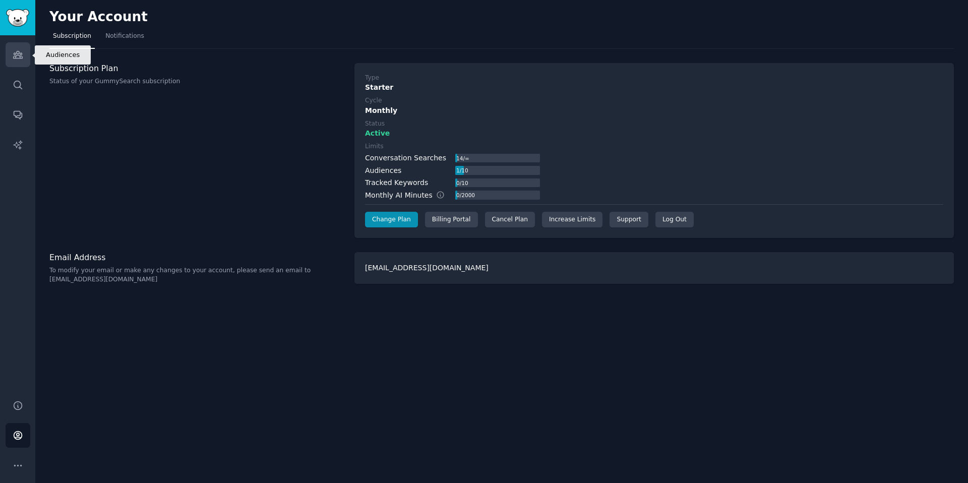
click at [24, 61] on link "Audiences" at bounding box center [18, 54] width 25 height 25
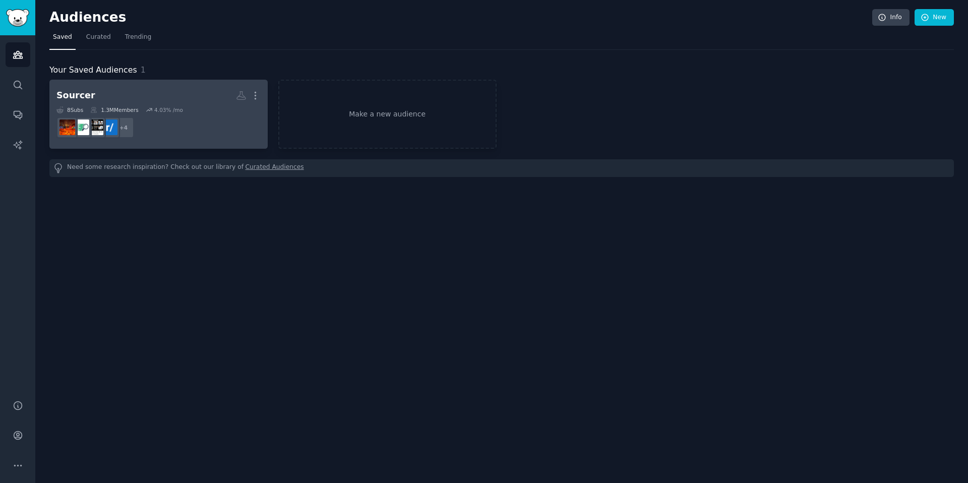
click at [178, 102] on h2 "Sourcer More" at bounding box center [158, 96] width 204 height 18
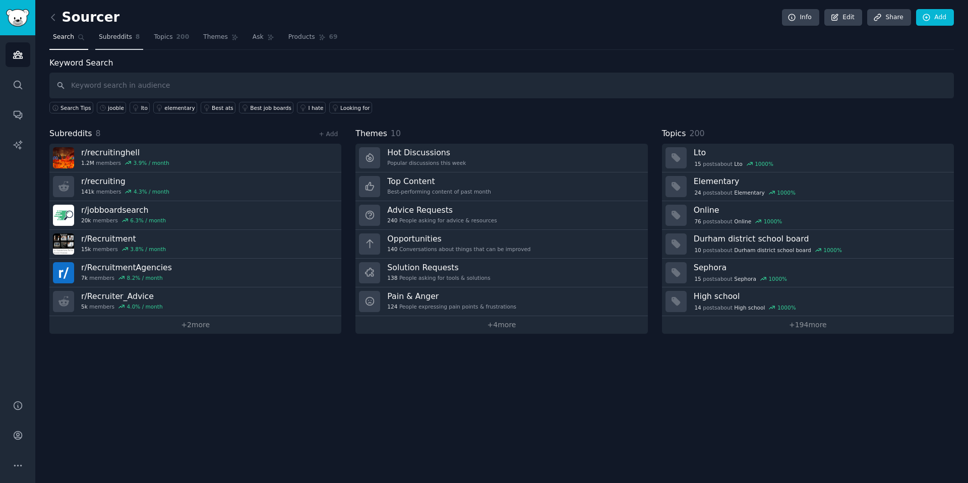
click at [123, 34] on span "Subreddits" at bounding box center [115, 37] width 33 height 9
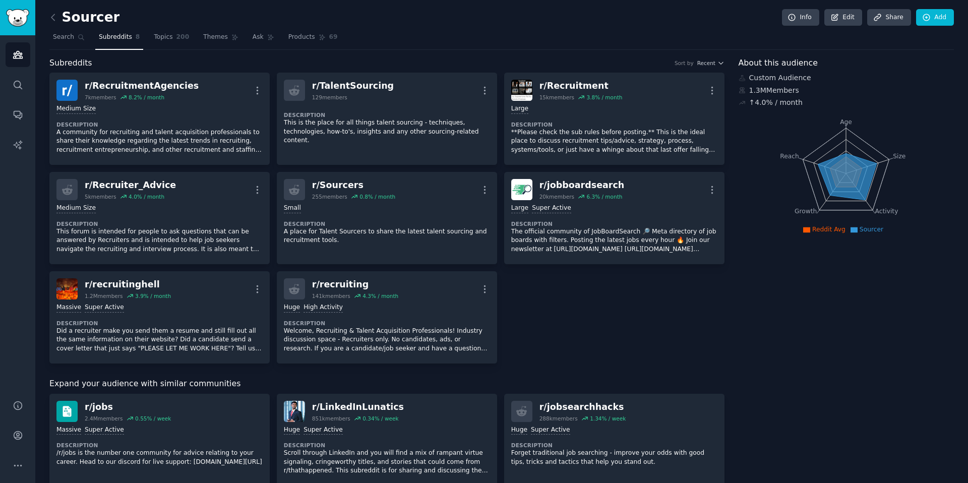
drag, startPoint x: 305, startPoint y: 41, endPoint x: 308, endPoint y: 51, distance: 10.4
click at [305, 42] on link "Products 69" at bounding box center [313, 39] width 56 height 21
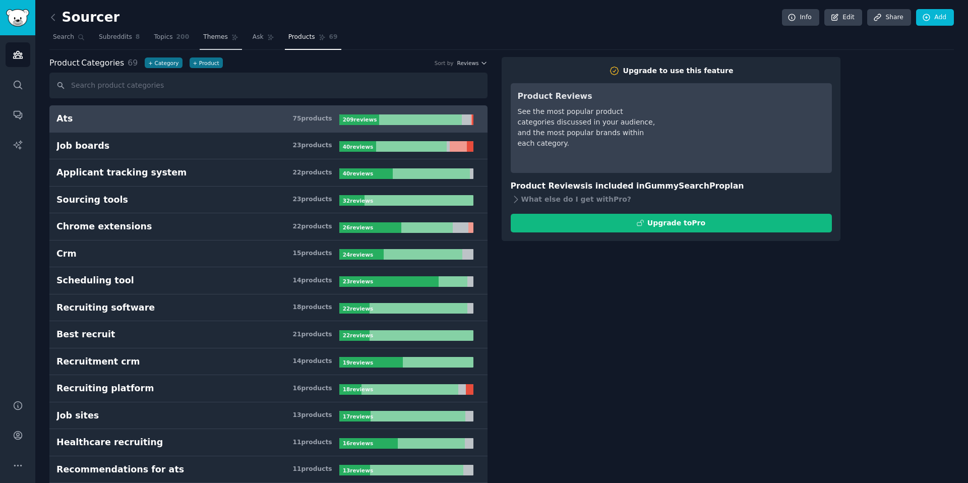
click at [214, 43] on link "Themes" at bounding box center [221, 39] width 42 height 21
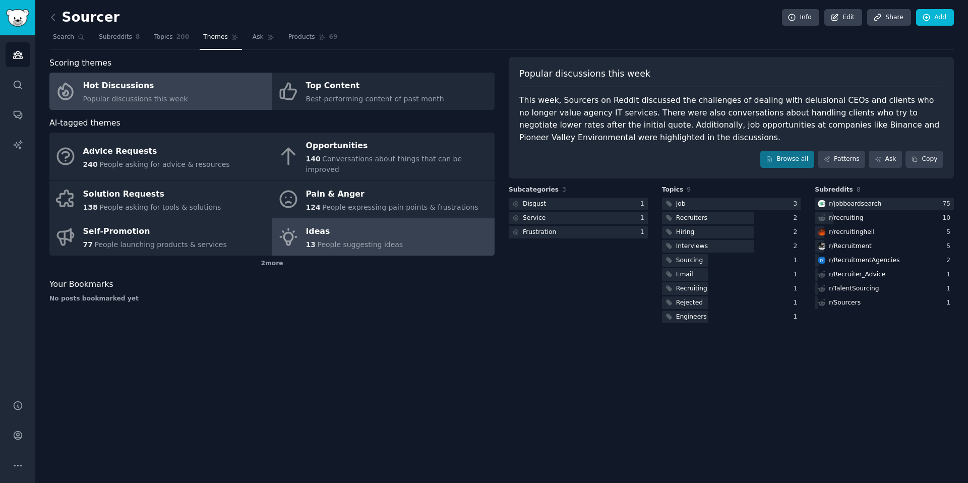
click at [388, 224] on div "Ideas" at bounding box center [354, 232] width 97 height 16
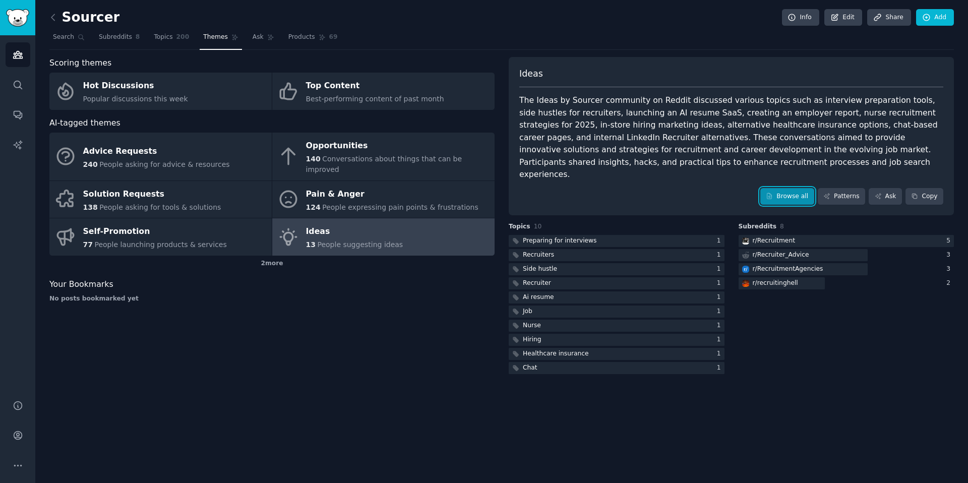
click at [791, 188] on link "Browse all" at bounding box center [788, 196] width 54 height 17
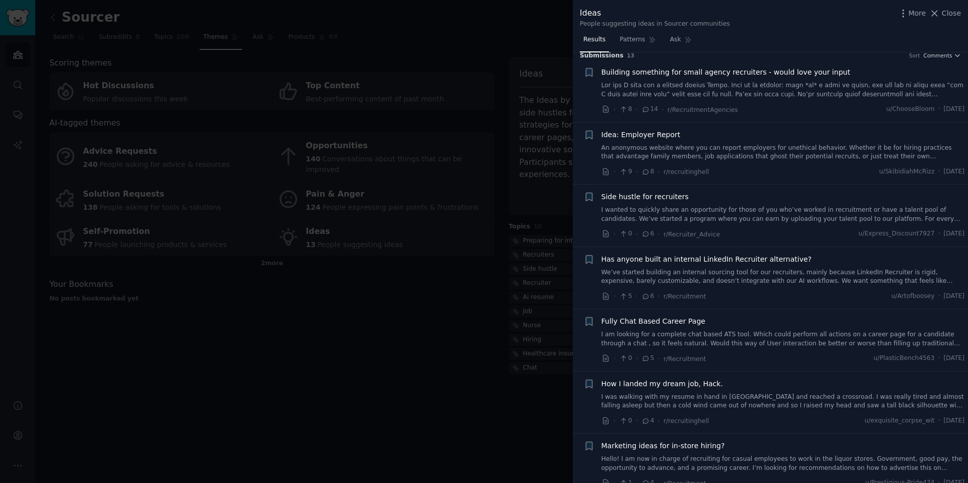
scroll to position [181, 0]
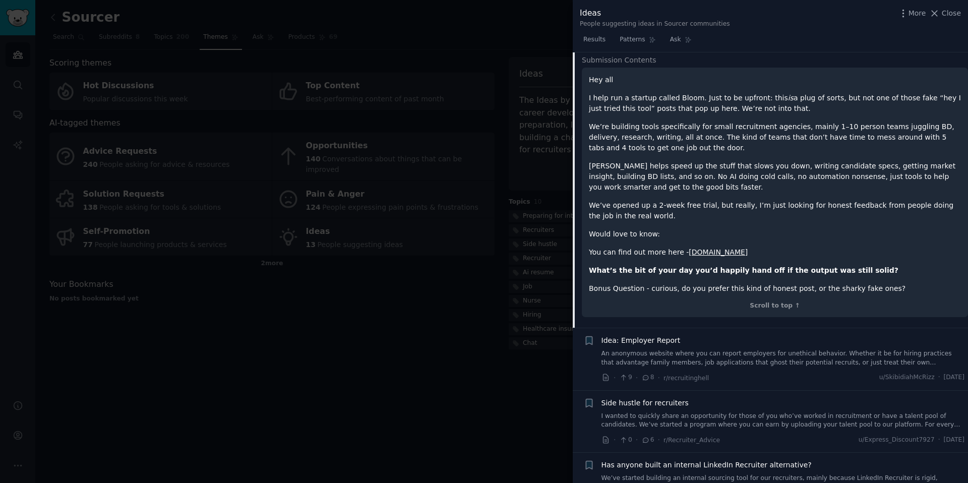
scroll to position [118, 0]
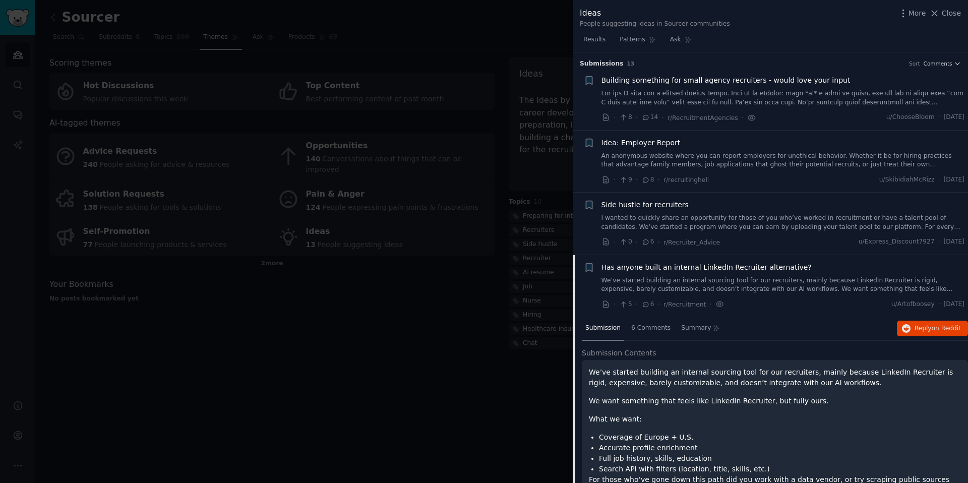
click at [464, 158] on div at bounding box center [484, 241] width 968 height 483
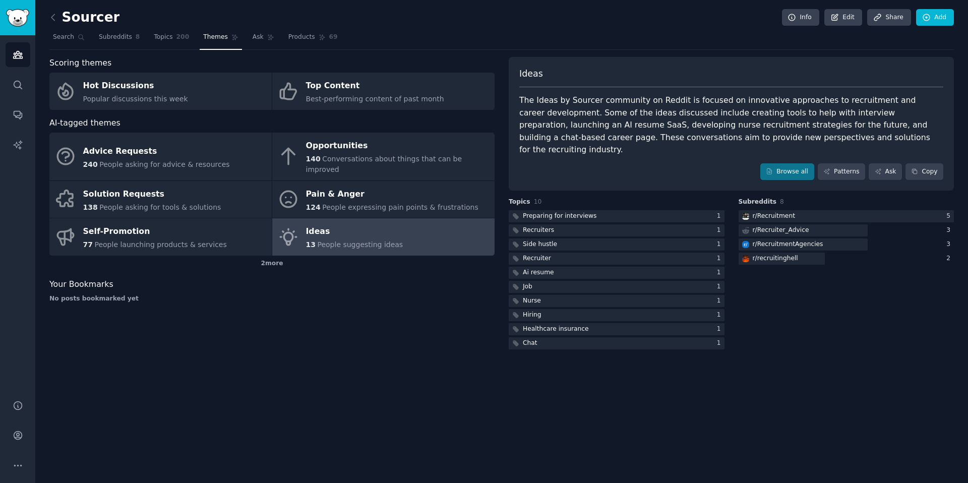
click at [468, 235] on link "Ideas 13 People suggesting ideas" at bounding box center [383, 236] width 222 height 37
click at [353, 433] on div "Sourcer Info Edit Share Add Search Subreddits 8 Topics 200 Themes Ask Products …" at bounding box center [501, 241] width 933 height 483
click at [257, 28] on div "Sourcer Info Edit Share Add" at bounding box center [501, 19] width 905 height 21
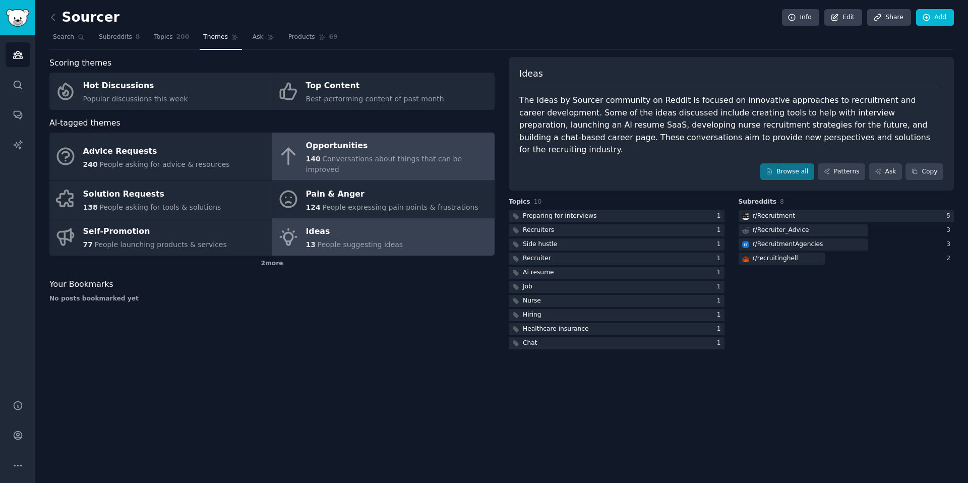
click at [385, 134] on link "Opportunities 140 Conversations about things that can be improved" at bounding box center [383, 157] width 222 height 48
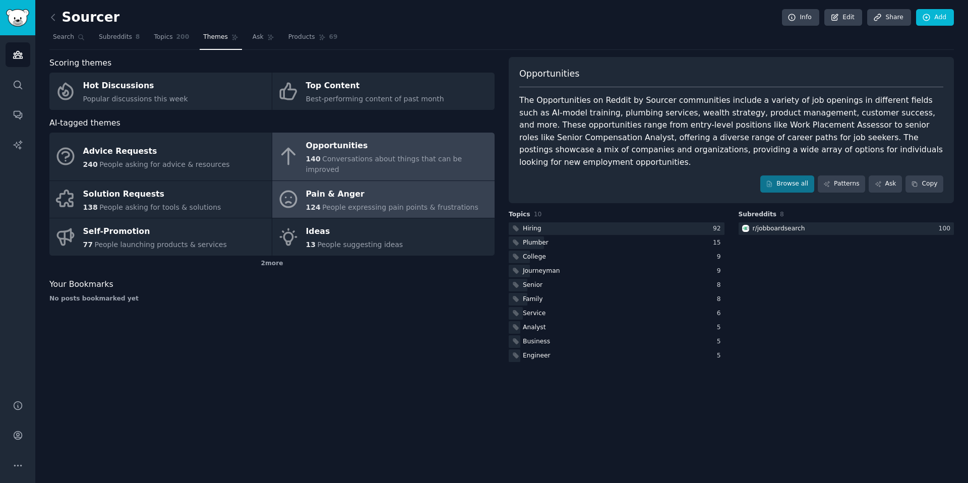
click at [483, 189] on link "Pain & Anger 124 People expressing pain points & frustrations" at bounding box center [383, 199] width 222 height 37
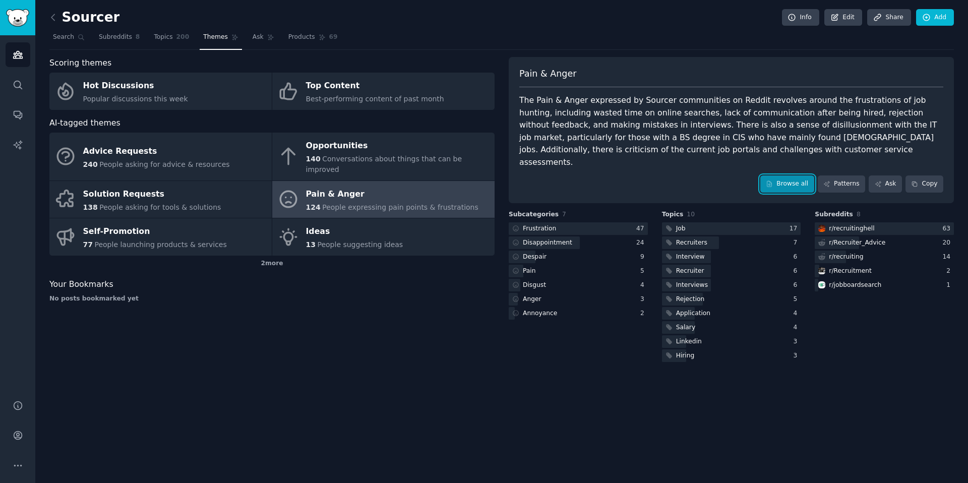
click at [787, 176] on link "Browse all" at bounding box center [788, 184] width 54 height 17
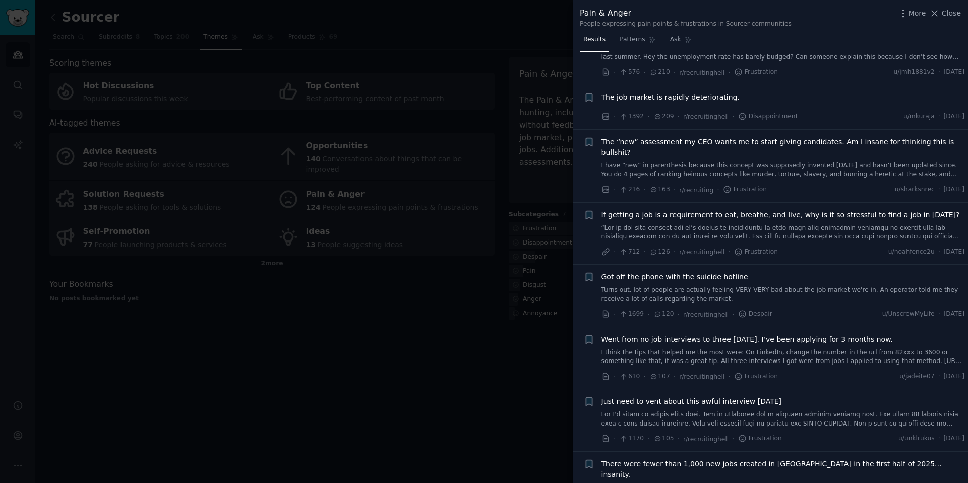
scroll to position [318, 0]
click at [709, 99] on span "The job market is rapidly deteriorating." at bounding box center [671, 95] width 138 height 11
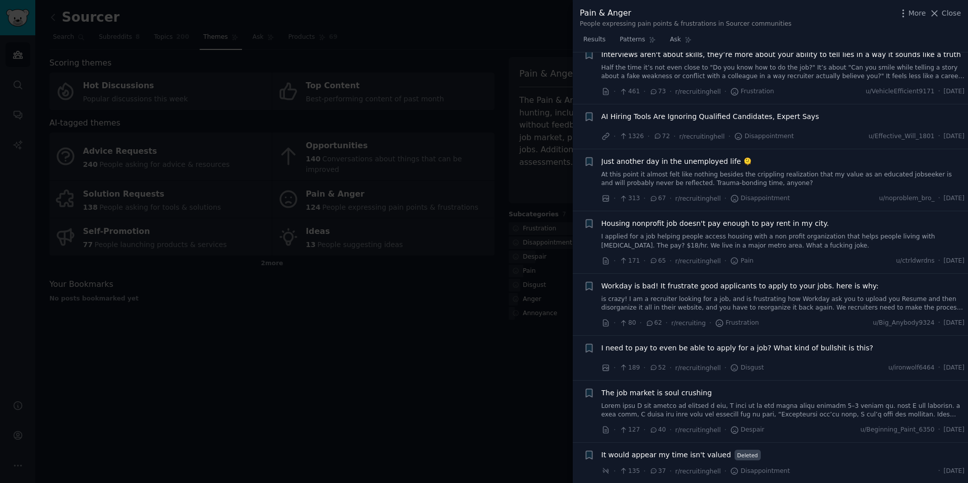
scroll to position [1399, 0]
click at [768, 113] on div "AI Hiring Tools Are Ignoring Qualified Candidates, Expert Says" at bounding box center [784, 120] width 364 height 14
click at [767, 113] on span "AI Hiring Tools Are Ignoring Qualified Candidates, Expert Says" at bounding box center [711, 118] width 218 height 11
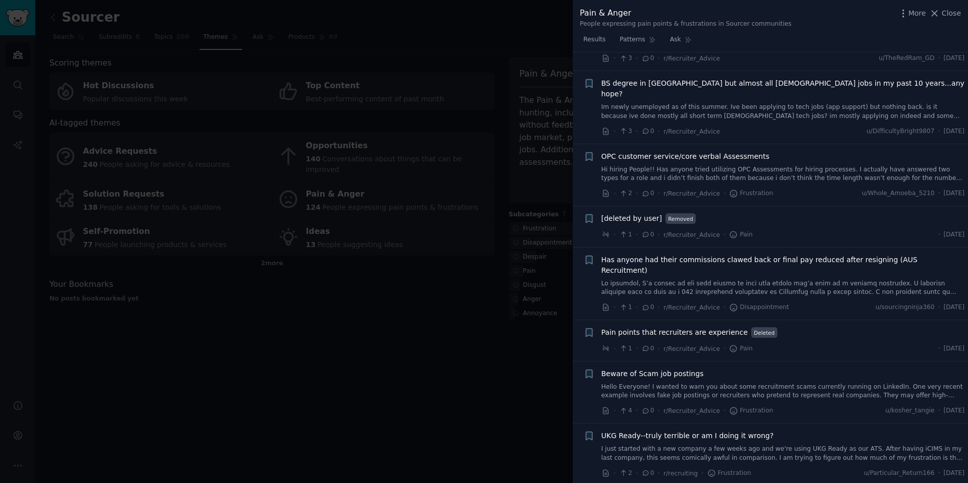
scroll to position [4774, 0]
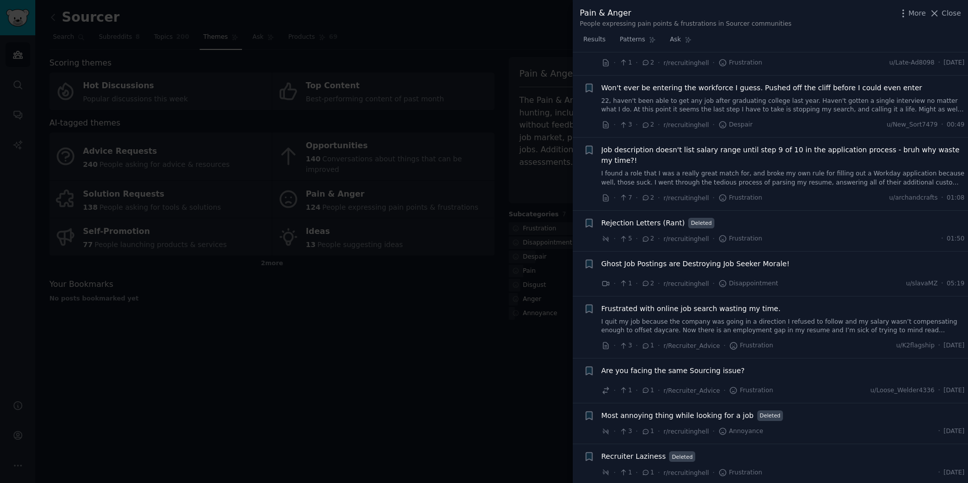
click at [506, 231] on div at bounding box center [484, 241] width 968 height 483
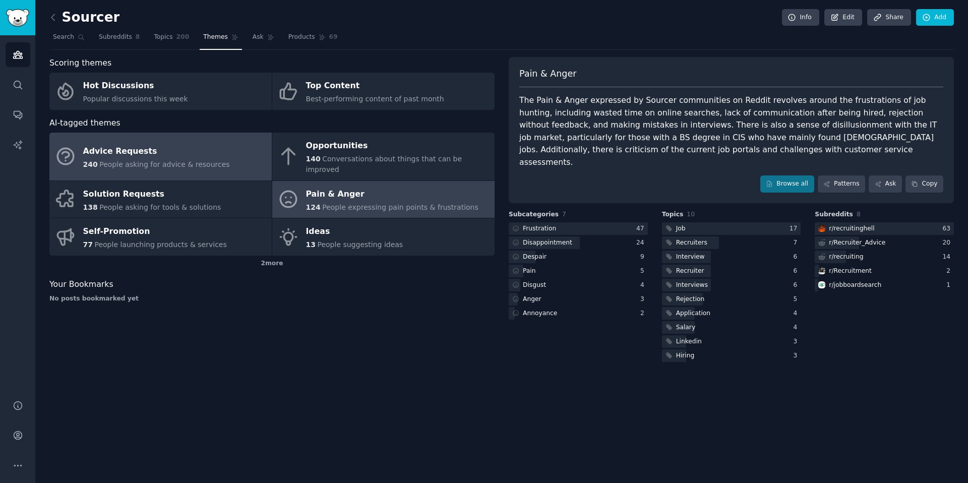
click at [164, 160] on span "People asking for advice & resources" at bounding box center [164, 164] width 130 height 8
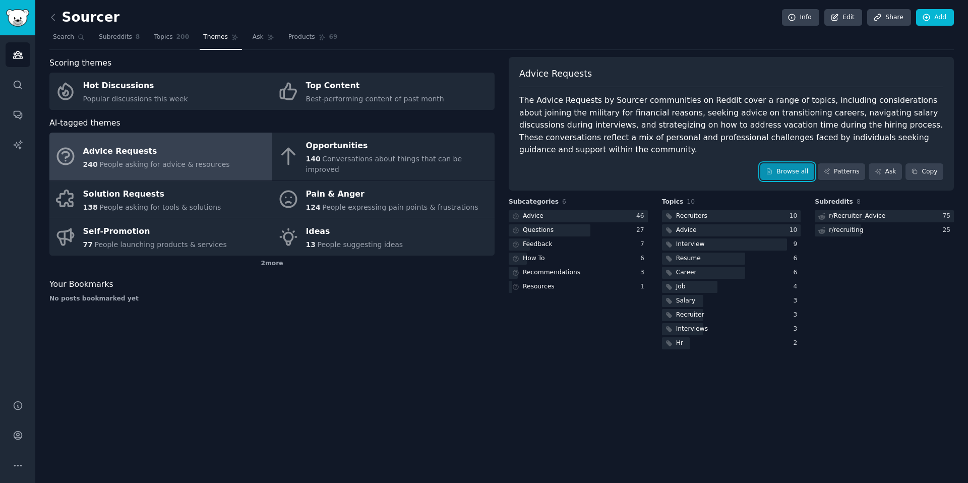
click at [774, 165] on link "Browse all" at bounding box center [788, 171] width 54 height 17
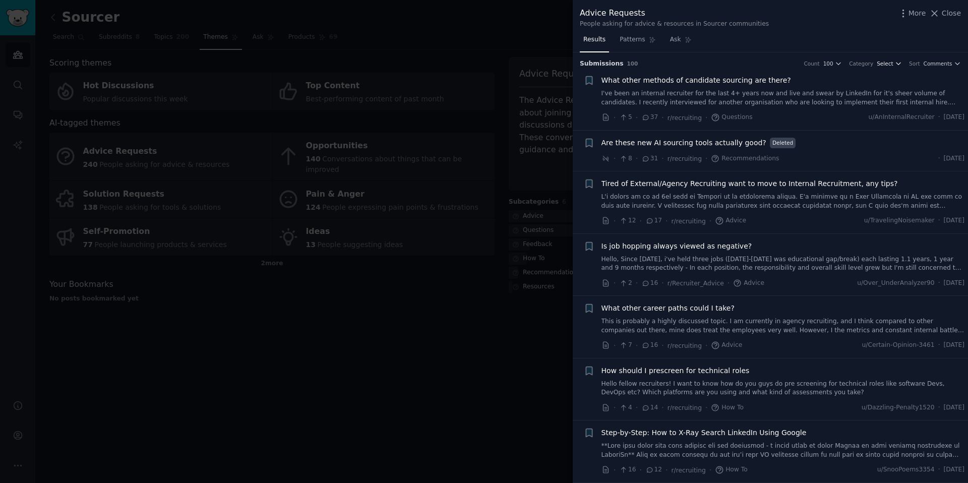
click at [878, 62] on span "Select" at bounding box center [885, 63] width 16 height 7
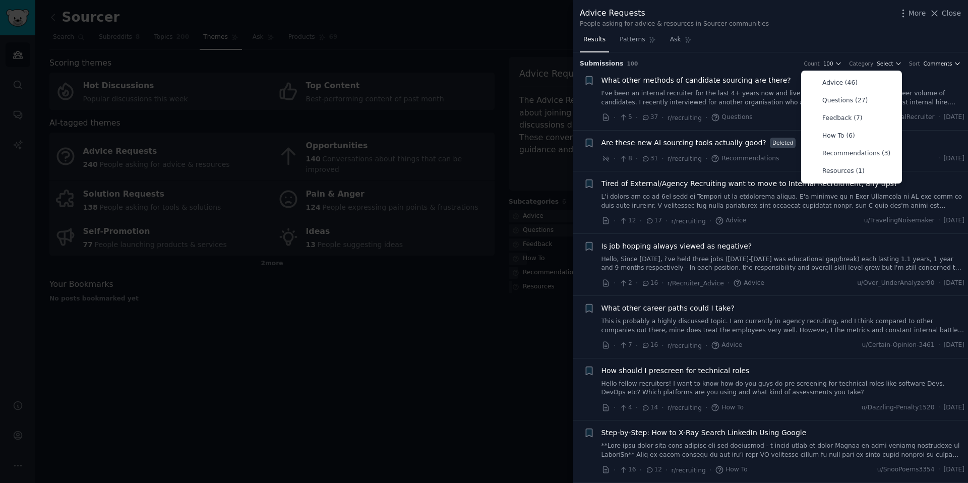
click at [926, 63] on span "Comments" at bounding box center [938, 63] width 29 height 7
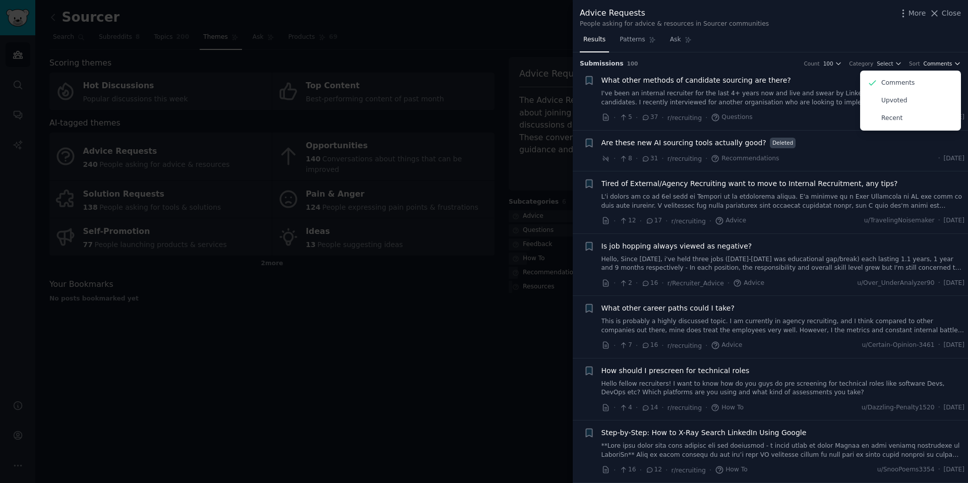
click at [931, 63] on span "Comments" at bounding box center [938, 63] width 29 height 7
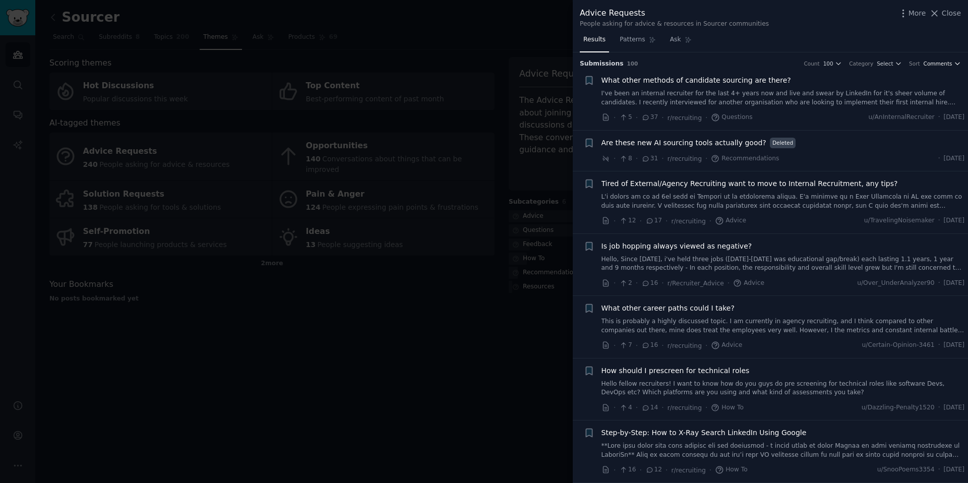
click at [930, 63] on span "Comments" at bounding box center [938, 63] width 29 height 7
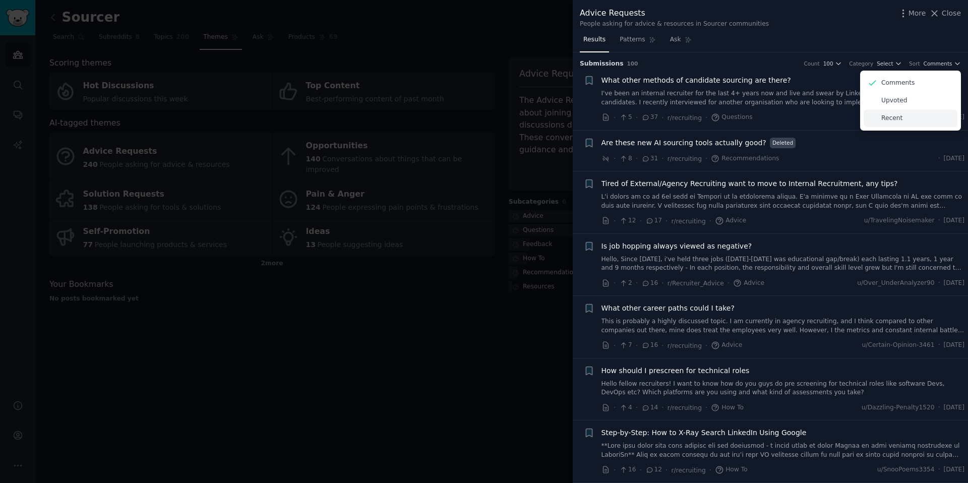
click at [923, 115] on div "Recent" at bounding box center [911, 118] width 94 height 18
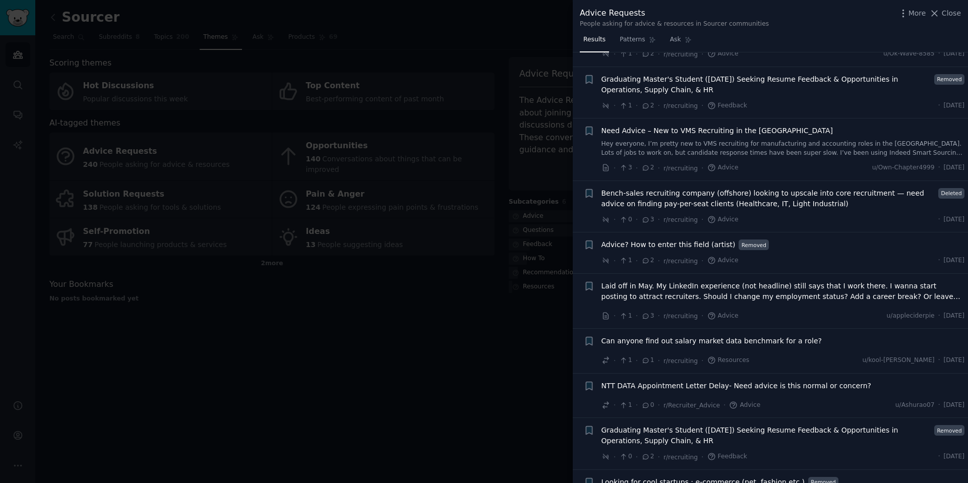
scroll to position [52, 0]
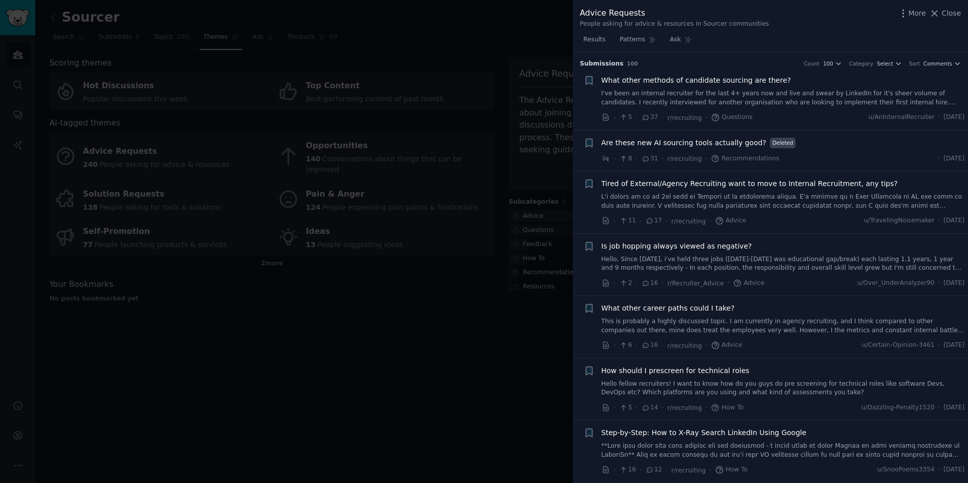
click at [740, 145] on span "Are these new AI sourcing tools actually good?" at bounding box center [684, 143] width 165 height 11
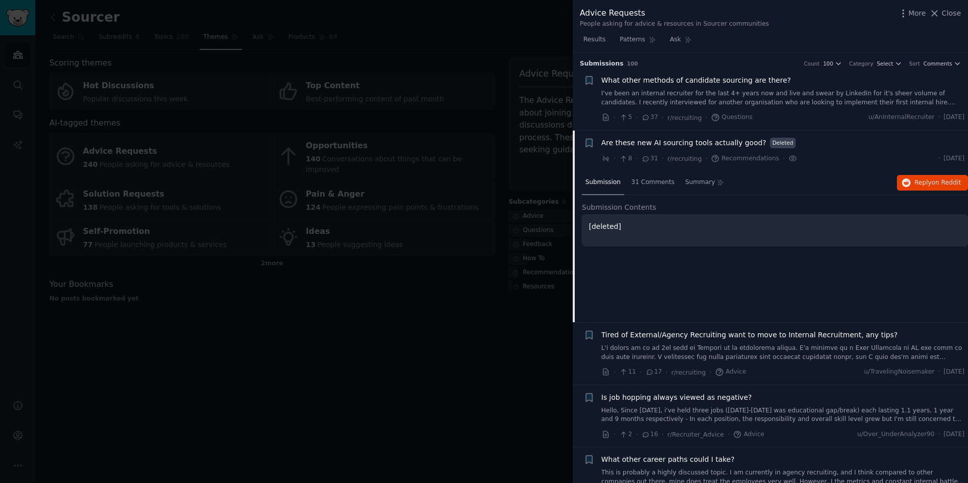
scroll to position [78, 0]
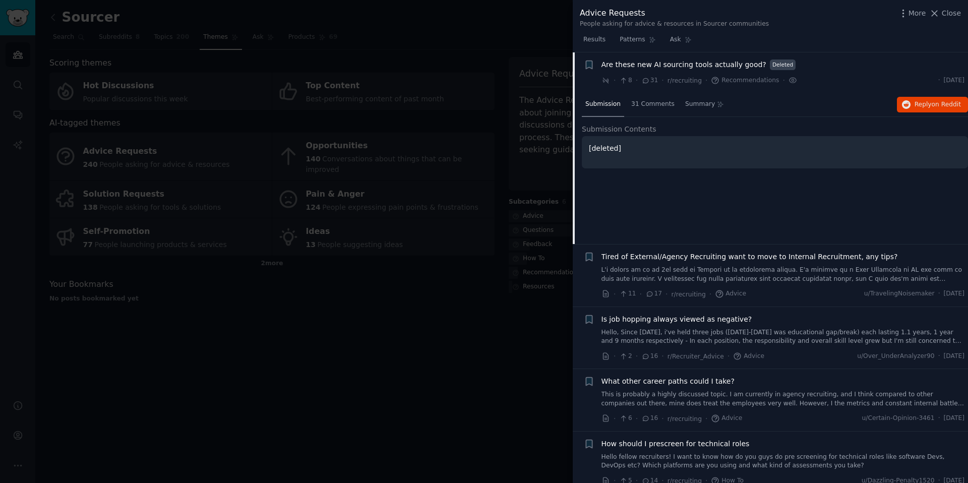
click at [662, 149] on p "[deleted]" at bounding box center [775, 148] width 372 height 11
click at [653, 93] on div "31 Comments" at bounding box center [653, 105] width 50 height 24
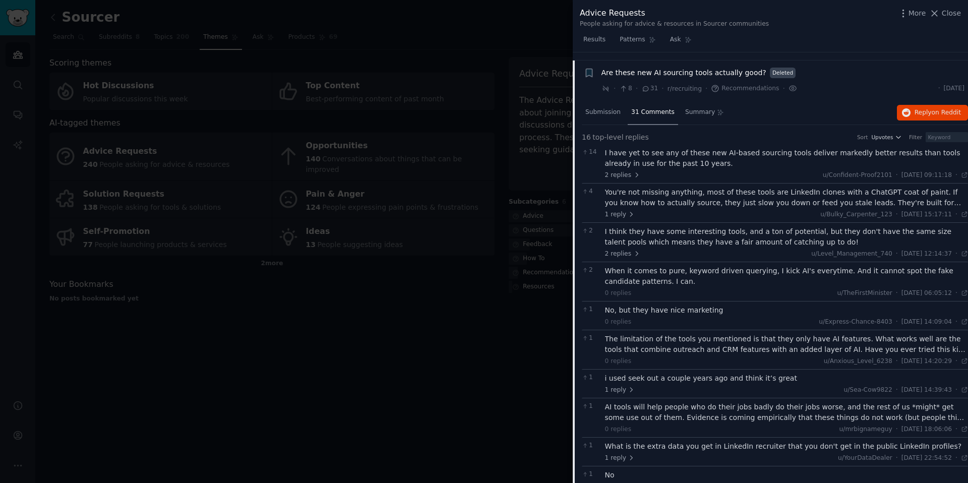
scroll to position [83, 0]
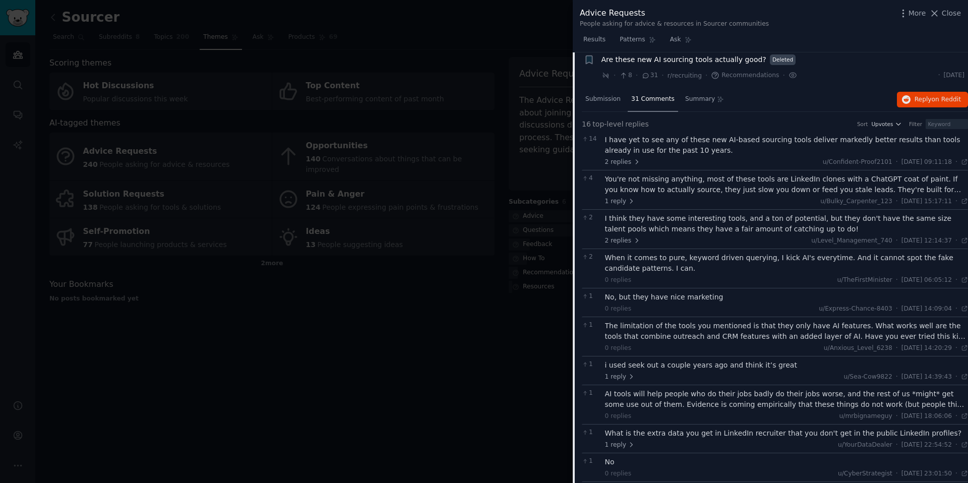
click at [688, 145] on div "I have yet to see any of these new AI-based sourcing tools deliver markedly bet…" at bounding box center [787, 145] width 364 height 21
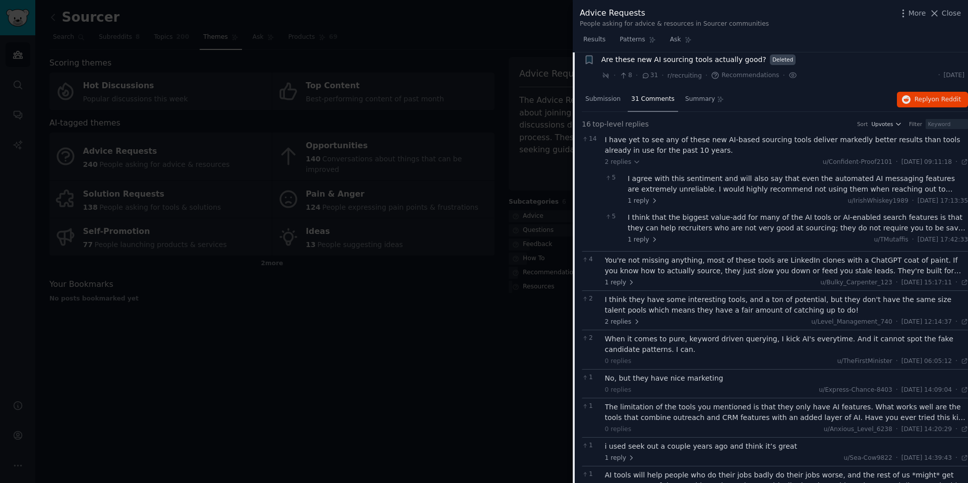
scroll to position [99, 0]
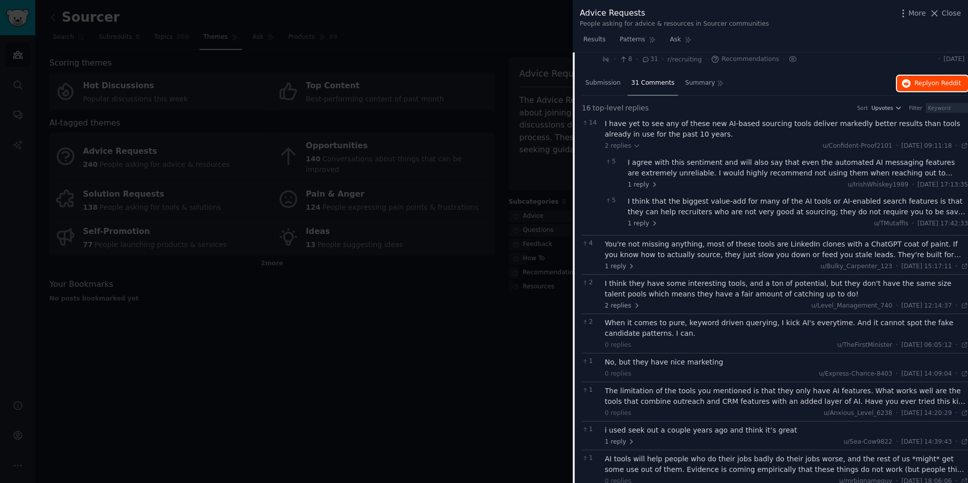
click at [921, 85] on span "Reply on Reddit" at bounding box center [938, 83] width 46 height 9
click at [593, 37] on span "Results" at bounding box center [595, 39] width 22 height 9
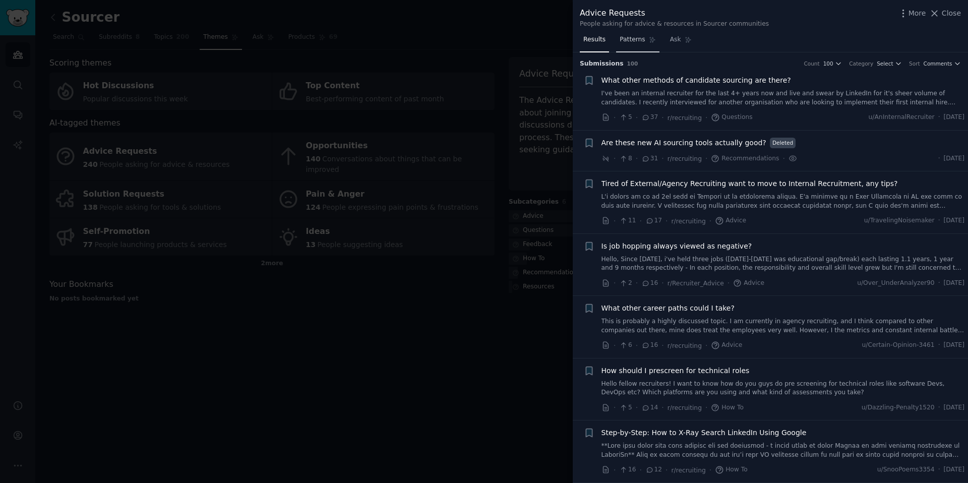
click at [640, 37] on span "Patterns" at bounding box center [632, 39] width 25 height 9
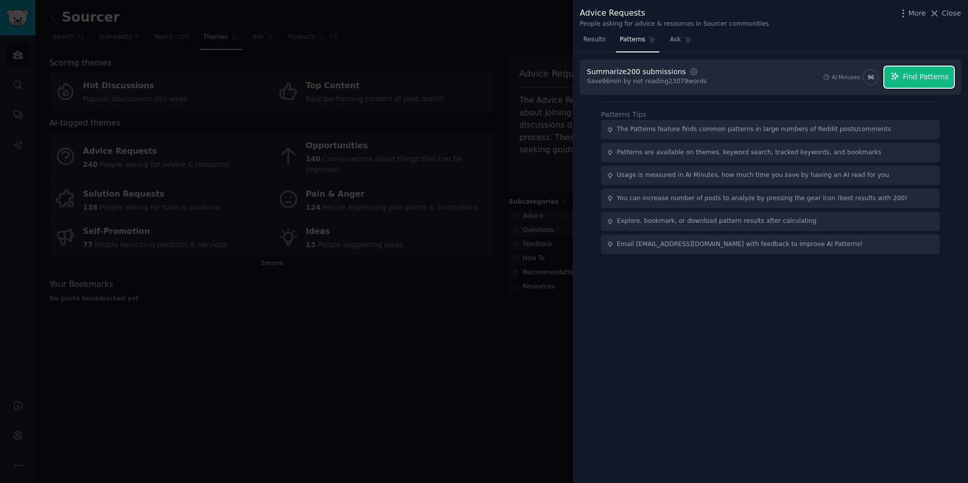
click at [929, 78] on span "Find Patterns" at bounding box center [926, 77] width 46 height 11
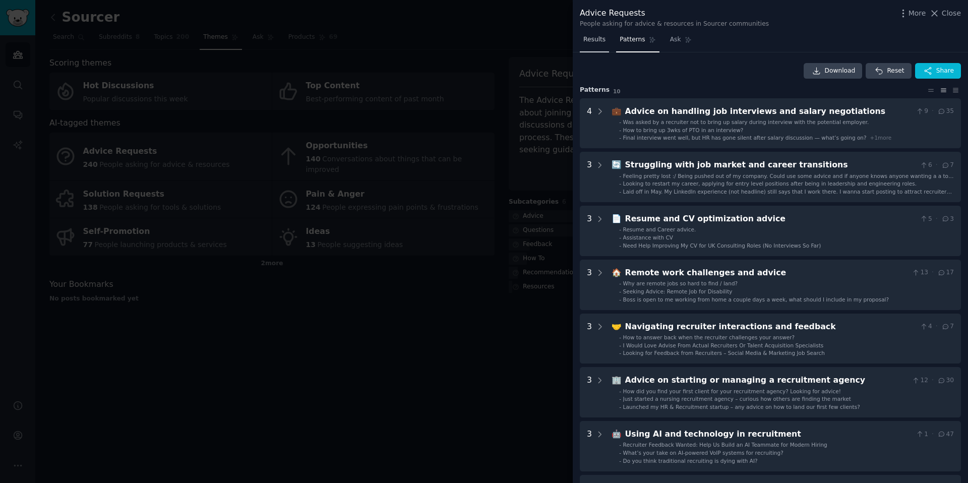
click at [597, 47] on link "Results" at bounding box center [594, 42] width 29 height 21
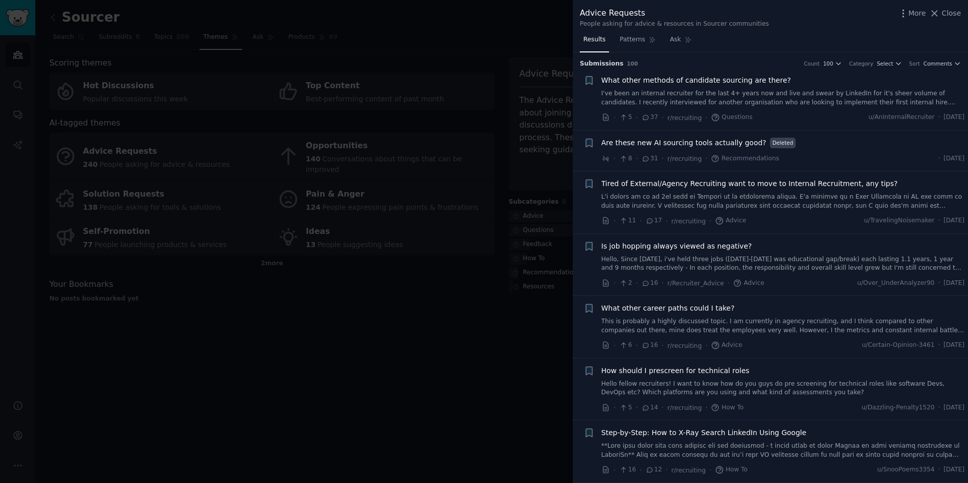
click at [367, 408] on div at bounding box center [484, 241] width 968 height 483
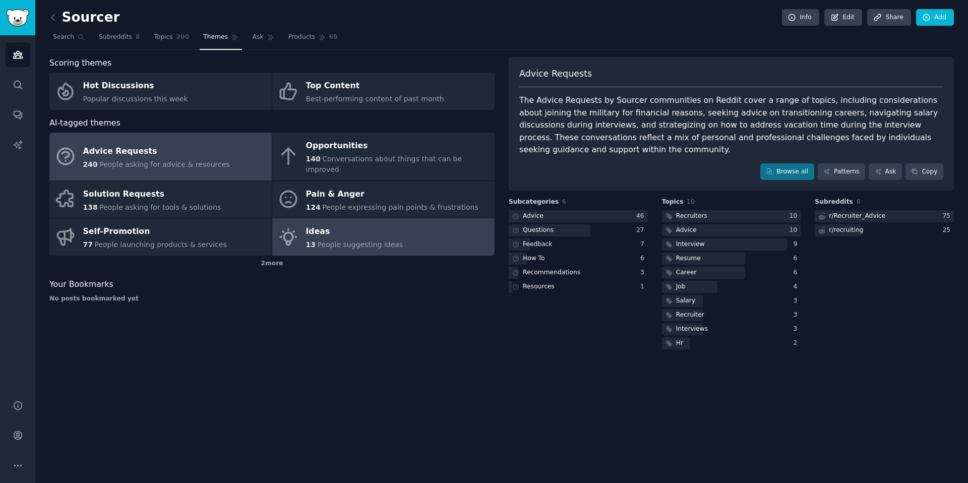
click at [319, 227] on div "Ideas" at bounding box center [354, 232] width 97 height 16
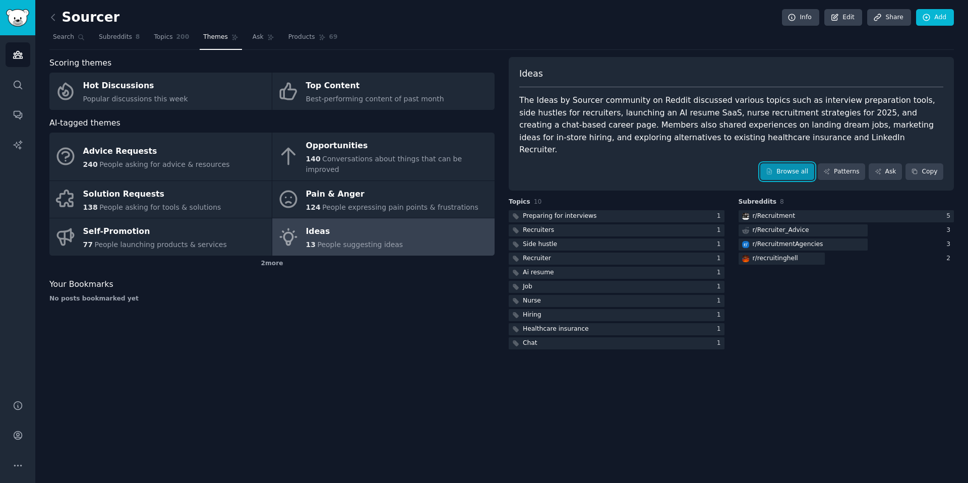
click at [785, 163] on link "Browse all" at bounding box center [788, 171] width 54 height 17
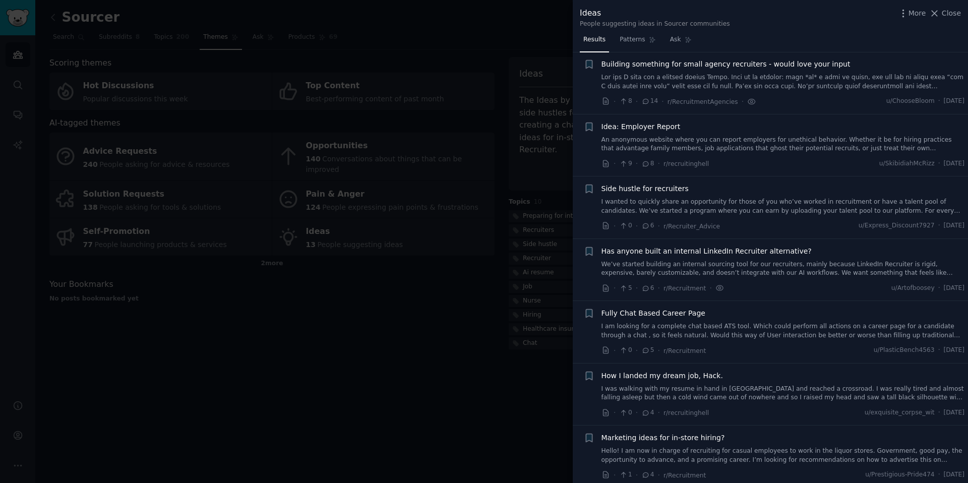
scroll to position [23, 0]
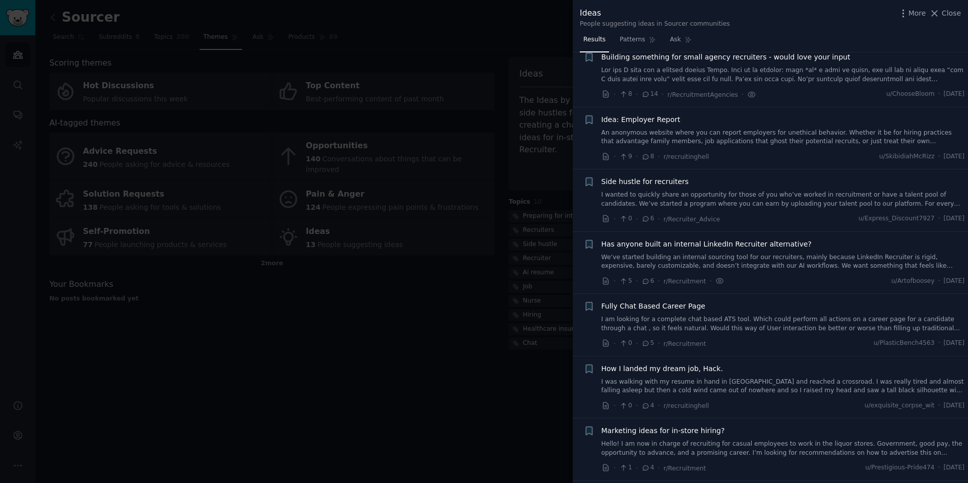
click at [653, 95] on span "14" at bounding box center [650, 94] width 17 height 9
click at [679, 64] on div "Building something for small agency recruiters - would love your input" at bounding box center [784, 68] width 364 height 32
click at [680, 56] on span "Building something for small agency recruiters - would love your input" at bounding box center [726, 57] width 249 height 11
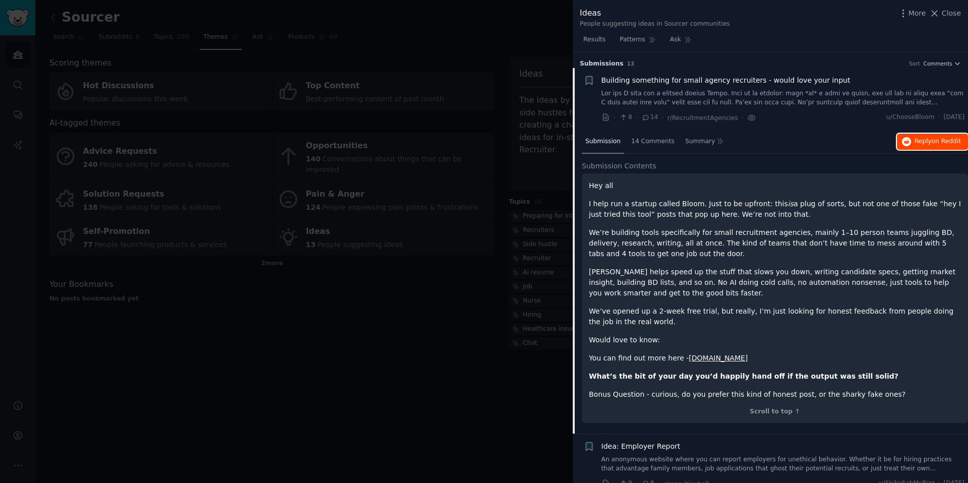
click at [910, 136] on button "Reply on Reddit" at bounding box center [932, 142] width 71 height 16
